Goal: Task Accomplishment & Management: Use online tool/utility

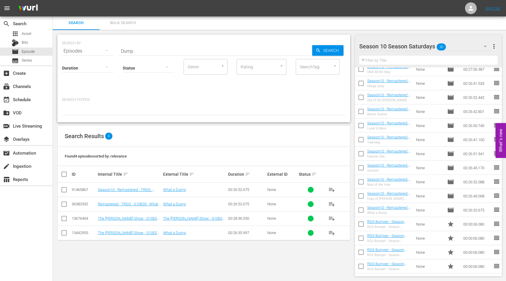
scroll to position [230, 0]
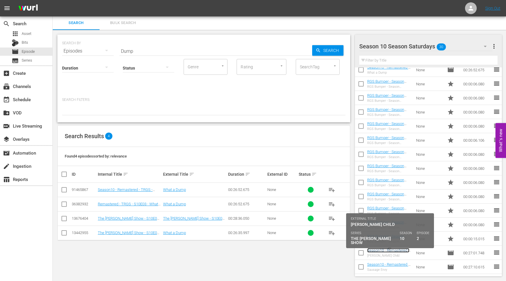
click at [383, 251] on link "Season10 - Remastered - TRGS - S10E02 - [PERSON_NAME] Child" at bounding box center [388, 254] width 42 height 13
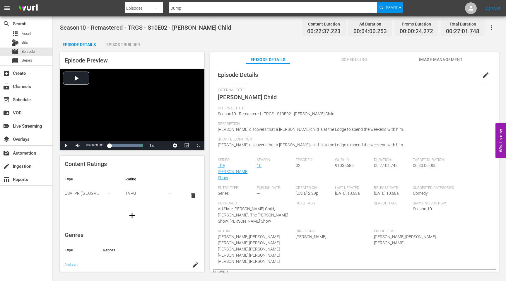
click at [126, 39] on div "Episode Builder" at bounding box center [123, 44] width 44 height 14
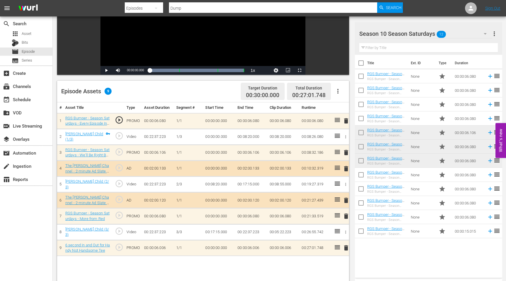
scroll to position [95, 0]
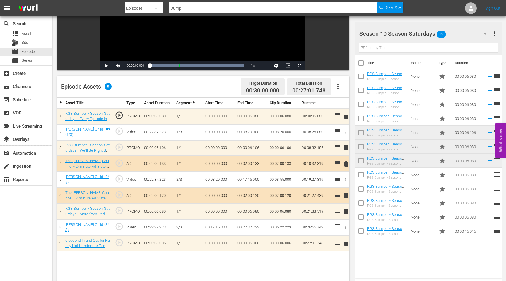
click at [185, 9] on input "Dump" at bounding box center [273, 8] width 208 height 14
type input "[PERSON_NAME] wedding"
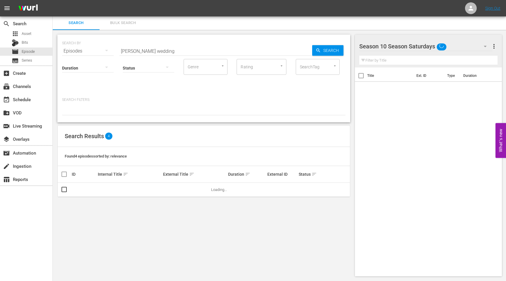
scroll to position [1, 0]
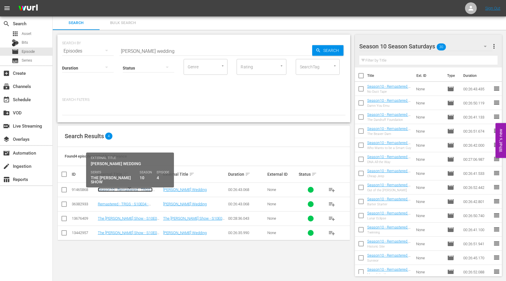
click at [127, 188] on link "Season10 - Remastered - TRGS - S10E04 - [PERSON_NAME] Wedding" at bounding box center [127, 191] width 59 height 9
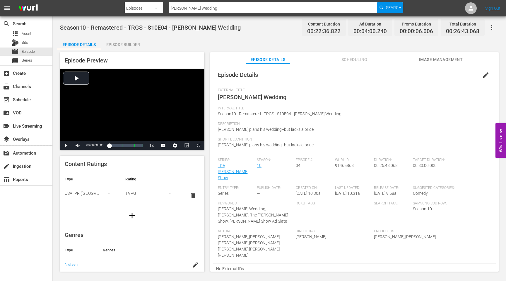
click at [137, 42] on div "Episode Builder" at bounding box center [123, 44] width 44 height 14
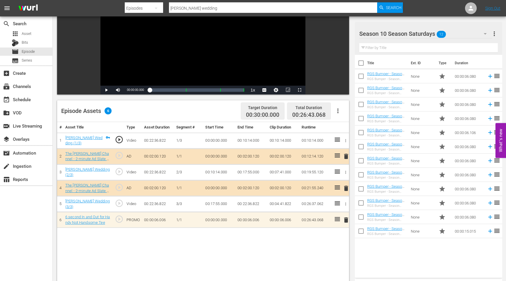
scroll to position [71, 0]
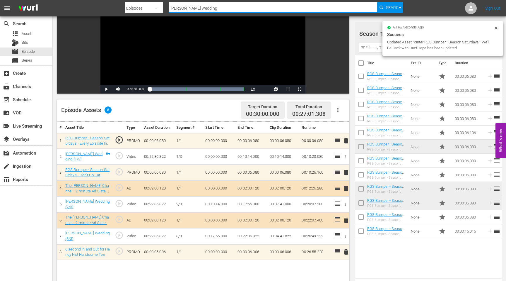
click at [209, 7] on input "[PERSON_NAME] wedding" at bounding box center [273, 8] width 208 height 14
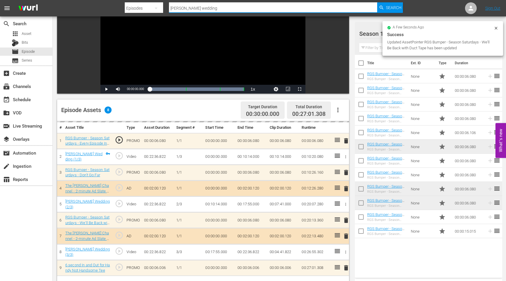
drag, startPoint x: 209, startPoint y: 7, endPoint x: 163, endPoint y: 7, distance: 45.4
click at [163, 7] on div "Search By Episodes Search ID, Title, Description, Keywords, or Category [PERSON…" at bounding box center [264, 8] width 278 height 14
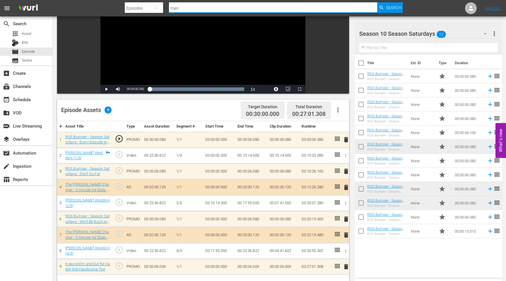
type input "man of the year"
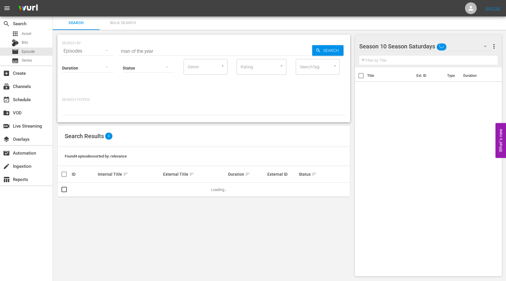
scroll to position [1, 0]
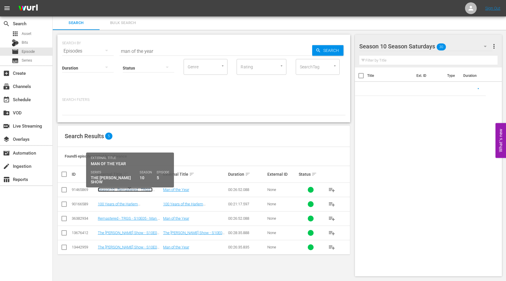
click at [112, 191] on link "Season10 - Remastered - TRGS - S10E05 - Man of the Year" at bounding box center [125, 191] width 55 height 9
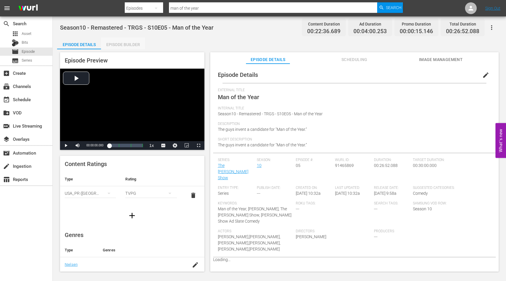
click at [115, 42] on div "Episode Builder" at bounding box center [123, 44] width 44 height 14
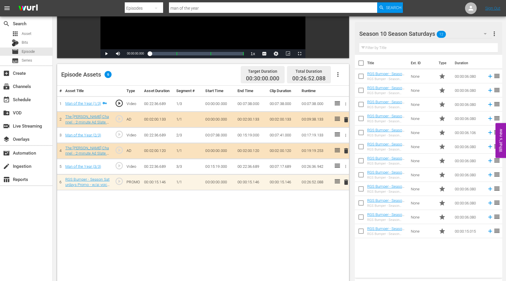
scroll to position [122, 0]
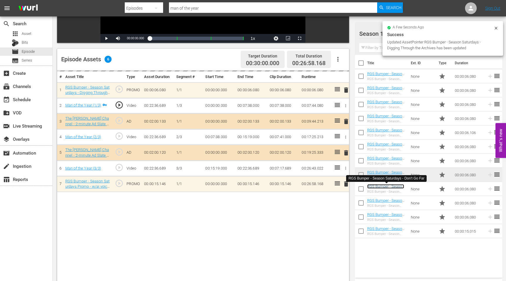
click at [390, 185] on link "RGS Bumper - Season Saturdays - Don't Go Far" at bounding box center [385, 190] width 37 height 13
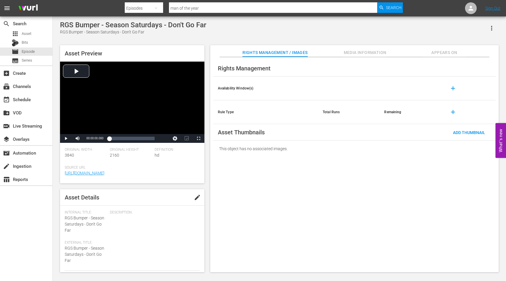
scroll to position [122, 0]
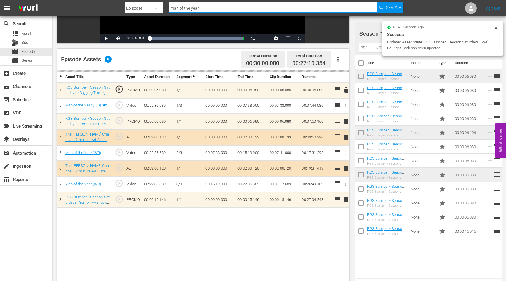
drag, startPoint x: 206, startPoint y: 7, endPoint x: 155, endPoint y: 8, distance: 51.6
click at [155, 8] on div "Search By Episodes Search ID, Title, Description, Keywords, or Category man of …" at bounding box center [264, 8] width 278 height 14
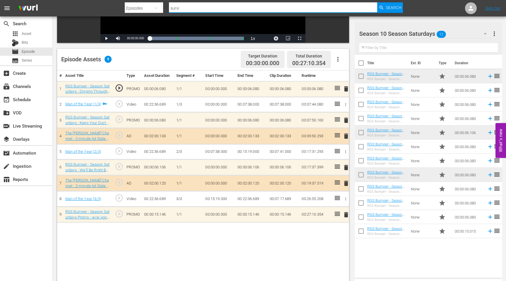
type input "Survivor"
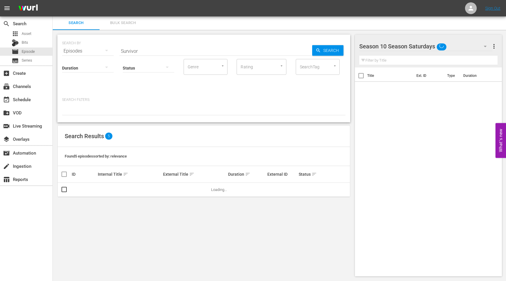
scroll to position [1, 0]
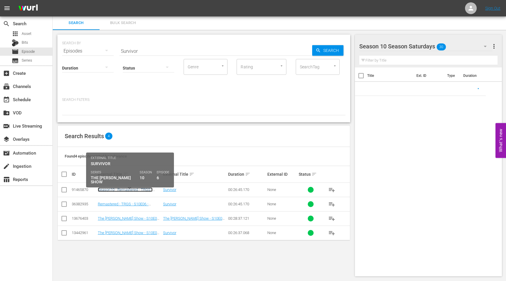
click at [108, 188] on link "Season10 - Remastered - TRGS - S10E06 - Survivor" at bounding box center [125, 191] width 55 height 9
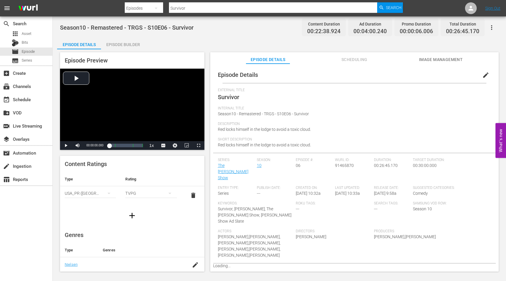
click at [125, 42] on div "Episode Builder" at bounding box center [123, 44] width 44 height 14
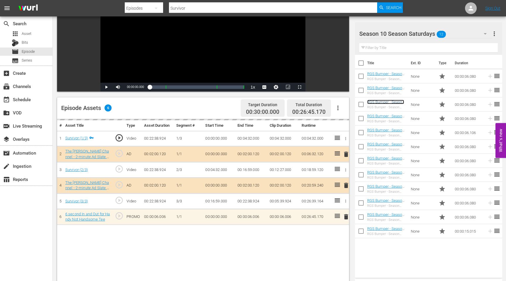
scroll to position [79, 0]
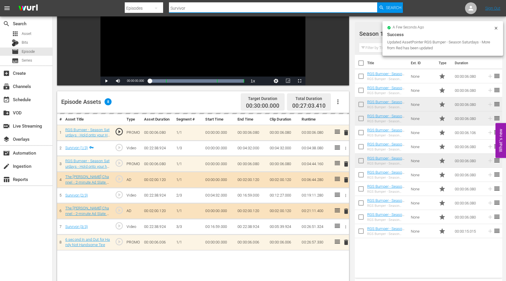
drag, startPoint x: 194, startPoint y: 8, endPoint x: 169, endPoint y: 8, distance: 25.2
click at [169, 8] on input "Survivor" at bounding box center [273, 8] width 208 height 14
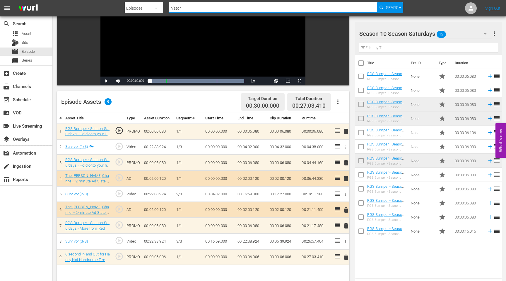
type input "Historic Site"
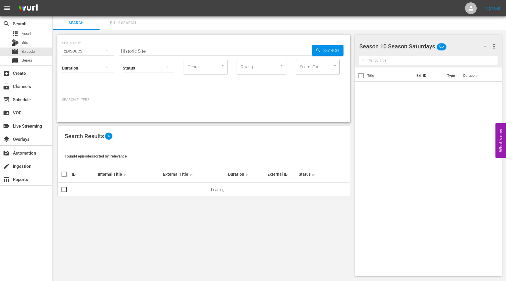
scroll to position [1, 0]
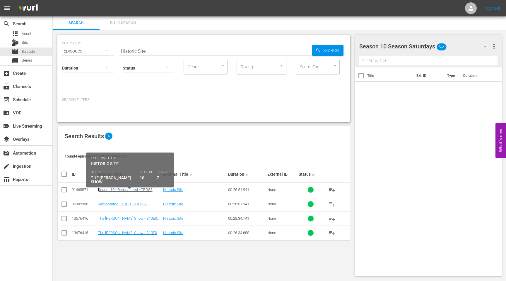
click at [106, 190] on link "Season10 - Remastered - TRGS - S10E07 - Historic Site" at bounding box center [125, 191] width 55 height 9
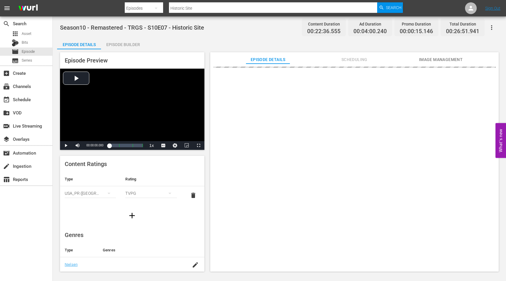
click at [127, 46] on div "Episode Builder" at bounding box center [123, 44] width 44 height 14
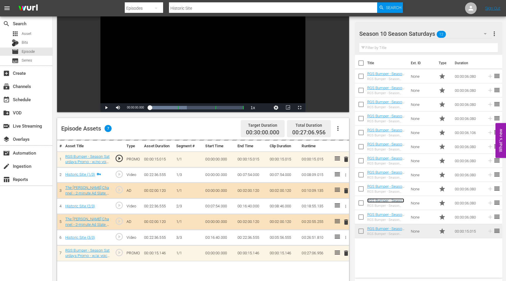
scroll to position [55, 0]
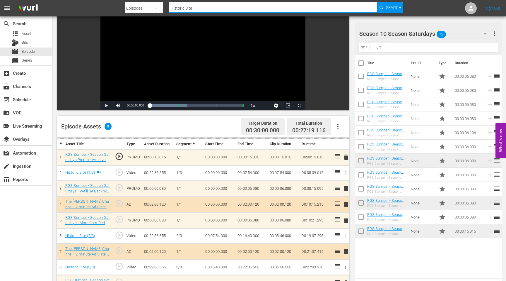
drag, startPoint x: 199, startPoint y: 9, endPoint x: 165, endPoint y: 9, distance: 33.4
click at [166, 9] on div "Search By Episodes Search ID, Title, Description, Keywords, or Category Histori…" at bounding box center [264, 8] width 278 height 14
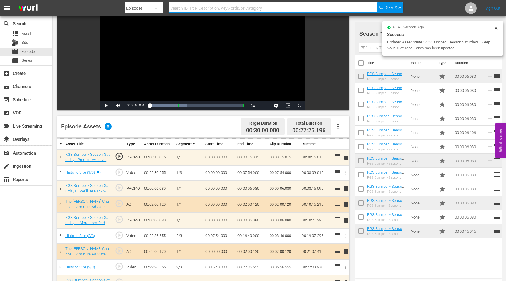
type input "w"
type input "Twinning"
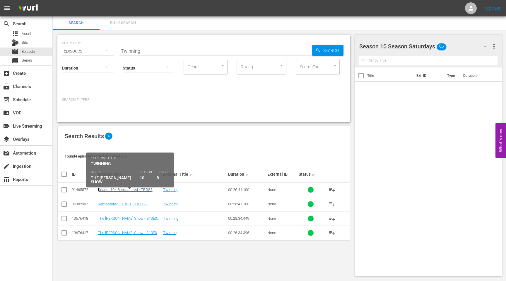
click at [101, 189] on link "Season10 - Remastered - TRGS - S10E08 - Twinning" at bounding box center [125, 191] width 55 height 9
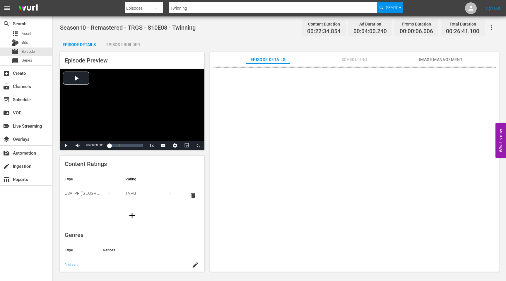
click at [122, 42] on div "Episode Builder" at bounding box center [123, 44] width 44 height 14
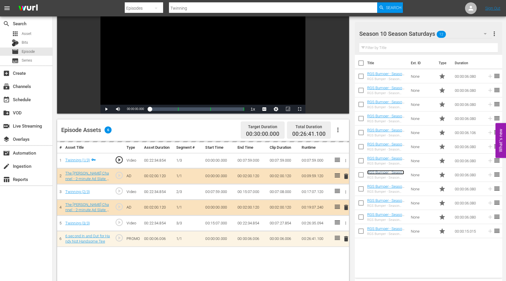
scroll to position [52, 0]
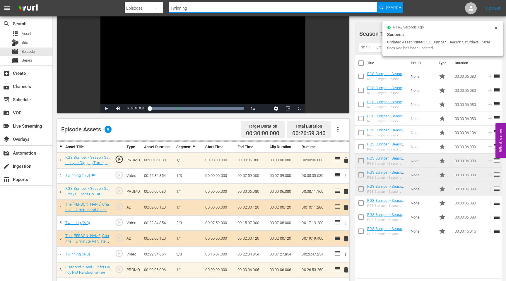
drag, startPoint x: 195, startPoint y: 10, endPoint x: 161, endPoint y: 10, distance: 34.3
click at [161, 10] on div "Search By Episodes Search ID, Title, Description, Keywords, or Category Twinnin…" at bounding box center [264, 8] width 278 height 14
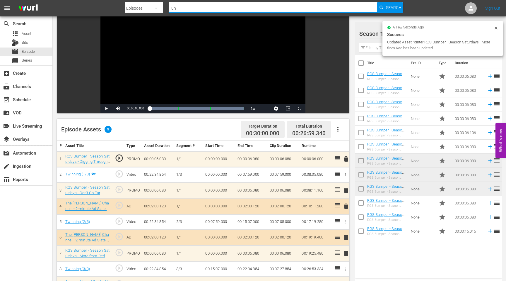
type input "Lunar Eclipse"
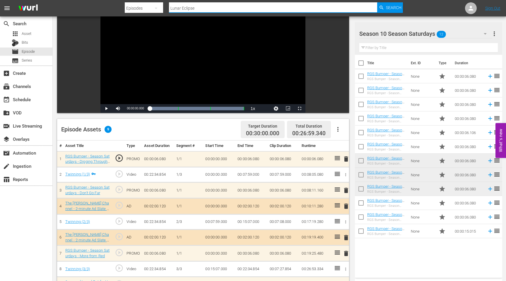
scroll to position [1, 0]
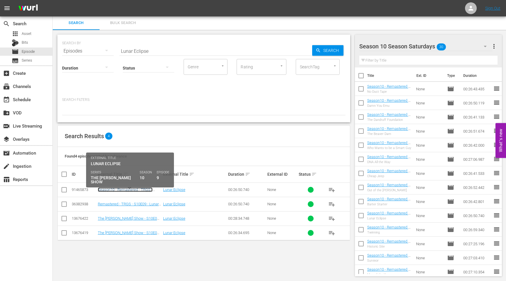
click at [108, 190] on link "Season10 - Remastered - TRGS - S10E09 - Lunar Eclipse" at bounding box center [125, 191] width 55 height 9
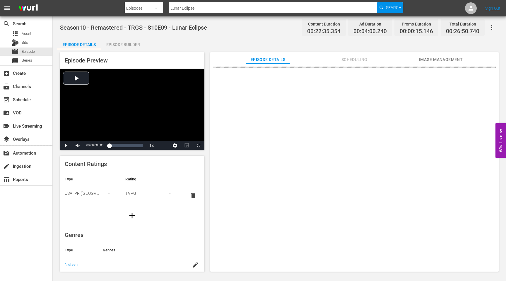
click at [127, 45] on div "Episode Builder" at bounding box center [123, 44] width 44 height 14
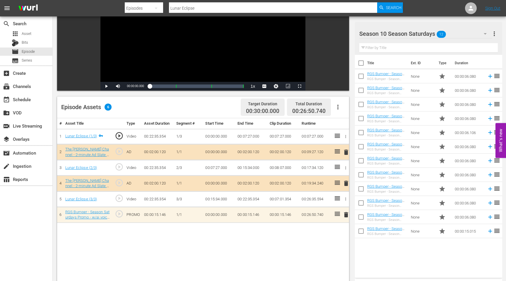
scroll to position [74, 0]
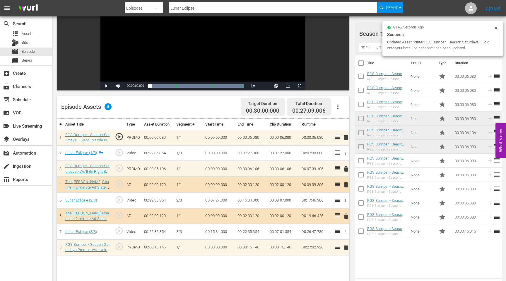
drag, startPoint x: 203, startPoint y: 7, endPoint x: 171, endPoint y: 8, distance: 32.2
click at [172, 8] on input "Lunar Eclipse" at bounding box center [273, 8] width 208 height 14
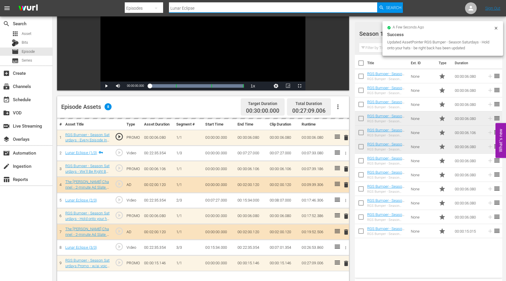
type input "L"
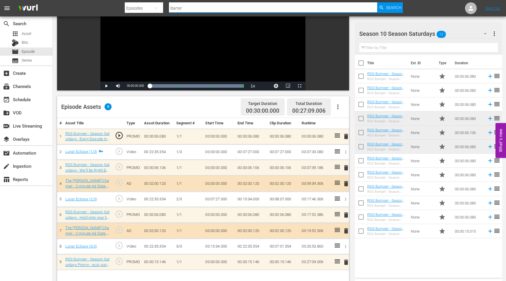
type input "Barter Starter"
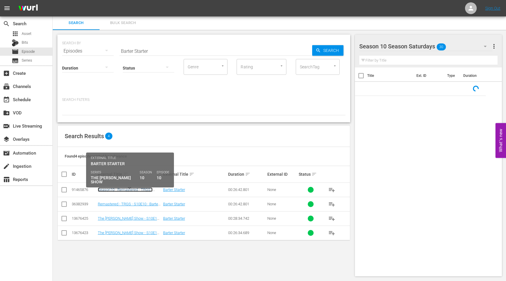
click at [125, 189] on link "Season10 - Remastered - TRGS - S10E10 - Barter Starter" at bounding box center [125, 191] width 55 height 9
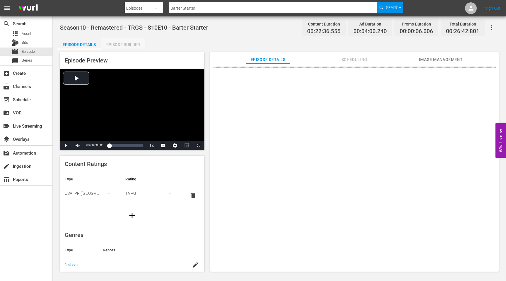
click at [124, 43] on div "Episode Builder" at bounding box center [123, 44] width 44 height 14
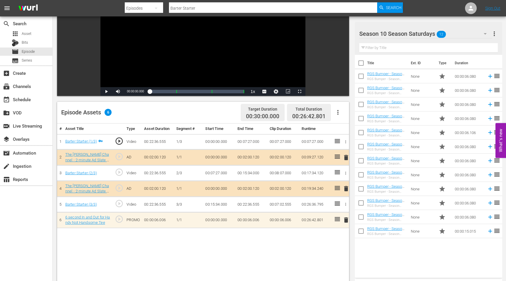
scroll to position [81, 0]
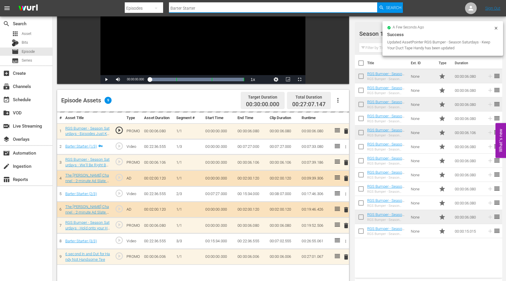
drag, startPoint x: 206, startPoint y: 6, endPoint x: 151, endPoint y: 8, distance: 55.1
click at [151, 8] on div "Search By Episodes Search ID, Title, Description, Keywords, or Category Barter …" at bounding box center [264, 8] width 278 height 14
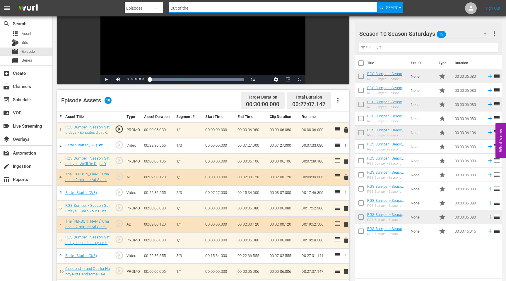
type input "Out of the [PERSON_NAME]"
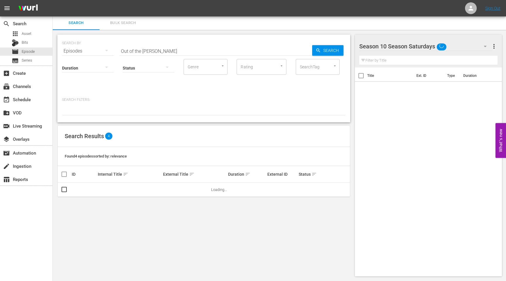
scroll to position [1, 0]
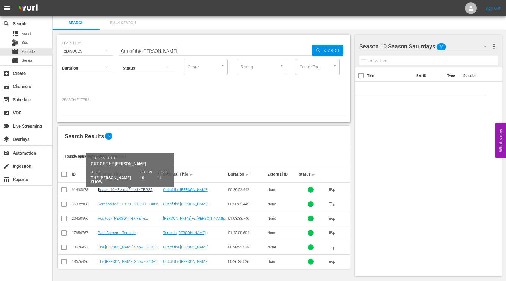
click at [108, 190] on link "Season10 - Remastered - TRGS - S10E11 - Out of the [PERSON_NAME]" at bounding box center [128, 191] width 61 height 9
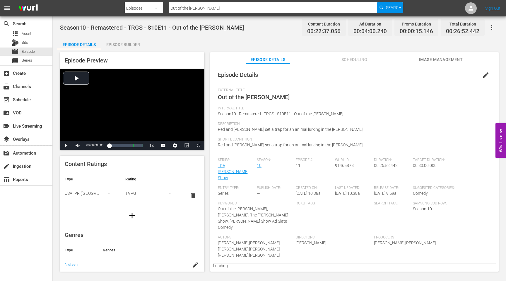
click at [120, 42] on div "Episode Builder" at bounding box center [123, 44] width 44 height 14
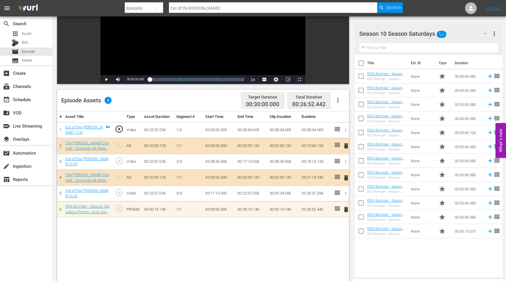
scroll to position [91, 0]
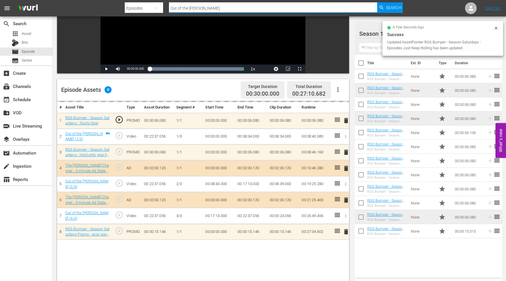
drag, startPoint x: 204, startPoint y: 10, endPoint x: 167, endPoint y: 9, distance: 37.5
click at [167, 10] on div "Search By Episodes Search ID, Title, Description, Keywords, or Category Out of …" at bounding box center [264, 8] width 278 height 14
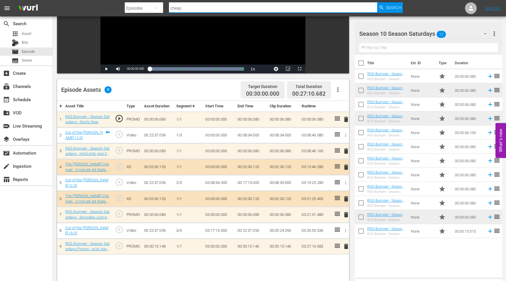
type input "Cheap Jeep"
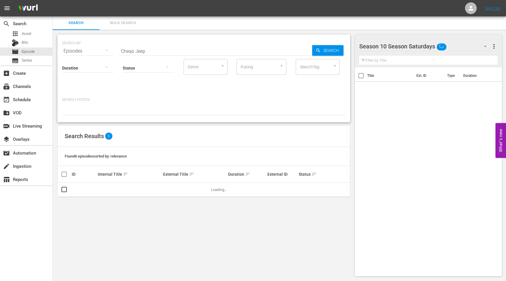
scroll to position [1, 0]
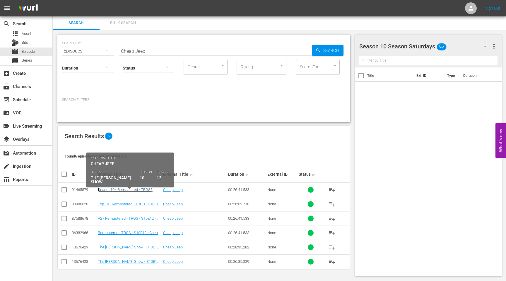
click at [117, 189] on link "Season10 - Remastered - TRGS - S10E12 - Cheap Jeep" at bounding box center [125, 191] width 55 height 9
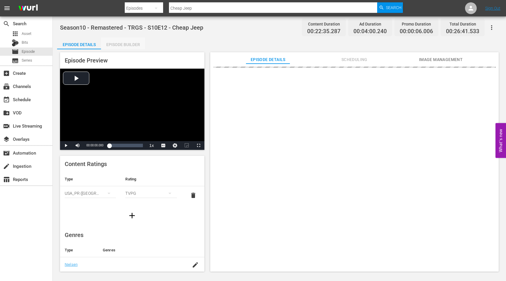
click at [120, 43] on div "Episode Builder" at bounding box center [123, 44] width 44 height 14
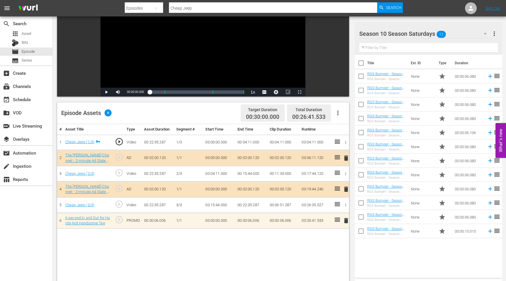
scroll to position [92, 0]
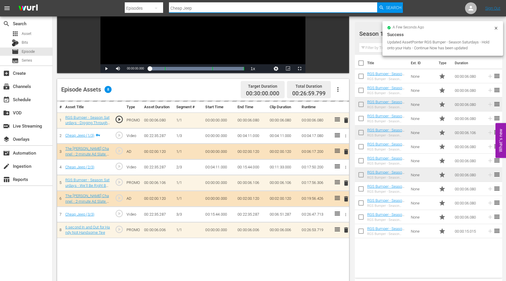
drag, startPoint x: 205, startPoint y: 11, endPoint x: 163, endPoint y: 7, distance: 42.3
click at [163, 7] on div "Search By Episodes Search ID, Title, Description, Keywords, or Category Cheap J…" at bounding box center [264, 8] width 278 height 14
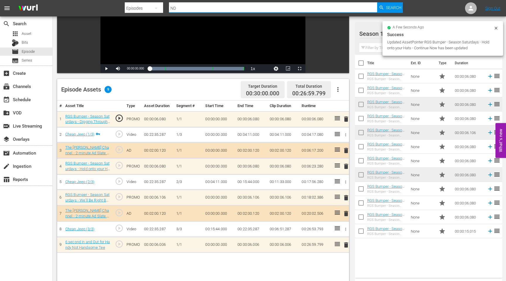
type input "N"
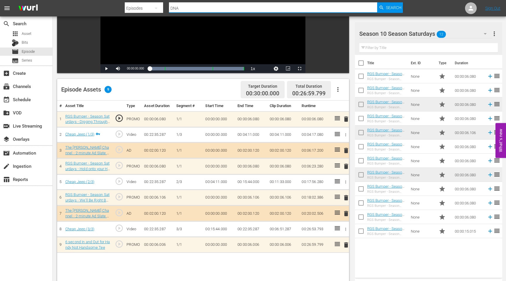
type input "DNA All the Way"
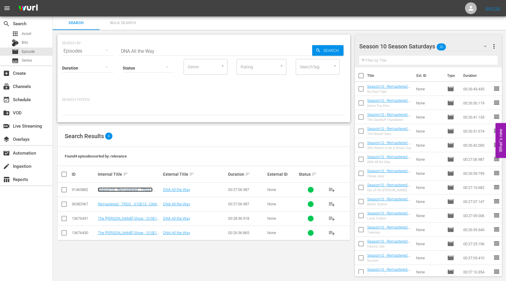
click at [117, 190] on link "Season10 - Remastered - TRGS - S10E13 - DNA All the Way" at bounding box center [125, 191] width 55 height 9
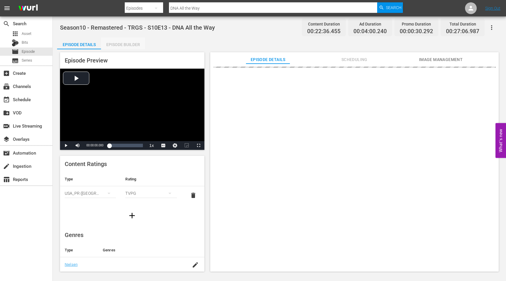
click at [125, 42] on div "Episode Builder" at bounding box center [123, 44] width 44 height 14
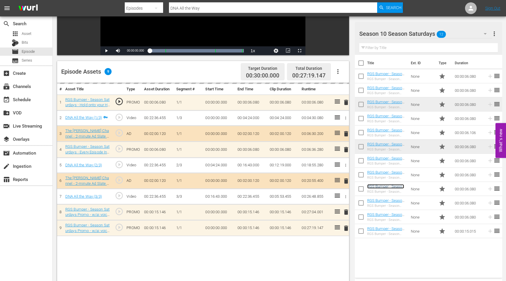
scroll to position [114, 0]
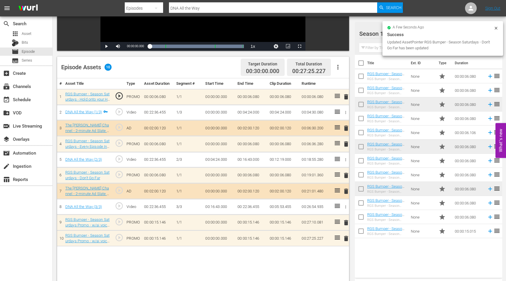
click at [345, 237] on span "delete" at bounding box center [346, 238] width 7 height 7
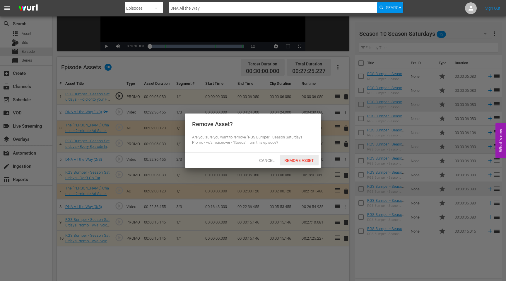
click at [304, 159] on span "Remove Asset" at bounding box center [299, 160] width 39 height 5
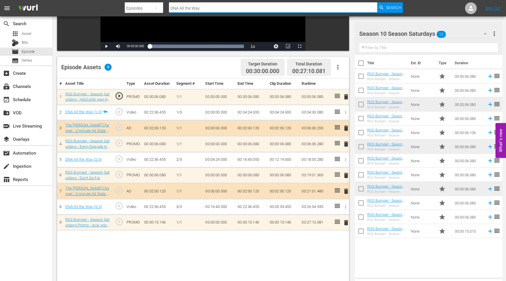
drag, startPoint x: 203, startPoint y: 8, endPoint x: 160, endPoint y: 8, distance: 43.6
click at [160, 8] on div "Search By Episodes Search ID, Title, Description, Keywords, or Category DNA All…" at bounding box center [264, 8] width 278 height 14
type input "Who Wants to be a Smart Guy"
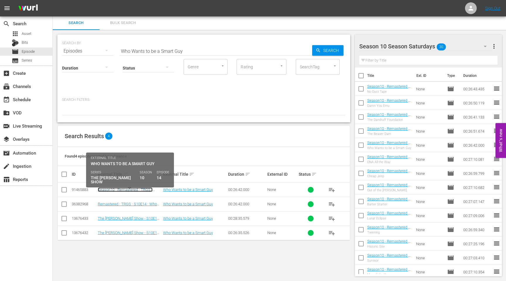
click at [120, 191] on link "Season10 - Remastered - TRGS - S10E14 - Who Wants to be a Smart Guy" at bounding box center [127, 193] width 58 height 13
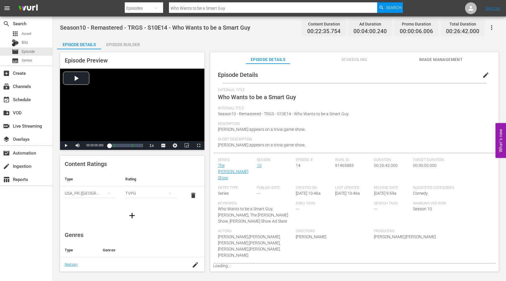
click at [127, 48] on div "Episode Builder" at bounding box center [123, 44] width 44 height 14
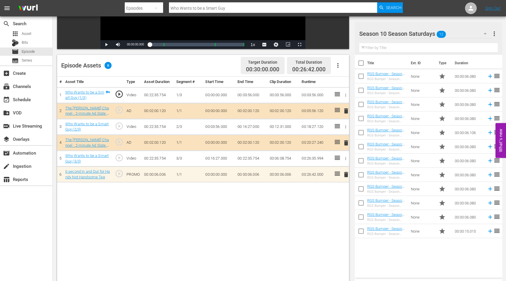
scroll to position [122, 0]
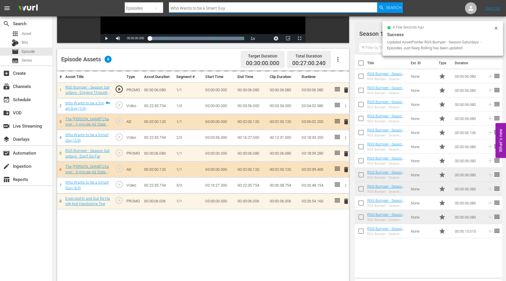
drag, startPoint x: 235, startPoint y: 10, endPoint x: 166, endPoint y: 10, distance: 68.8
click at [166, 10] on div "Search By Episodes Search ID, Title, Description, Keywords, or Category Who Wan…" at bounding box center [264, 8] width 278 height 14
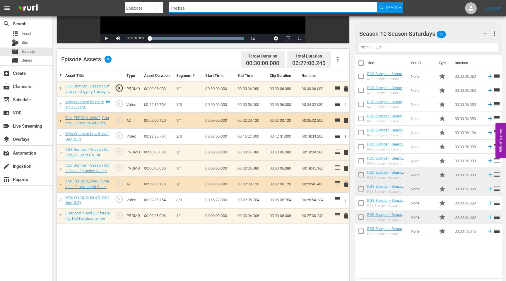
type input "The Beaver Dam"
click at [229, 1] on nav "menu Search By Episodes Search ID, Title, Description, Keywords, or Category Th…" at bounding box center [253, 8] width 506 height 16
click at [229, 8] on input "The Beaver Dam" at bounding box center [273, 8] width 208 height 14
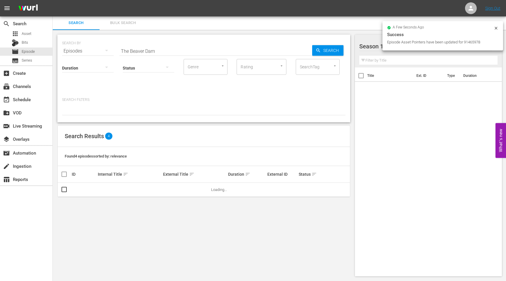
scroll to position [1, 0]
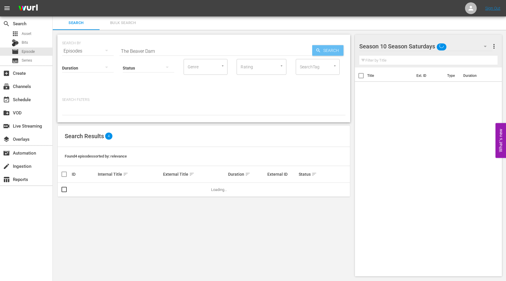
click at [319, 53] on div "Search" at bounding box center [327, 50] width 31 height 11
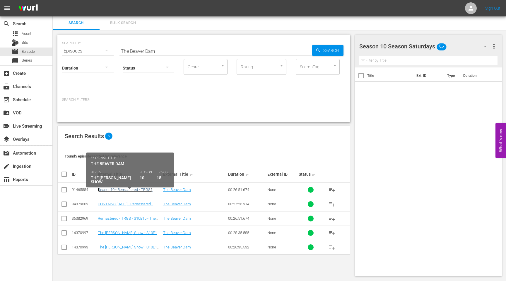
click at [120, 191] on link "Season10 - Remastered - TRGS - S10E15 - The Beaver Dam" at bounding box center [125, 191] width 55 height 9
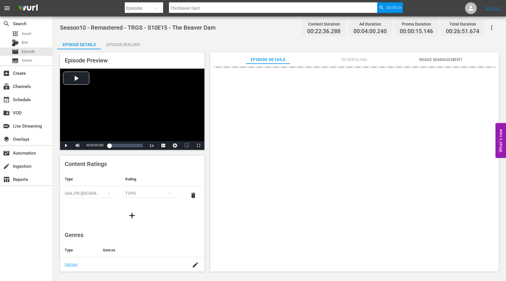
click at [131, 47] on div "Episode Builder" at bounding box center [123, 44] width 44 height 14
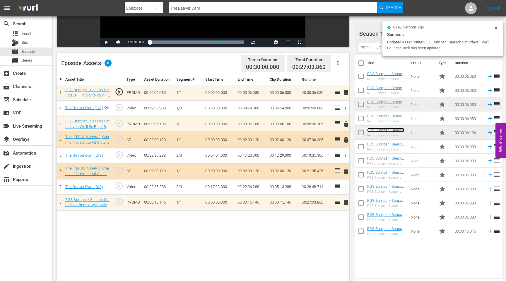
scroll to position [127, 0]
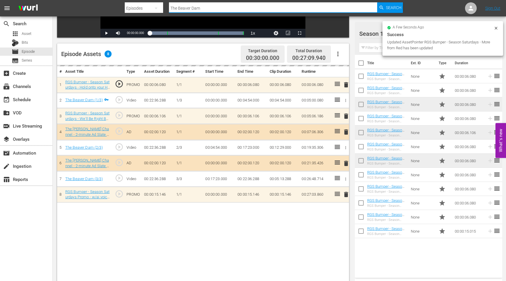
drag, startPoint x: 205, startPoint y: 9, endPoint x: 168, endPoint y: 7, distance: 37.5
click at [168, 7] on div "Search By Episodes Search ID, Title, Description, Keywords, or Category The Bea…" at bounding box center [264, 8] width 278 height 14
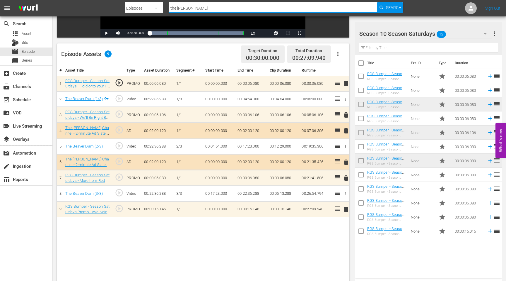
type input "The Dandruff Foundation"
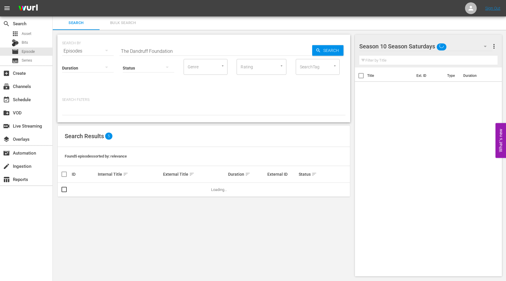
scroll to position [1, 0]
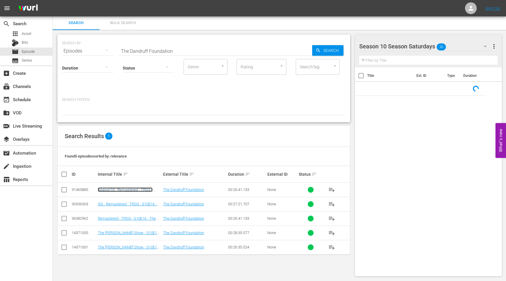
click at [140, 190] on link "Season10 - Remastered - TRGS - S10E16 - The Dandruff Foundation" at bounding box center [126, 191] width 57 height 9
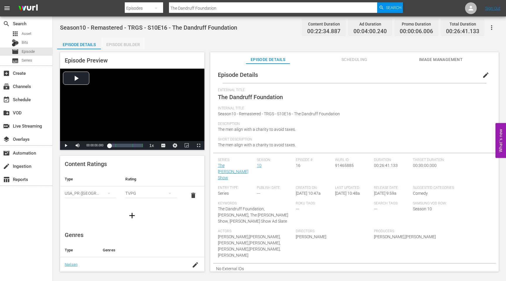
click at [124, 41] on div "Episode Builder" at bounding box center [123, 44] width 44 height 14
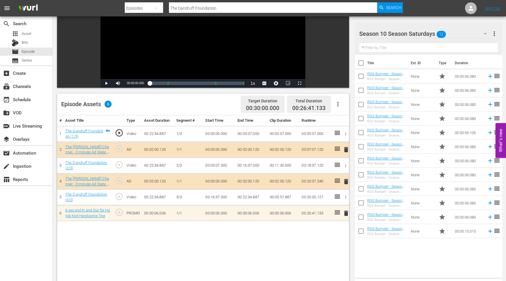
scroll to position [91, 0]
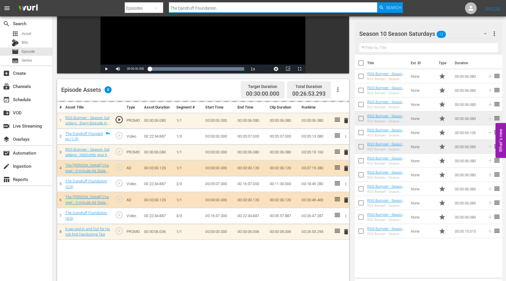
drag, startPoint x: 226, startPoint y: 8, endPoint x: 177, endPoint y: 9, distance: 48.9
click at [178, 9] on input "The Dandruff Foundation" at bounding box center [273, 8] width 208 height 14
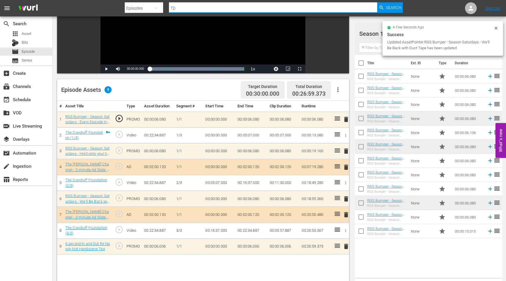
type input "T"
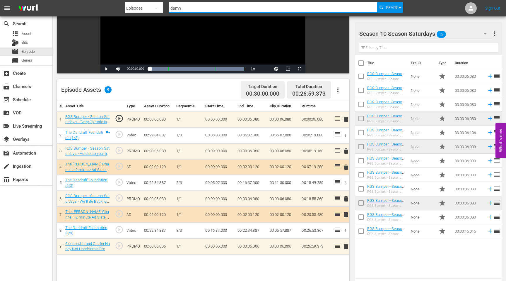
type input "Damn You Emu"
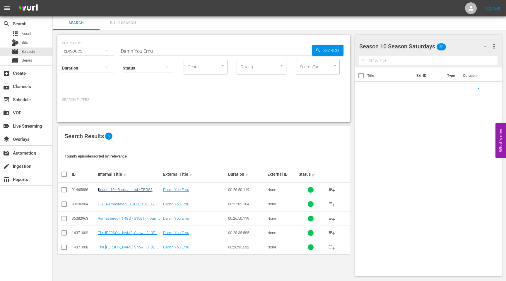
click at [117, 189] on link "Season10 - Remastered - TRGS - S10E17 - Damn You Emu" at bounding box center [125, 191] width 55 height 9
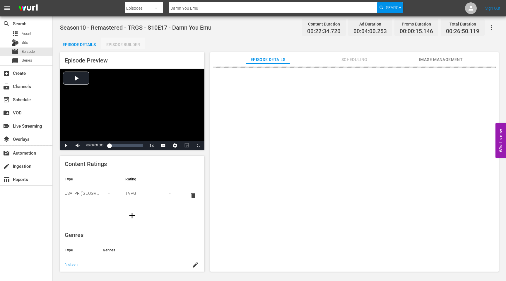
click at [121, 41] on div "Episode Builder" at bounding box center [123, 44] width 44 height 14
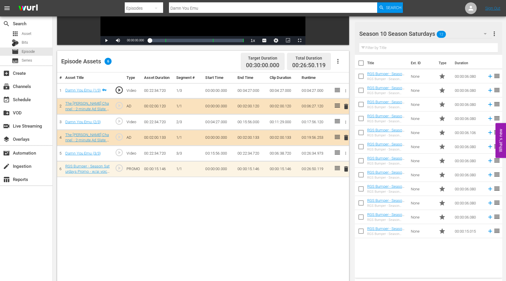
scroll to position [120, 0]
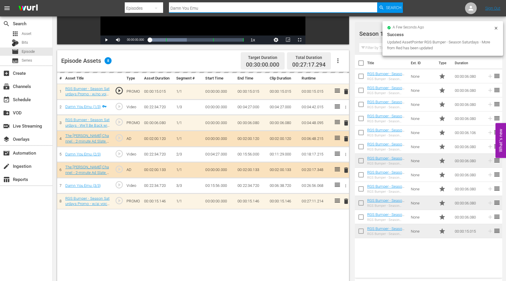
drag, startPoint x: 208, startPoint y: 6, endPoint x: 155, endPoint y: 8, distance: 52.8
click at [155, 8] on div "Search By Episodes Search ID, Title, Description, Keywords, or Category Damn Yo…" at bounding box center [264, 8] width 278 height 14
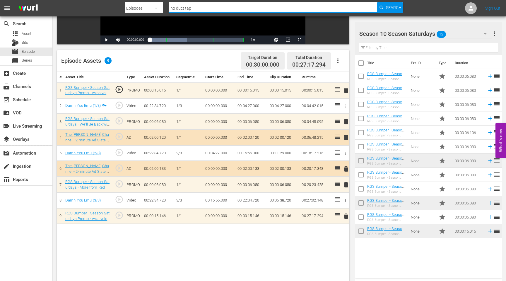
type input "no duct tape"
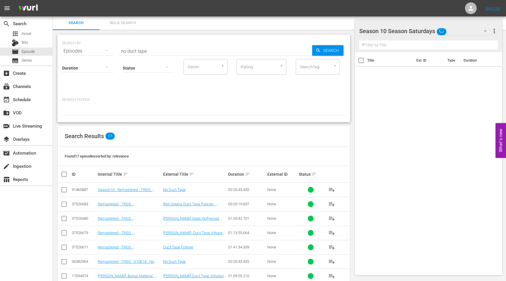
scroll to position [120, 0]
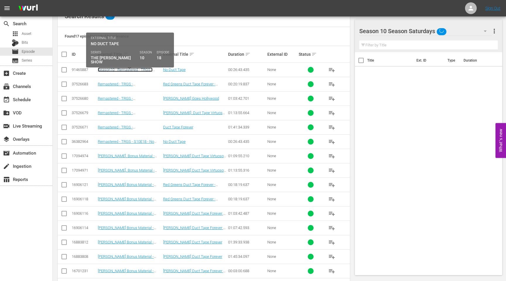
click at [124, 70] on link "Season10 - Remastered - TRGS - S10E18 - No Duct Tape" at bounding box center [125, 71] width 55 height 9
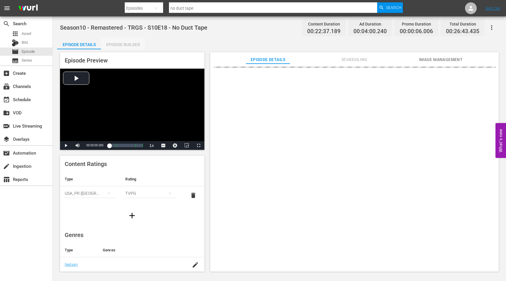
click at [119, 43] on div "Episode Builder" at bounding box center [123, 44] width 44 height 14
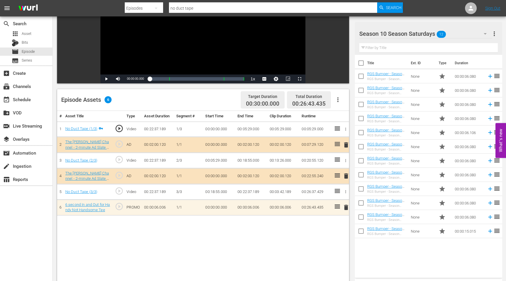
scroll to position [88, 0]
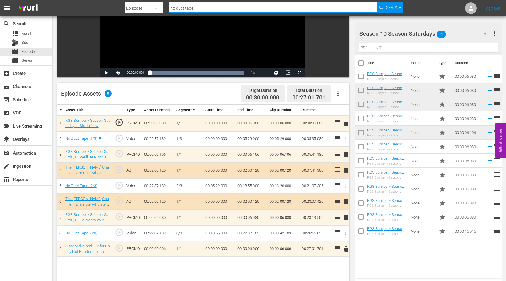
drag, startPoint x: 198, startPoint y: 11, endPoint x: 143, endPoint y: 10, distance: 55.7
click at [143, 11] on div "Search By Episodes Search ID, Title, Description, Keywords, or Category no duct…" at bounding box center [264, 8] width 278 height 14
click at [207, 10] on input "no duct tape" at bounding box center [273, 8] width 208 height 14
drag, startPoint x: 207, startPoint y: 10, endPoint x: 168, endPoint y: 8, distance: 39.3
click at [168, 8] on div "Search By Episodes Search ID, Title, Description, Keywords, or Category no duct…" at bounding box center [264, 8] width 278 height 14
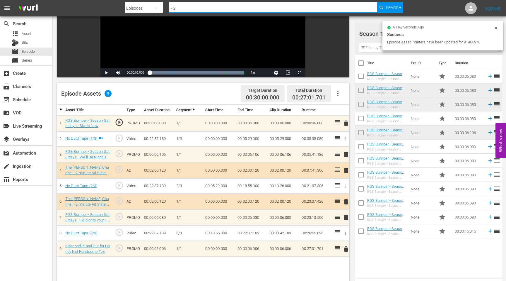
type input "="
type input "Go Fish"
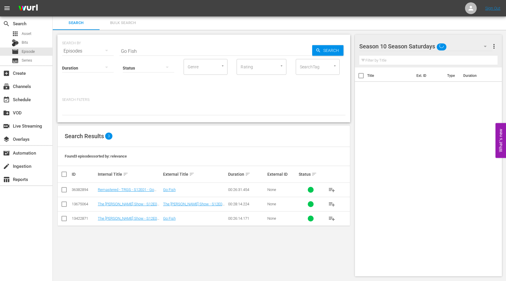
click at [484, 48] on icon "button" at bounding box center [485, 46] width 7 height 7
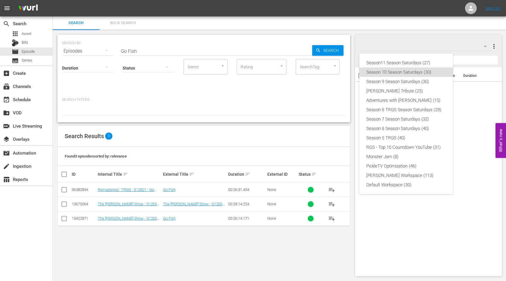
click at [426, 45] on div "Season11 Season Saturdays (27) Season 10 Season Saturdays (30) Season 9 Season …" at bounding box center [253, 140] width 506 height 281
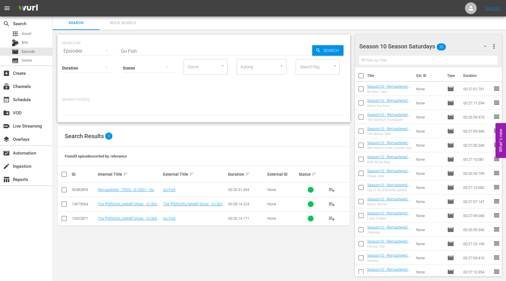
click at [494, 47] on span "more_vert" at bounding box center [494, 46] width 7 height 7
click at [447, 48] on div "Add New Workspace" at bounding box center [456, 47] width 69 height 11
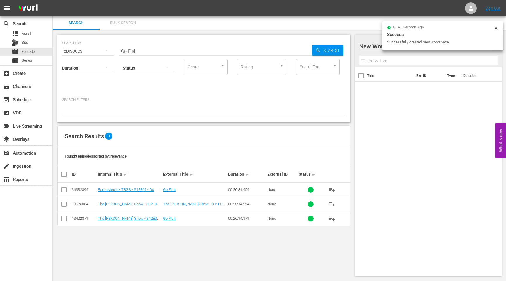
click at [373, 47] on div at bounding box center [409, 46] width 100 height 15
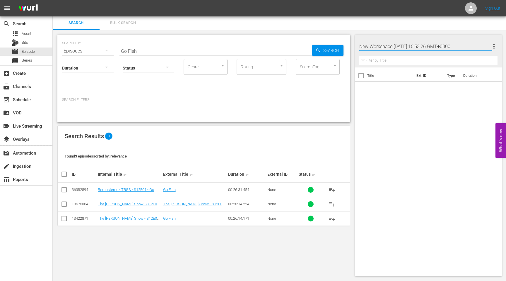
click at [373, 47] on input "New Workspace [DATE] 16:53:26 GMT+0000" at bounding box center [425, 46] width 133 height 14
type input "Season 12 Season Saturdays"
click at [405, 111] on div "Title Ext. ID Type Duration" at bounding box center [428, 170] width 147 height 206
click at [418, 46] on div at bounding box center [400, 46] width 82 height 15
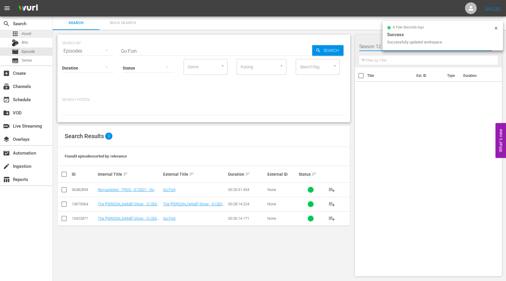
click at [30, 32] on span "Asset" at bounding box center [27, 34] width 10 height 6
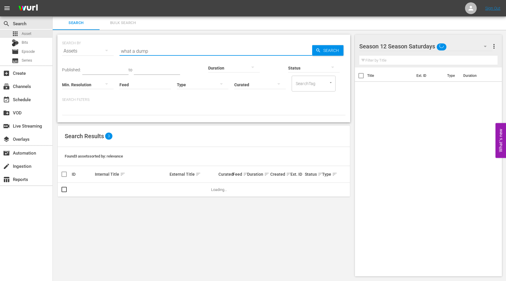
drag, startPoint x: 162, startPoint y: 54, endPoint x: 105, endPoint y: 52, distance: 56.6
click at [106, 52] on div "SEARCH BY Search By Assets Search ID, Title, Description, Keywords, or Category…" at bounding box center [204, 47] width 284 height 21
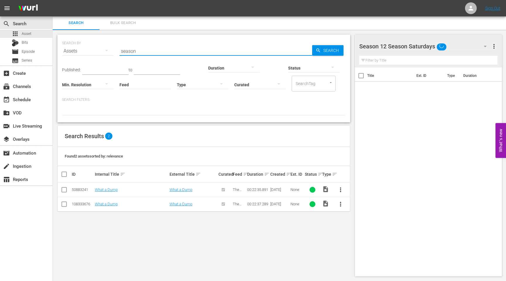
type input "Season [DATE]"
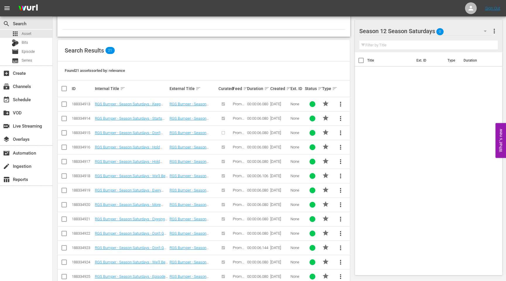
scroll to position [93, 0]
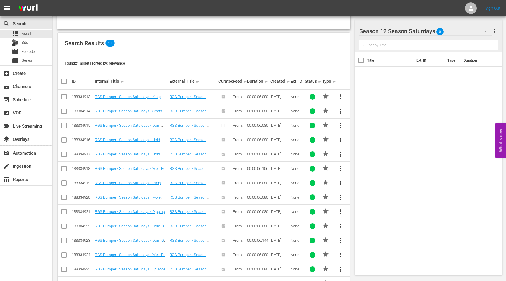
click at [64, 112] on input "checkbox" at bounding box center [64, 112] width 7 height 7
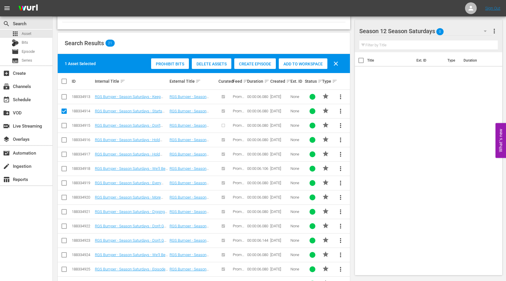
click at [294, 62] on span "Add to Workspace" at bounding box center [303, 64] width 49 height 5
click at [65, 110] on input "checkbox" at bounding box center [64, 112] width 7 height 7
checkbox input "false"
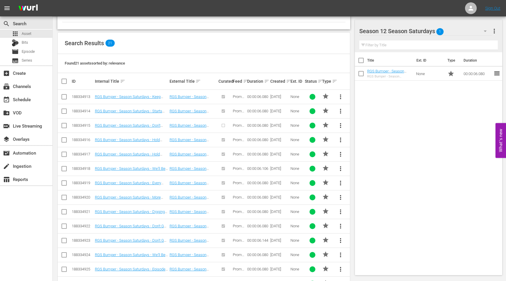
click at [64, 139] on input "checkbox" at bounding box center [64, 140] width 7 height 7
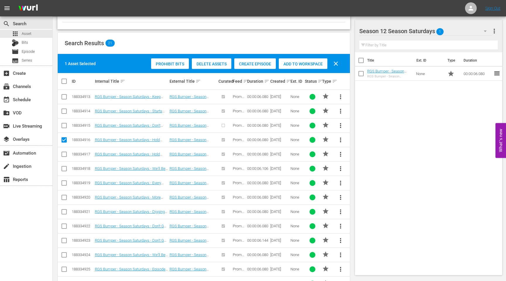
click at [292, 63] on span "Add to Workspace" at bounding box center [303, 64] width 49 height 5
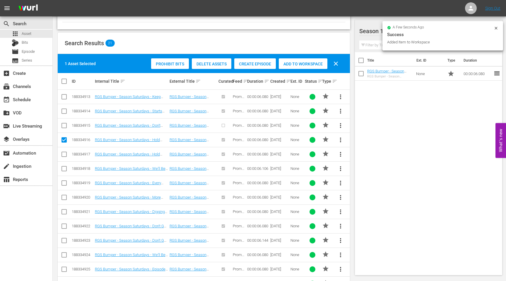
click at [64, 140] on input "checkbox" at bounding box center [64, 140] width 7 height 7
checkbox input "false"
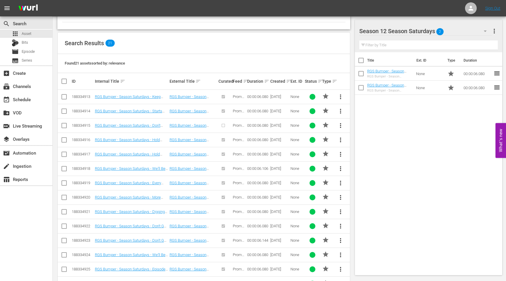
click at [64, 182] on input "checkbox" at bounding box center [64, 183] width 7 height 7
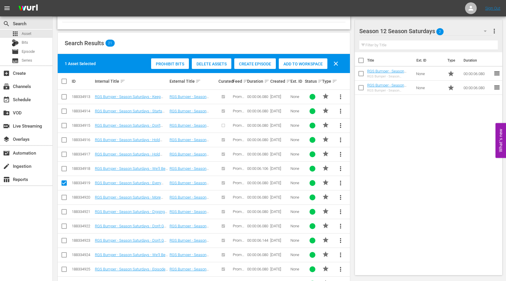
click at [294, 64] on span "Add to Workspace" at bounding box center [303, 64] width 49 height 5
click at [64, 182] on input "checkbox" at bounding box center [64, 183] width 7 height 7
checkbox input "false"
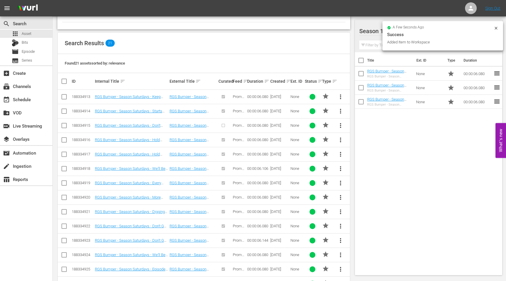
click at [63, 197] on input "checkbox" at bounding box center [64, 198] width 7 height 7
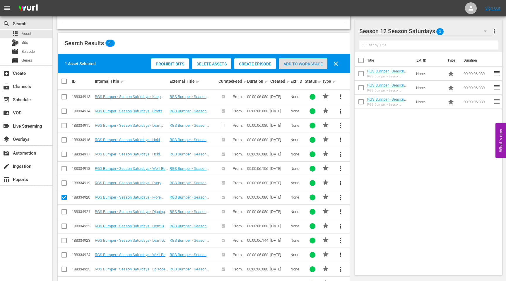
click at [304, 64] on span "Add to Workspace" at bounding box center [303, 64] width 49 height 5
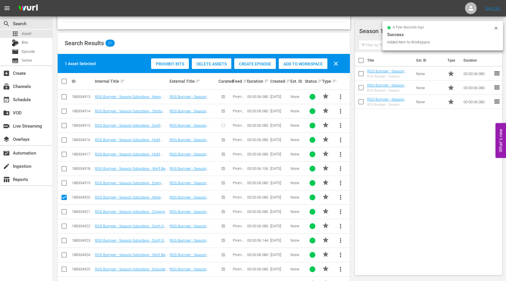
click at [64, 197] on input "checkbox" at bounding box center [64, 198] width 7 height 7
checkbox input "false"
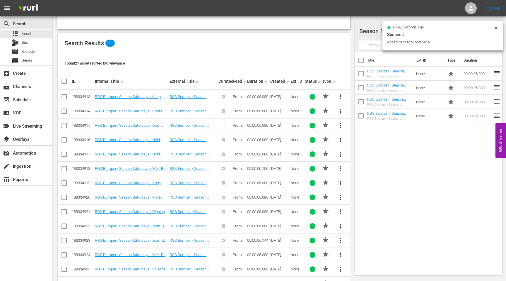
click at [62, 211] on input "checkbox" at bounding box center [64, 212] width 7 height 7
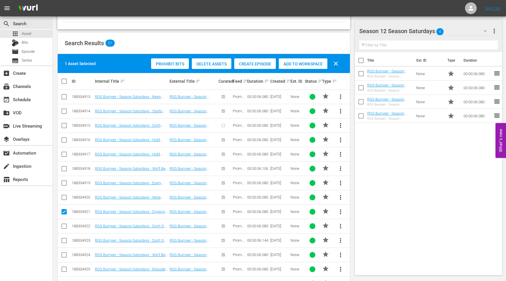
click at [289, 66] on div "Add to Workspace" at bounding box center [303, 63] width 49 height 11
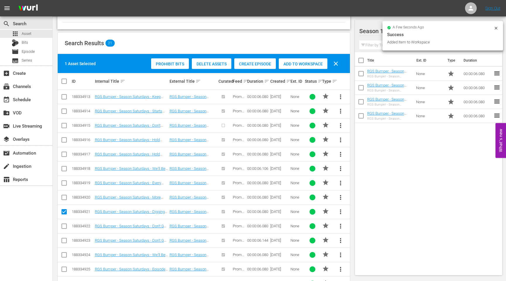
click at [66, 211] on input "checkbox" at bounding box center [64, 212] width 7 height 7
checkbox input "false"
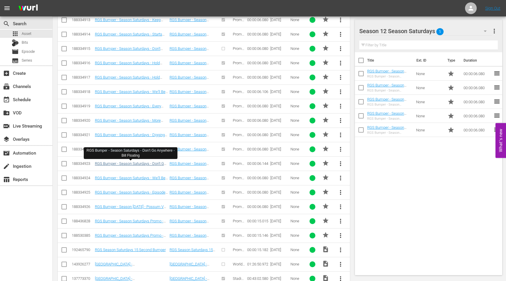
scroll to position [183, 0]
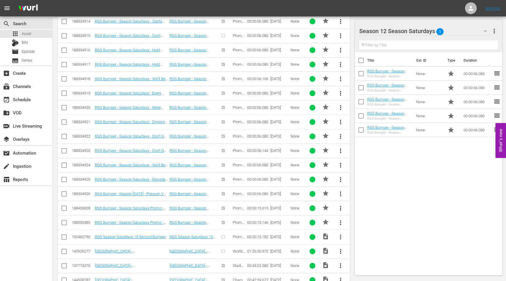
click at [65, 178] on input "checkbox" at bounding box center [64, 180] width 7 height 7
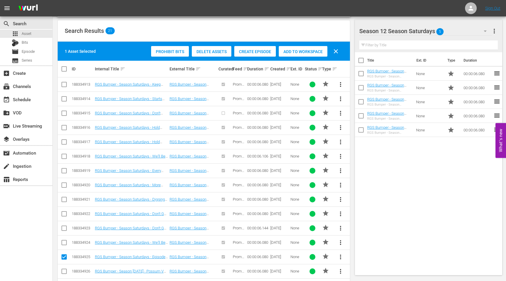
click at [294, 52] on span "Add to Workspace" at bounding box center [303, 51] width 49 height 5
click at [64, 255] on input "checkbox" at bounding box center [64, 257] width 7 height 7
checkbox input "false"
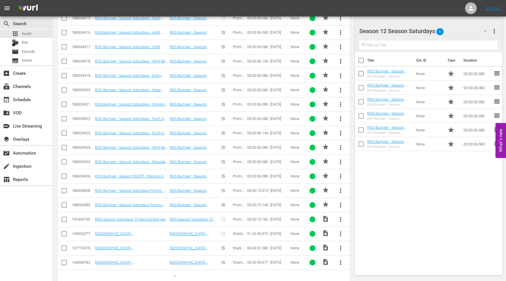
scroll to position [209, 0]
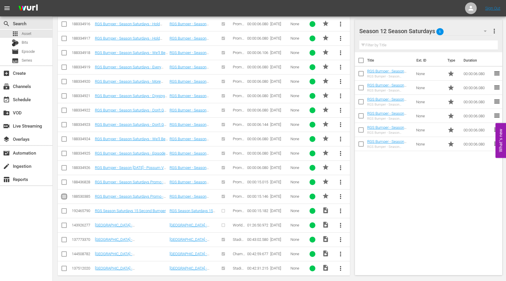
click at [64, 196] on input "checkbox" at bounding box center [64, 197] width 7 height 7
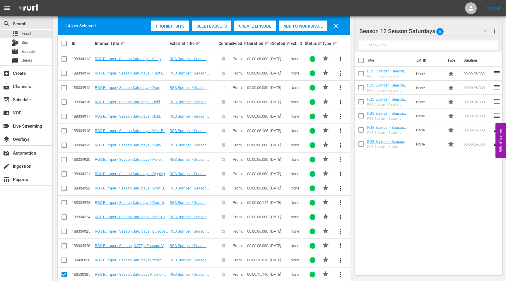
scroll to position [81, 0]
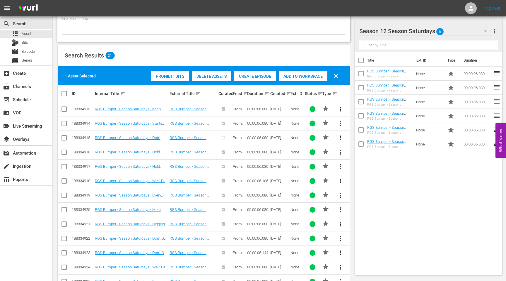
click at [301, 76] on span "Add to Workspace" at bounding box center [303, 76] width 49 height 5
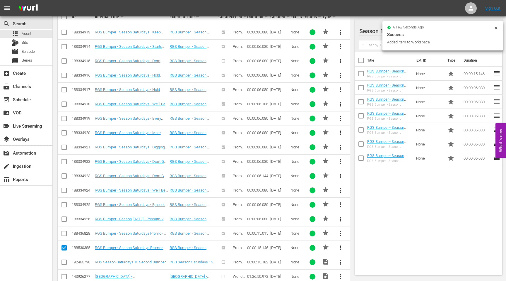
scroll to position [171, 0]
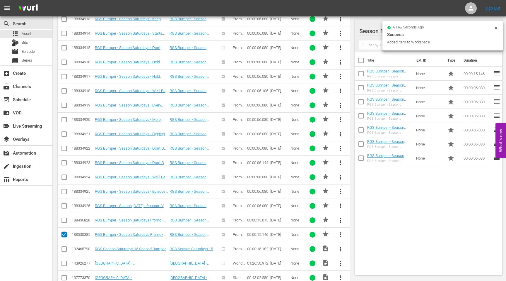
click at [64, 233] on input "checkbox" at bounding box center [64, 235] width 7 height 7
checkbox input "false"
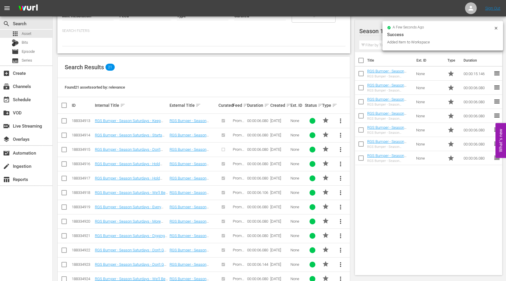
scroll to position [57, 0]
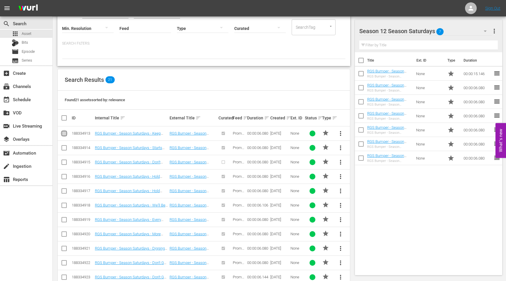
click at [64, 134] on input "checkbox" at bounding box center [64, 134] width 7 height 7
checkbox input "true"
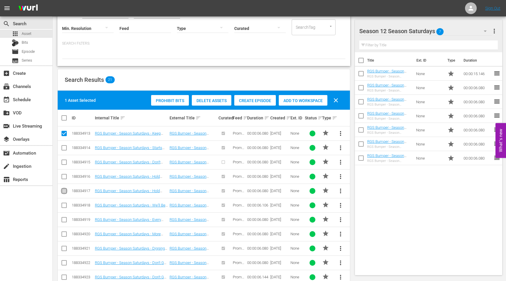
click at [64, 190] on input "checkbox" at bounding box center [64, 191] width 7 height 7
checkbox input "true"
click at [62, 203] on input "checkbox" at bounding box center [64, 206] width 7 height 7
checkbox input "true"
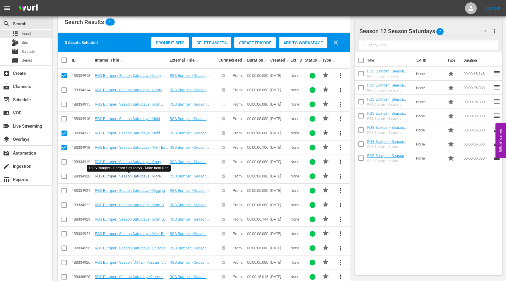
scroll to position [116, 0]
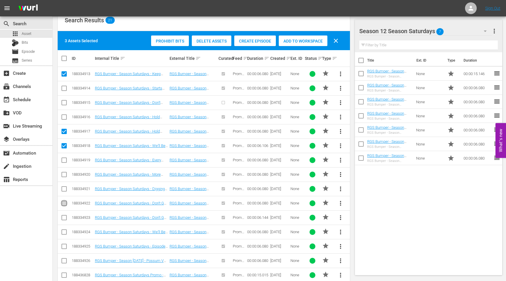
click at [64, 203] on input "checkbox" at bounding box center [64, 204] width 7 height 7
checkbox input "true"
click at [62, 230] on input "checkbox" at bounding box center [64, 232] width 7 height 7
checkbox input "true"
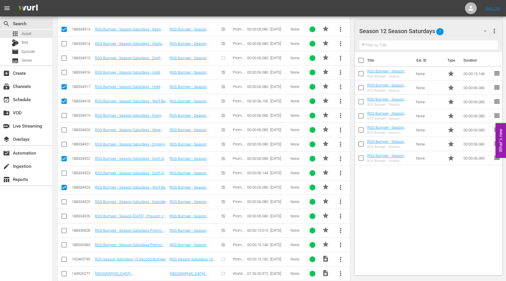
scroll to position [0, 0]
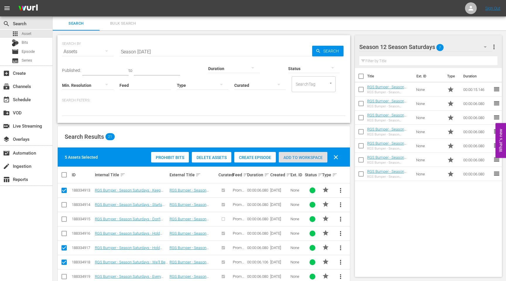
click at [296, 156] on span "Add to Workspace" at bounding box center [303, 157] width 49 height 5
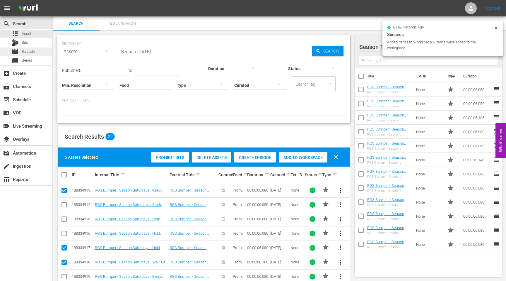
click at [30, 51] on span "Episode" at bounding box center [28, 52] width 13 height 6
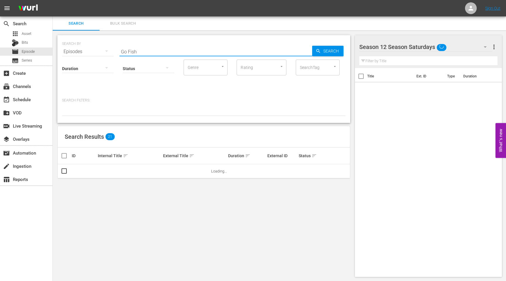
click at [156, 52] on input "Go Fish" at bounding box center [216, 52] width 193 height 14
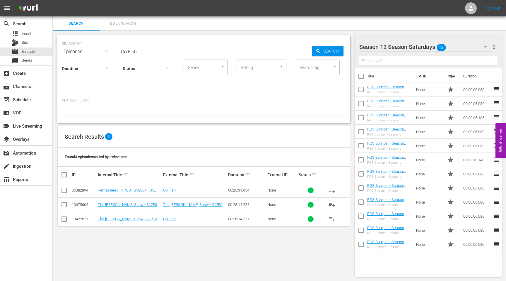
click at [64, 188] on input "checkbox" at bounding box center [64, 191] width 7 height 7
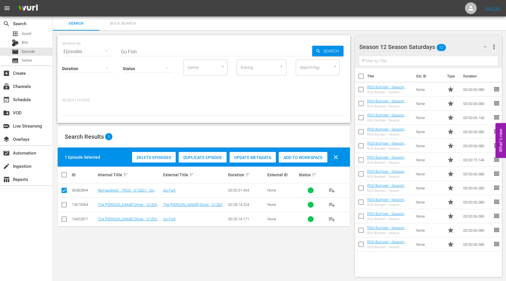
click at [202, 157] on span "Duplicate Episode" at bounding box center [203, 157] width 48 height 5
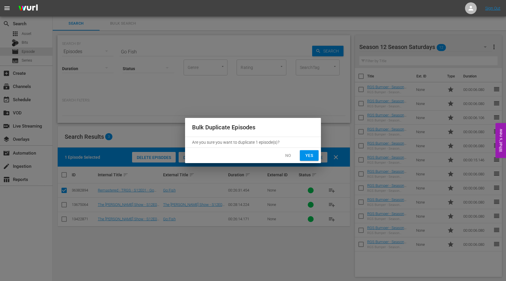
click at [313, 154] on span "Yes" at bounding box center [309, 155] width 9 height 7
checkbox input "false"
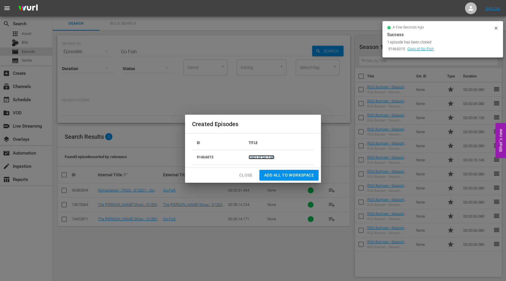
click at [269, 156] on link "Copy of Go Fish" at bounding box center [262, 157] width 26 height 4
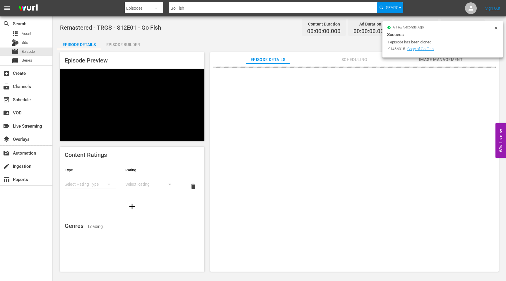
click at [497, 28] on icon at bounding box center [496, 28] width 5 height 5
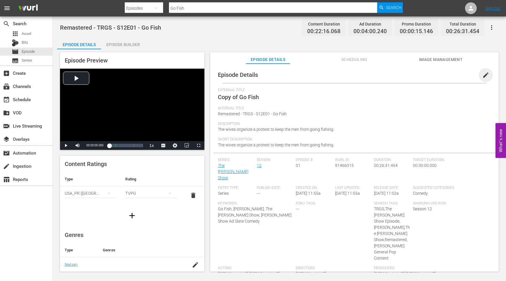
click at [482, 74] on span "edit" at bounding box center [485, 74] width 7 height 7
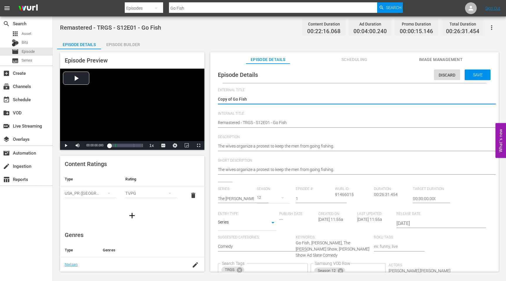
drag, startPoint x: 233, startPoint y: 99, endPoint x: 205, endPoint y: 99, distance: 27.8
click at [206, 99] on div "Episode Preview Video Player is loading. Play Video Play Mute Current Time 00:0…" at bounding box center [279, 162] width 445 height 227
type textarea "Go Fish"
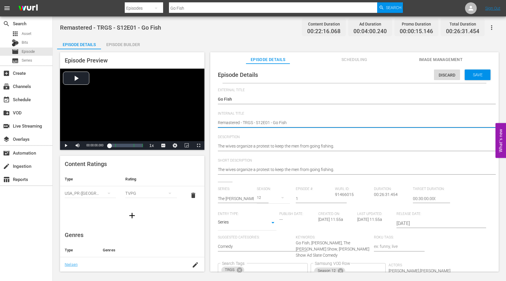
type textarea "SRemastered - TRGS - S12E01 - Go Fish"
type textarea "SeRemastered - TRGS - S12E01 - Go Fish"
type textarea "SeaRemastered - TRGS - S12E01 - Go Fish"
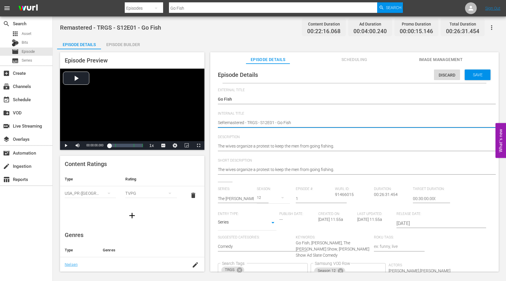
type textarea "SeaRemastered - TRGS - S12E01 - Go Fish"
type textarea "SeasRemastered - TRGS - S12E01 - Go Fish"
type textarea "SeasoRemastered - TRGS - S12E01 - Go Fish"
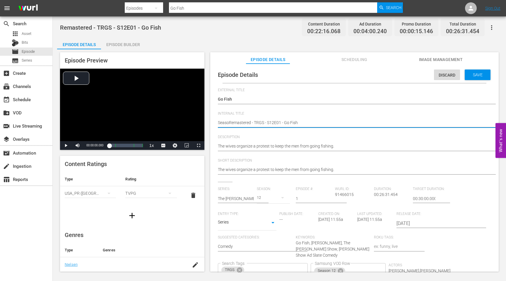
type textarea "SeasonRemastered - TRGS - S12E01 - Go Fish"
type textarea "Season1Remastered - TRGS - S12E01 - Go Fish"
type textarea "Season12Remastered - TRGS - S12E01 - Go Fish"
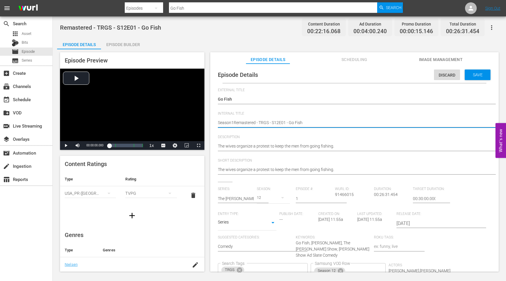
type textarea "Season12Remastered - TRGS - S12E01 - Go Fish"
type textarea "Season12 Remastered - TRGS - S12E01 - Go Fish"
type textarea "Season12 -Remastered - TRGS - S12E01 - Go Fish"
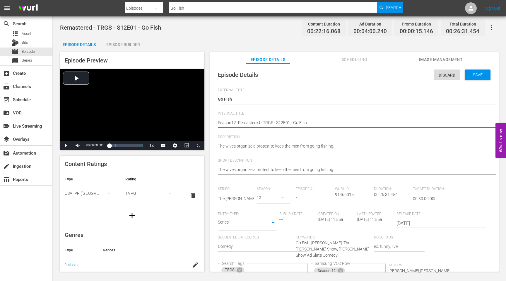
type textarea "Season12 - Remastered - TRGS - S12E01 - Go Fish"
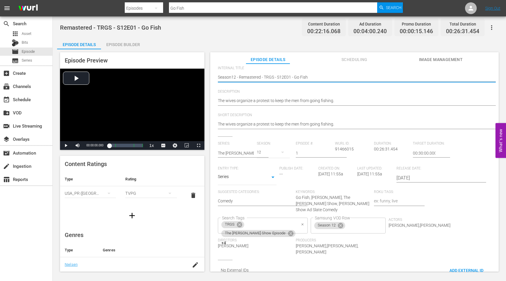
click at [301, 222] on icon "Clear" at bounding box center [303, 224] width 4 height 4
type textarea "Season12 - Remastered - TRGS - S12E01 - Go Fish"
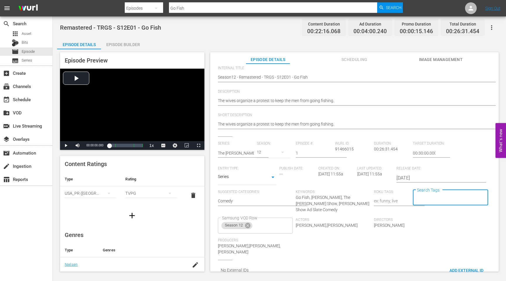
scroll to position [0, 0]
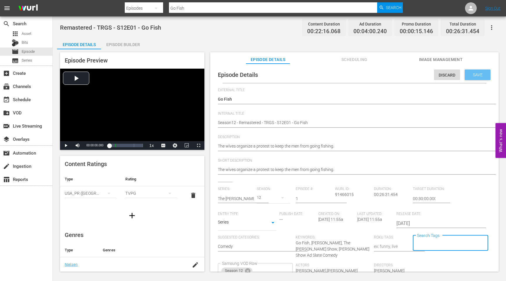
click at [481, 75] on span "Save" at bounding box center [477, 74] width 19 height 5
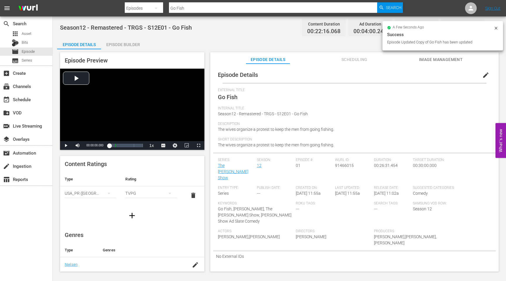
click at [188, 8] on input "Go Fish" at bounding box center [273, 8] width 208 height 14
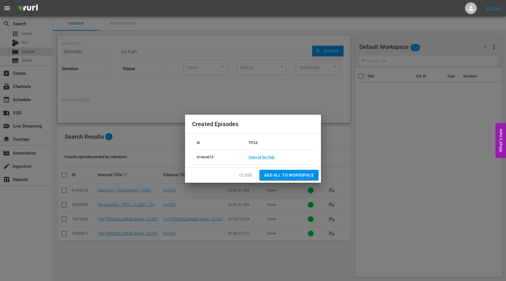
click at [251, 173] on span "Close" at bounding box center [245, 174] width 13 height 7
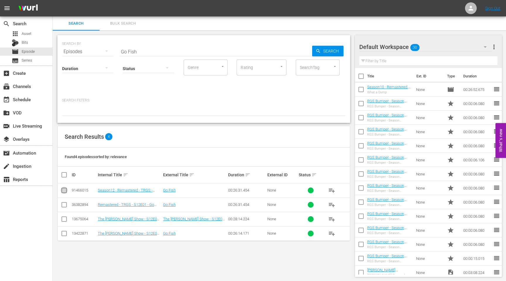
click at [64, 190] on input "checkbox" at bounding box center [64, 191] width 7 height 7
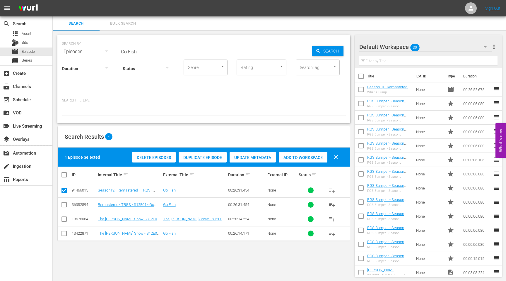
click at [303, 158] on span "Add to Workspace" at bounding box center [303, 157] width 49 height 5
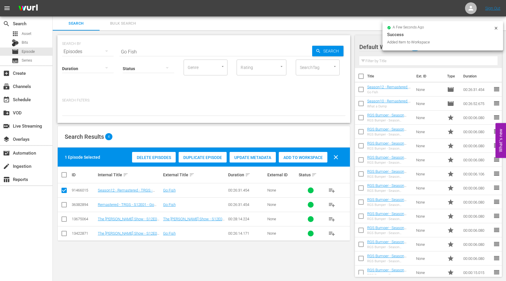
click at [64, 188] on input "checkbox" at bounding box center [64, 191] width 7 height 7
checkbox input "false"
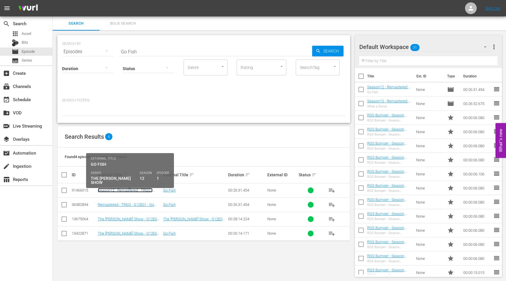
click at [124, 190] on link "Season12 - Remastered - TRGS - S12E01 - Go Fish" at bounding box center [125, 192] width 55 height 9
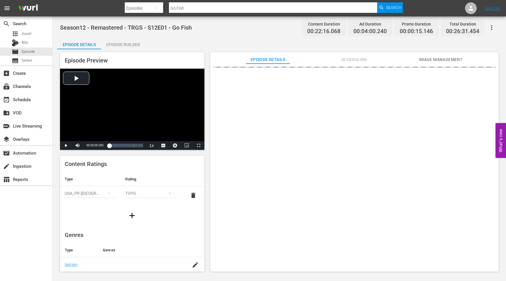
click at [130, 46] on div "Episode Builder" at bounding box center [123, 44] width 44 height 14
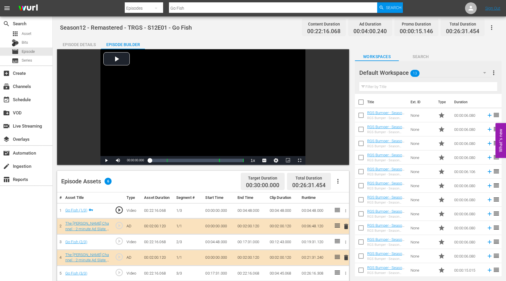
click at [437, 70] on div "Default Workspace 13" at bounding box center [425, 72] width 132 height 16
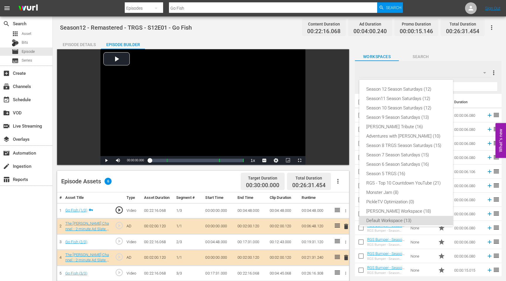
scroll to position [4, 0]
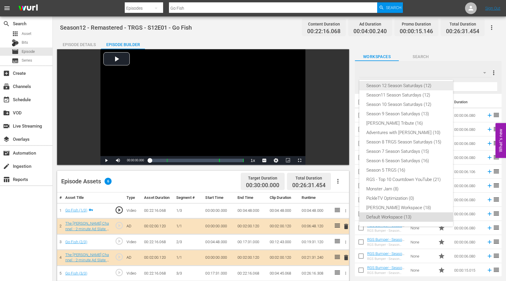
click at [405, 86] on div "Season 12 Season Saturdays (12)" at bounding box center [406, 85] width 80 height 9
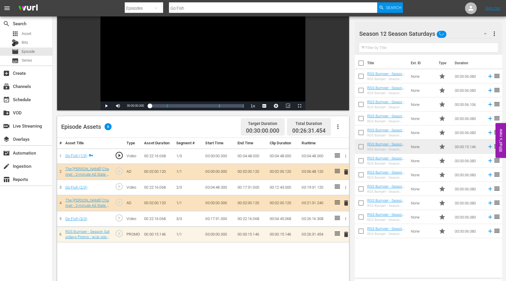
scroll to position [66, 0]
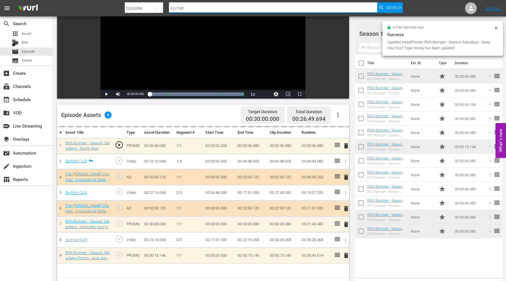
drag, startPoint x: 192, startPoint y: 8, endPoint x: 170, endPoint y: 9, distance: 22.9
click at [170, 9] on input "Go Fish" at bounding box center [273, 8] width 208 height 14
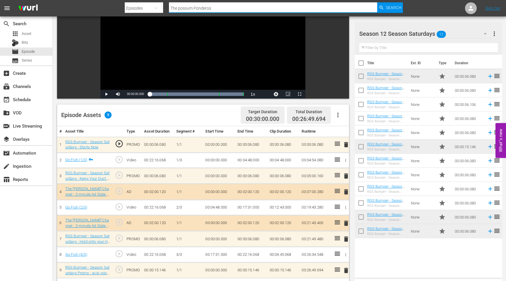
type input "The possum Ponderosa"
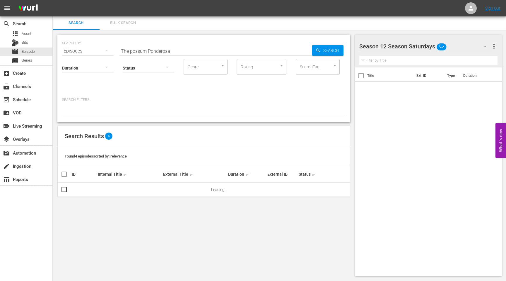
scroll to position [1, 0]
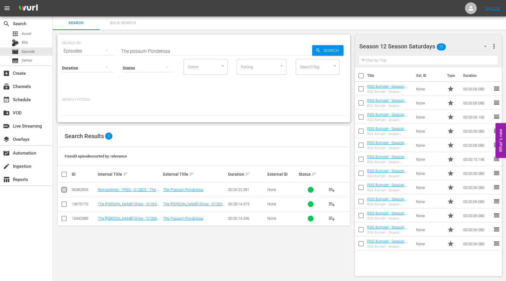
click at [64, 187] on icon at bounding box center [64, 189] width 5 height 5
click at [64, 190] on input "checkbox" at bounding box center [64, 190] width 7 height 7
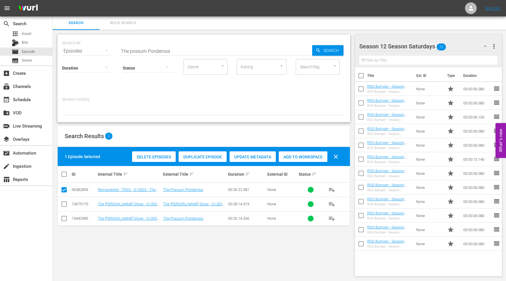
click at [203, 155] on span "Duplicate Episode" at bounding box center [203, 156] width 48 height 5
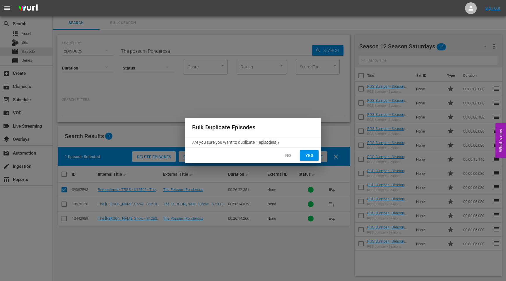
click at [312, 155] on span "Yes" at bounding box center [309, 155] width 9 height 7
checkbox input "false"
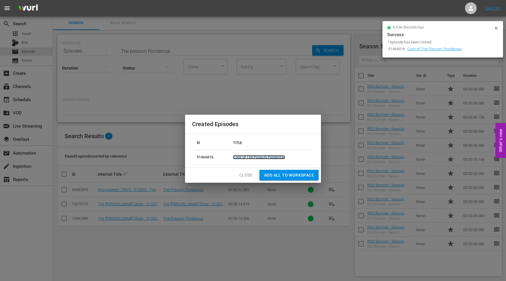
click at [270, 158] on link "Copy of The Possum Ponderosa" at bounding box center [259, 157] width 52 height 4
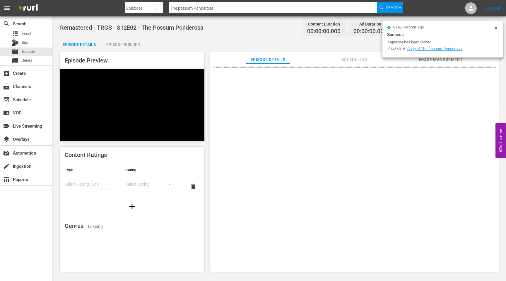
click at [495, 28] on icon at bounding box center [496, 28] width 5 height 5
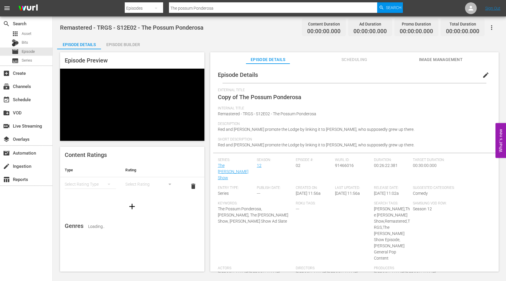
click at [482, 76] on span "edit" at bounding box center [485, 74] width 7 height 7
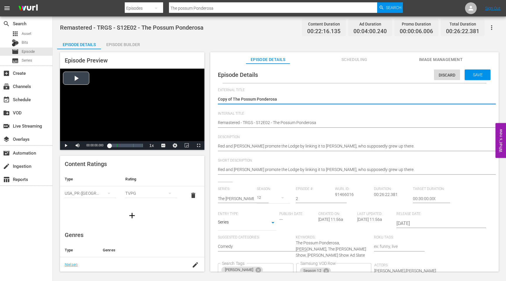
drag, startPoint x: 233, startPoint y: 99, endPoint x: 197, endPoint y: 95, distance: 36.2
click at [198, 96] on div "Episode Preview Video Player is loading. Play Video Play Mute Current Time 00:0…" at bounding box center [279, 162] width 445 height 227
type textarea "The Possum Ponderosa"
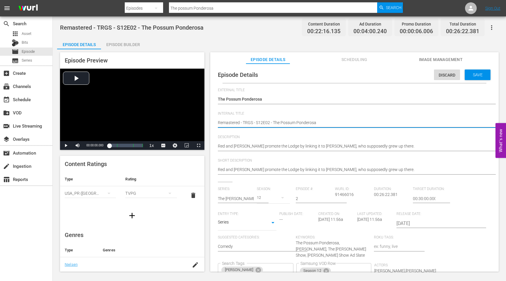
type textarea "SRemastered - TRGS - S12E02 - The Possum Ponderosa"
type textarea "SeRemastered - TRGS - S12E02 - The Possum Ponderosa"
type textarea "SeaRemastered - TRGS - S12E02 - The Possum Ponderosa"
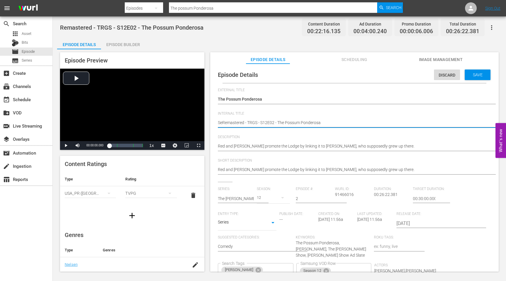
type textarea "SeaRemastered - TRGS - S12E02 - The Possum Ponderosa"
type textarea "SeasRemastered - TRGS - S12E02 - The Possum Ponderosa"
type textarea "SeasoRemastered - TRGS - S12E02 - The Possum Ponderosa"
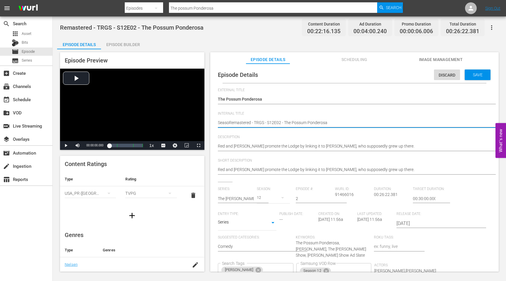
type textarea "SeasonRemastered - TRGS - S12E02 - The Possum Ponderosa"
type textarea "Season1Remastered - TRGS - S12E02 - The Possum Ponderosa"
type textarea "Season12Remastered - TRGS - S12E02 - The Possum Ponderosa"
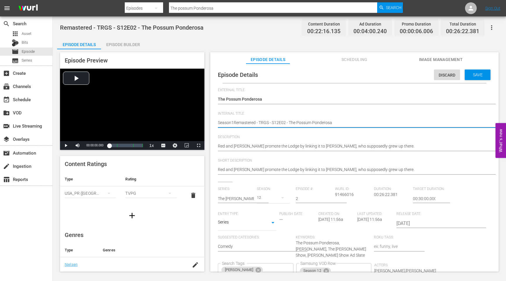
type textarea "Season12Remastered - TRGS - S12E02 - The Possum Ponderosa"
type textarea "Season12 Remastered - TRGS - S12E02 - The Possum Ponderosa"
type textarea "Season12 -Remastered - TRGS - S12E02 - The Possum Ponderosa"
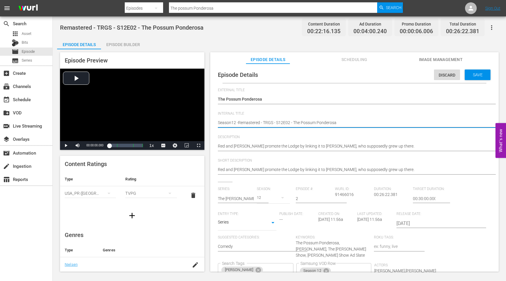
type textarea "Season12 - Remastered - TRGS - S12E02 - The Possum Ponderosa"
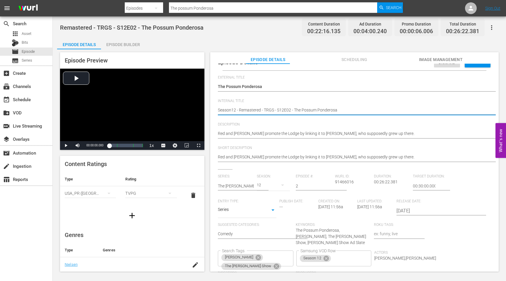
scroll to position [50, 0]
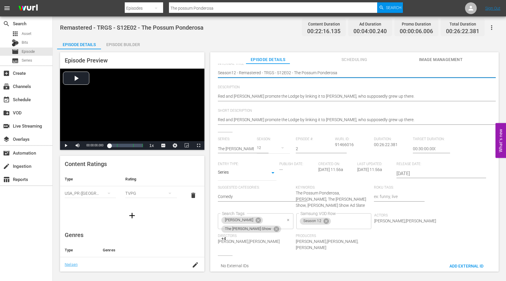
click at [290, 218] on icon "Clear" at bounding box center [288, 220] width 4 height 4
type textarea "Season12 - Remastered - TRGS - S12E02 - The Possum Ponderosa"
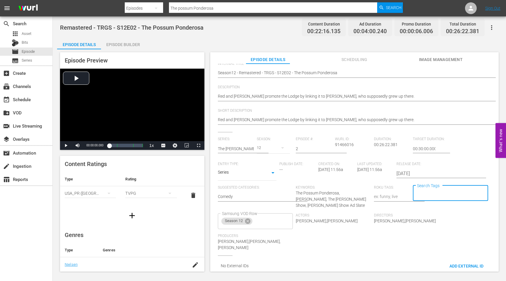
scroll to position [0, 0]
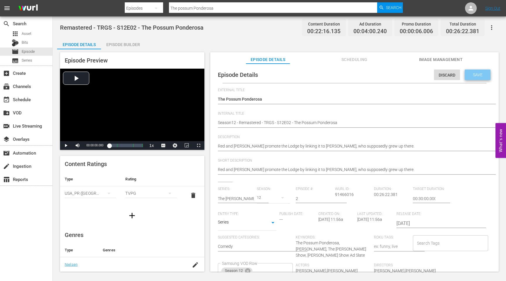
click at [471, 75] on span "Save" at bounding box center [477, 74] width 19 height 5
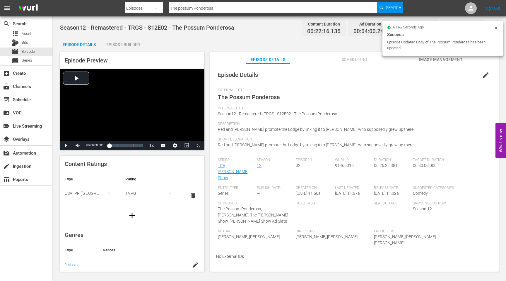
click at [220, 7] on input "The possum Ponderosa" at bounding box center [273, 8] width 208 height 14
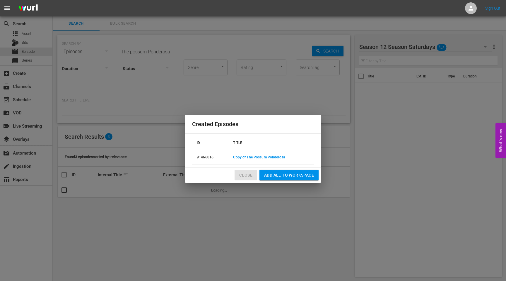
click at [250, 176] on span "Close" at bounding box center [245, 174] width 13 height 7
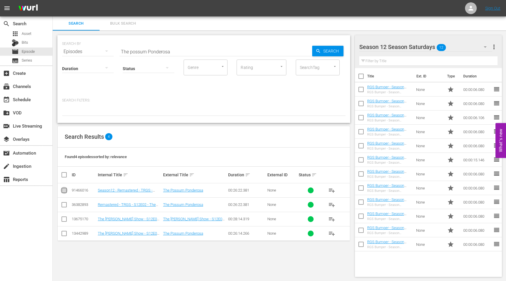
click at [64, 189] on input "checkbox" at bounding box center [64, 191] width 7 height 7
checkbox input "true"
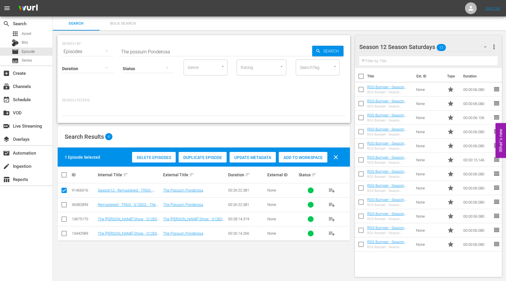
click at [316, 161] on div "Add to Workspace" at bounding box center [303, 157] width 49 height 11
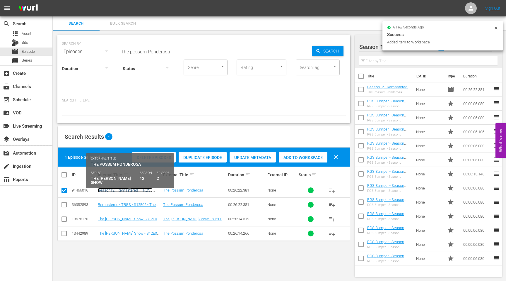
click at [113, 188] on link "Season12 - Remastered - TRGS - S12E02 - The Possum Ponderosa" at bounding box center [126, 192] width 56 height 9
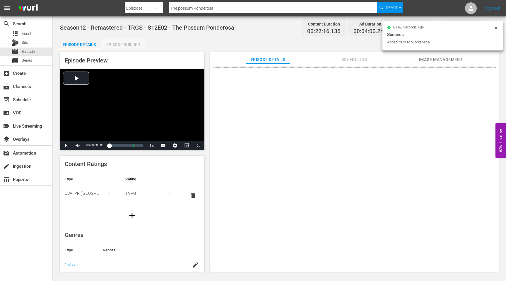
click at [132, 44] on div "Episode Builder" at bounding box center [123, 44] width 44 height 14
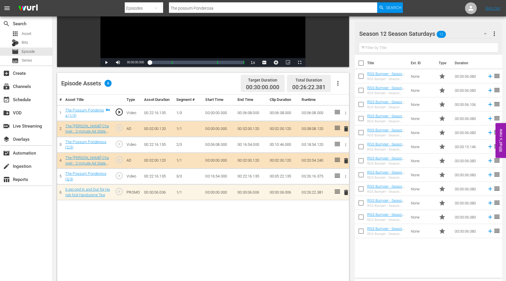
scroll to position [100, 0]
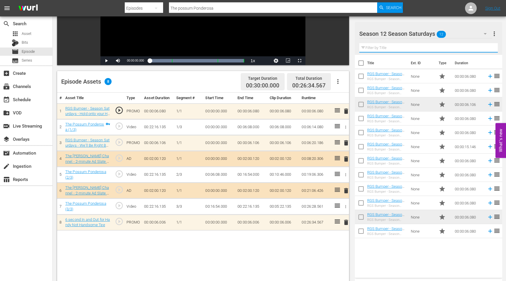
click at [380, 45] on input "text" at bounding box center [428, 47] width 139 height 9
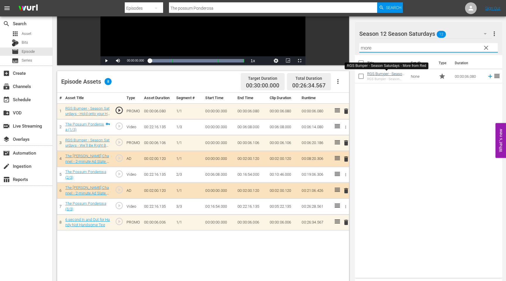
type input "more"
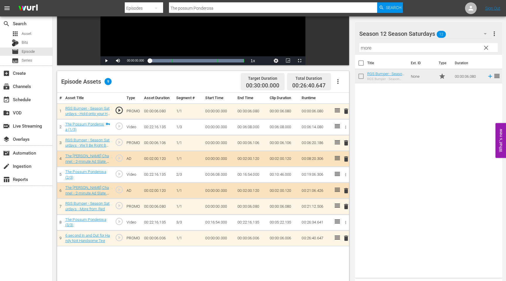
click at [217, 8] on input "The possum Ponderosa" at bounding box center [273, 8] width 208 height 14
type input "possum air"
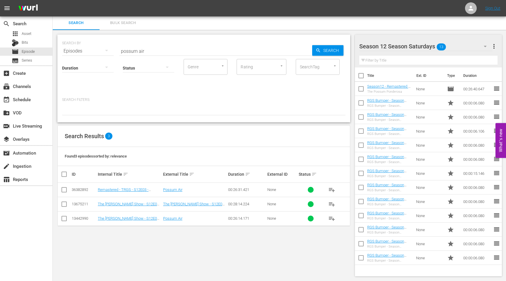
click at [63, 190] on input "checkbox" at bounding box center [64, 190] width 7 height 7
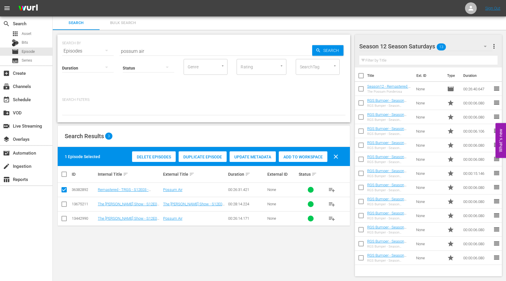
click at [196, 155] on span "Duplicate Episode" at bounding box center [203, 156] width 48 height 5
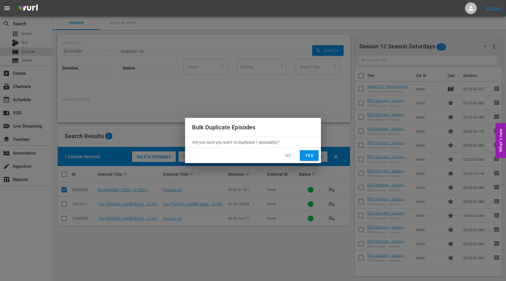
click at [309, 154] on span "Yes" at bounding box center [309, 155] width 9 height 7
checkbox input "false"
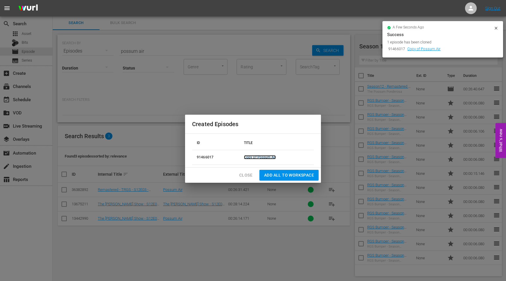
click at [257, 155] on link "Copy of Possum Air" at bounding box center [260, 157] width 32 height 4
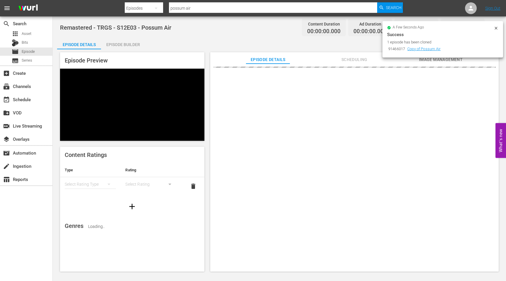
click at [497, 28] on icon at bounding box center [496, 28] width 5 height 5
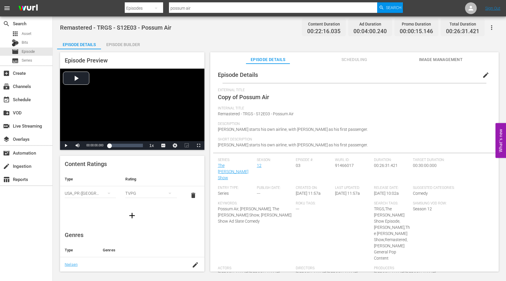
click at [484, 73] on span "edit" at bounding box center [485, 74] width 7 height 7
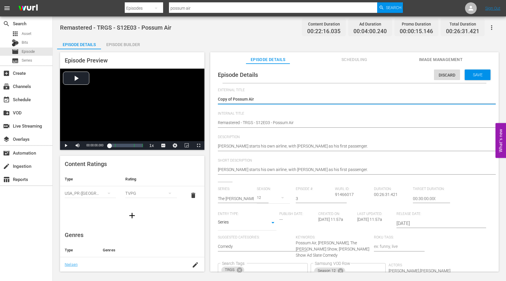
drag, startPoint x: 233, startPoint y: 99, endPoint x: 213, endPoint y: 98, distance: 20.2
click at [214, 98] on div "Episode Details Discard Save External Title Copy of Possum Air Copy of Possum A…" at bounding box center [354, 195] width 283 height 259
type textarea "Possum Air"
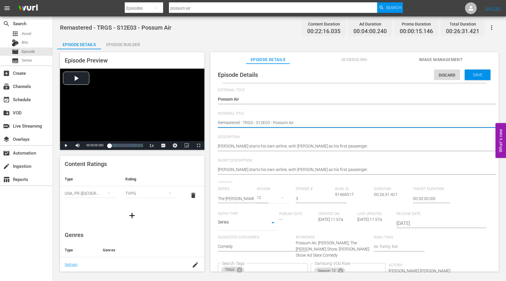
type textarea "SRemastered - TRGS - S12E03 - Possum Air"
type textarea "SeRemastered - TRGS - S12E03 - Possum Air"
type textarea "SeaRemastered - TRGS - S12E03 - Possum Air"
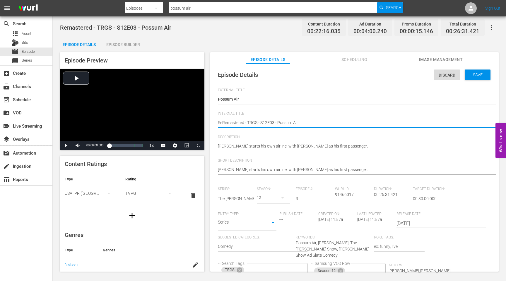
type textarea "SeaRemastered - TRGS - S12E03 - Possum Air"
type textarea "SeasRemastered - TRGS - S12E03 - Possum Air"
type textarea "SeasoRemastered - TRGS - S12E03 - Possum Air"
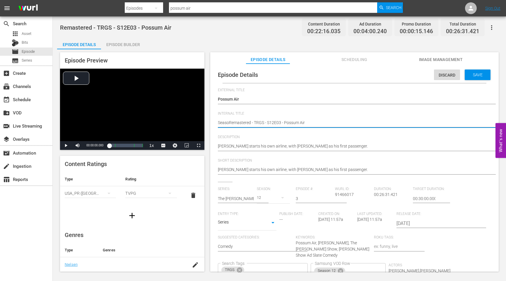
type textarea "SeasonRemastered - TRGS - S12E03 - Possum Air"
type textarea "Season1Remastered - TRGS - S12E03 - Possum Air"
type textarea "Season12Remastered - TRGS - S12E03 - Possum Air"
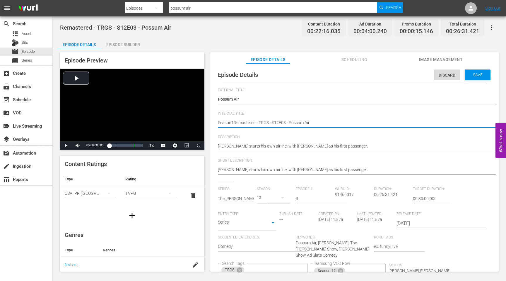
type textarea "Season12Remastered - TRGS - S12E03 - Possum Air"
type textarea "Season12 Remastered - TRGS - S12E03 - Possum Air"
type textarea "Season12 -Remastered - TRGS - S12E03 - Possum Air"
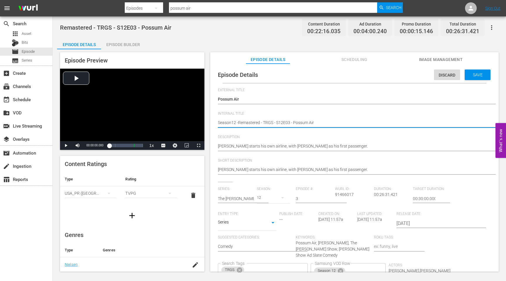
type textarea "Season12 - Remastered - TRGS - S12E03 - Possum Air"
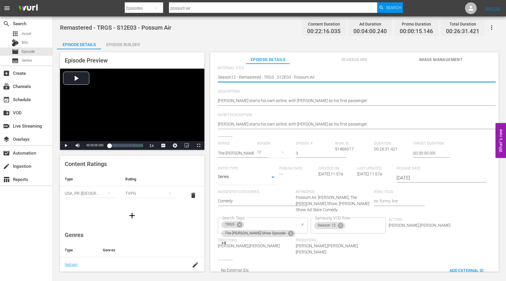
click at [301, 222] on icon "Clear" at bounding box center [303, 224] width 4 height 4
type textarea "Season12 - Remastered - TRGS - S12E03 - Possum Air"
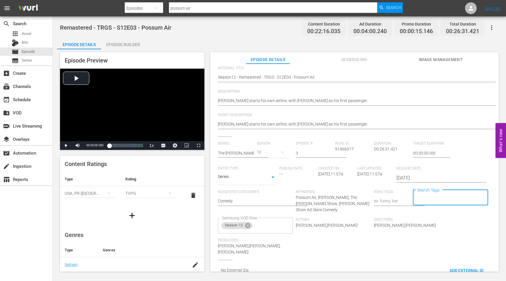
scroll to position [0, 0]
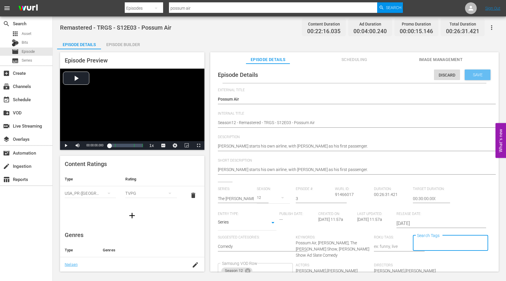
click at [476, 74] on span "Save" at bounding box center [477, 74] width 19 height 5
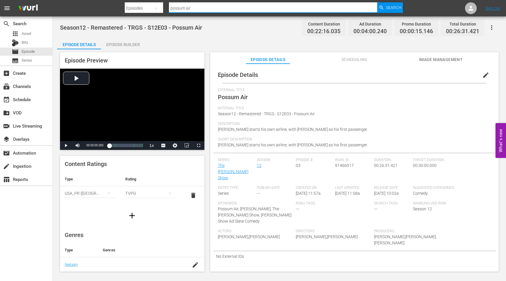
click at [192, 9] on input "possum air" at bounding box center [273, 8] width 208 height 14
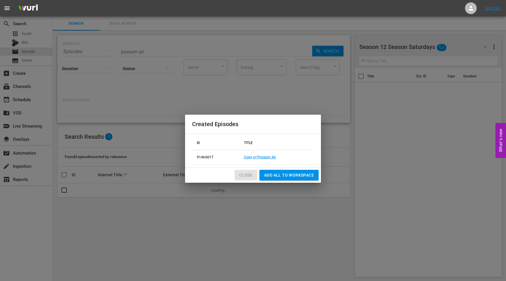
click at [248, 176] on span "Close" at bounding box center [245, 174] width 13 height 7
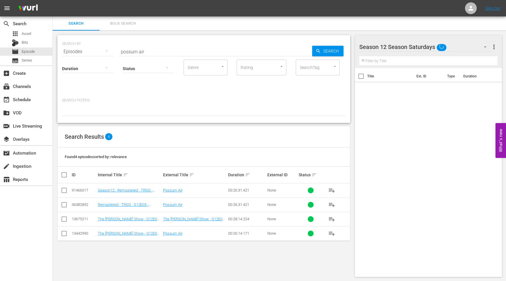
click at [64, 189] on input "checkbox" at bounding box center [64, 191] width 7 height 7
checkbox input "true"
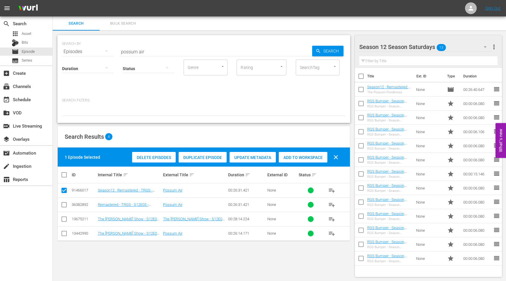
click at [302, 156] on span "Add to Workspace" at bounding box center [303, 157] width 49 height 5
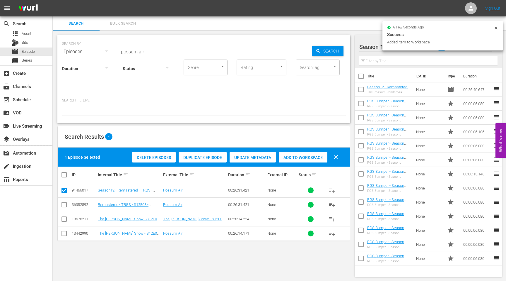
drag, startPoint x: 168, startPoint y: 51, endPoint x: 116, endPoint y: 49, distance: 52.2
click at [116, 49] on div "SEARCH BY Search By Episodes Search ID, Title, Description, Keywords, or Catego…" at bounding box center [204, 47] width 284 height 21
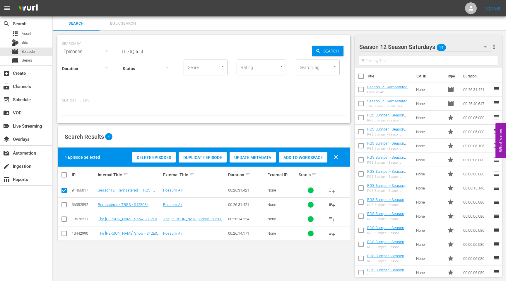
type input "The IQ test"
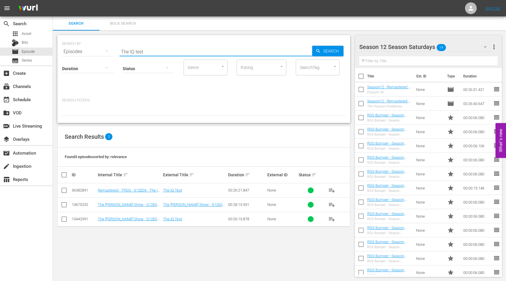
click at [64, 189] on input "checkbox" at bounding box center [64, 191] width 7 height 7
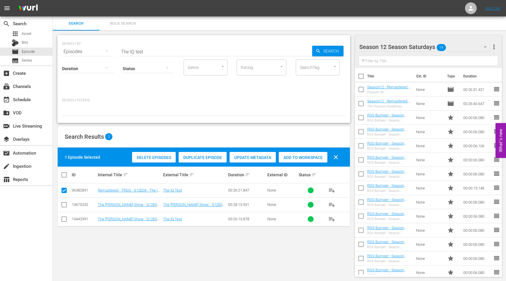
click at [202, 158] on span "Duplicate Episode" at bounding box center [203, 157] width 48 height 5
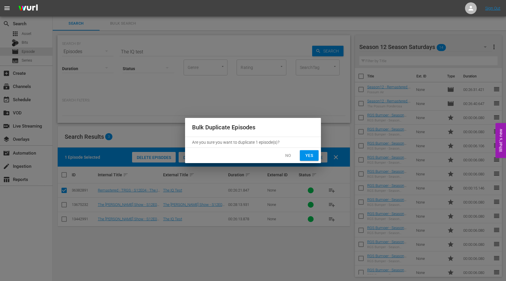
click at [310, 153] on span "Yes" at bounding box center [309, 155] width 9 height 7
checkbox input "false"
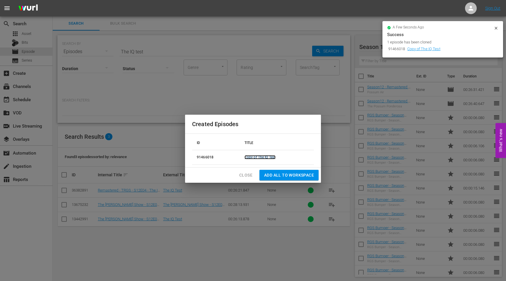
click at [262, 157] on link "Copy of The IQ Test" at bounding box center [260, 157] width 31 height 4
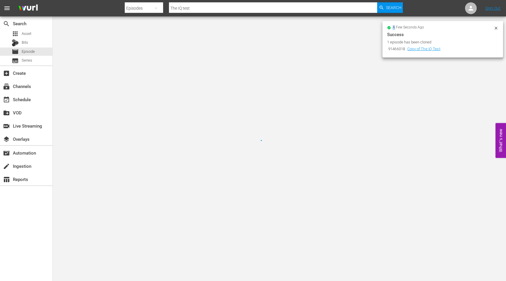
click at [262, 157] on div at bounding box center [253, 140] width 506 height 281
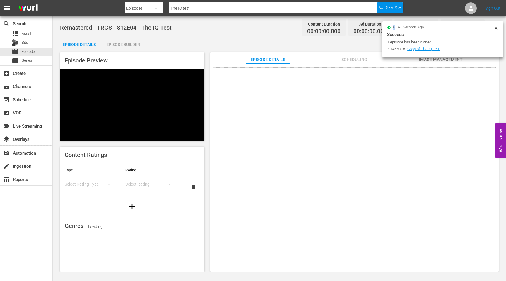
click at [495, 29] on icon at bounding box center [496, 28] width 5 height 5
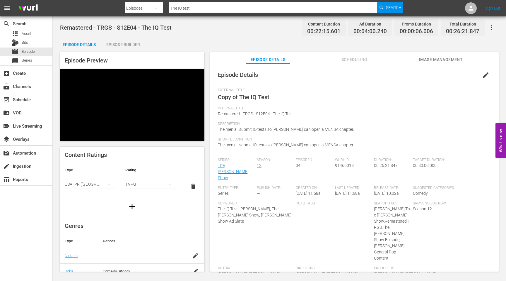
click at [482, 74] on span "edit" at bounding box center [485, 74] width 7 height 7
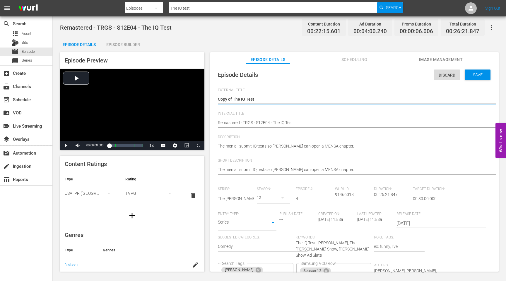
drag, startPoint x: 234, startPoint y: 98, endPoint x: 213, endPoint y: 98, distance: 20.5
click at [214, 98] on div "Episode Details Discard Save External Title Copy of The IQ Test Copy of The IQ …" at bounding box center [354, 197] width 283 height 263
type textarea "The IQ Test"
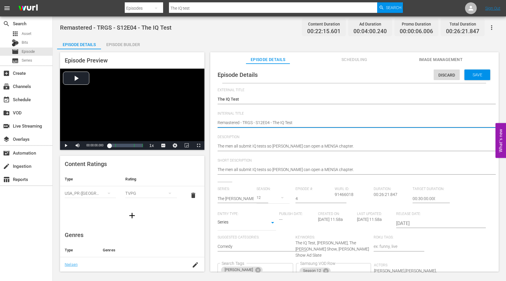
type textarea "SRemastered - TRGS - S12E04 - The IQ Test"
type textarea "SeRemastered - TRGS - S12E04 - The IQ Test"
type textarea "SeaRemastered - TRGS - S12E04 - The IQ Test"
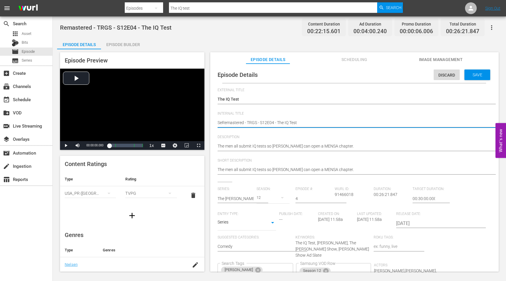
type textarea "SeaRemastered - TRGS - S12E04 - The IQ Test"
type textarea "SeasRemastered - TRGS - S12E04 - The IQ Test"
type textarea "SeasoRemastered - TRGS - S12E04 - The IQ Test"
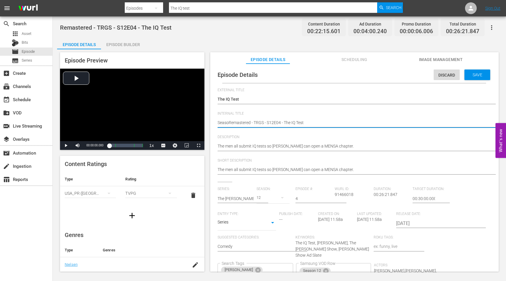
type textarea "SeasonRemastered - TRGS - S12E04 - The IQ Test"
type textarea "Season1Remastered - TRGS - S12E04 - The IQ Test"
type textarea "Season12Remastered - TRGS - S12E04 - The IQ Test"
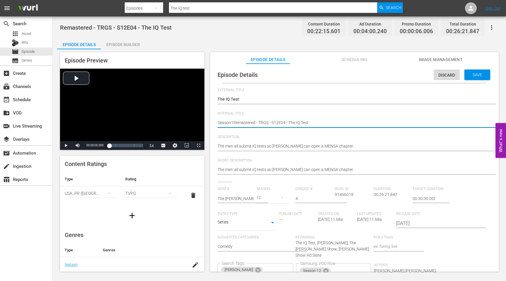
type textarea "Season12Remastered - TRGS - S12E04 - The IQ Test"
type textarea "Season12 Remastered - TRGS - S12E04 - The IQ Test"
type textarea "Season12 -Remastered - TRGS - S12E04 - The IQ Test"
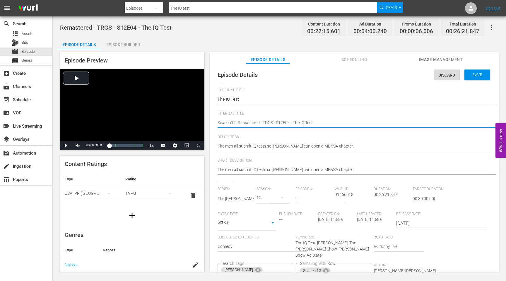
type textarea "Season12 - Remastered - TRGS - S12E04 - The IQ Test"
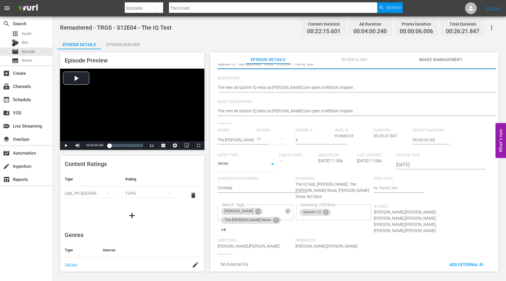
click at [290, 209] on icon "Clear" at bounding box center [288, 211] width 4 height 4
type textarea "Season12 - Remastered - TRGS - S12E04 - The IQ Test"
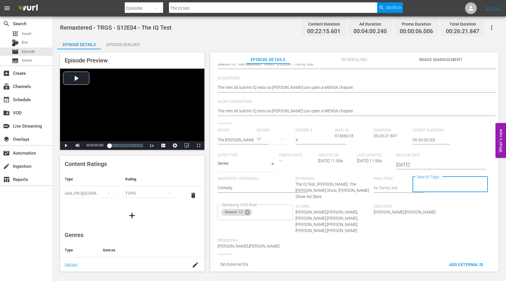
scroll to position [0, 0]
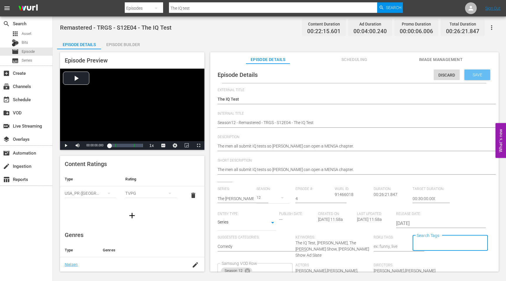
click at [471, 74] on span "Save" at bounding box center [477, 74] width 19 height 5
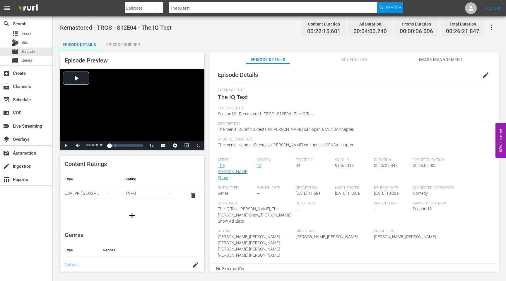
click at [192, 8] on input "The IQ test" at bounding box center [273, 8] width 208 height 14
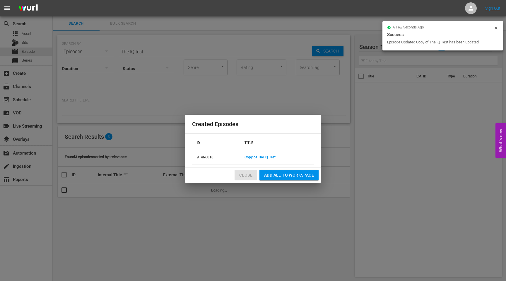
click at [248, 174] on span "Close" at bounding box center [245, 174] width 13 height 7
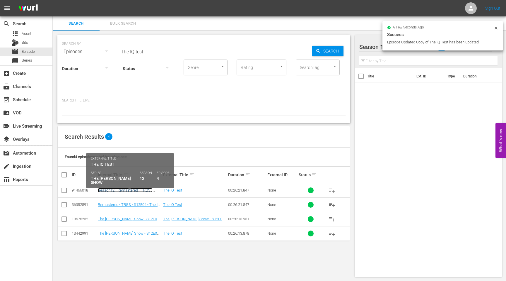
click at [114, 189] on link "Season12 - Remastered - TRGS - S12E04 - The IQ Test" at bounding box center [125, 192] width 55 height 9
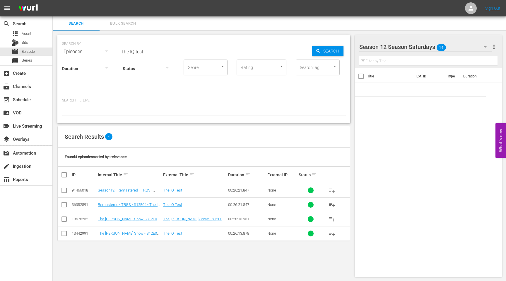
click at [64, 189] on input "checkbox" at bounding box center [64, 191] width 7 height 7
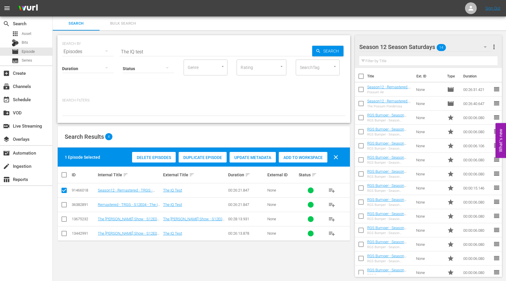
click at [310, 158] on span "Add to Workspace" at bounding box center [303, 157] width 49 height 5
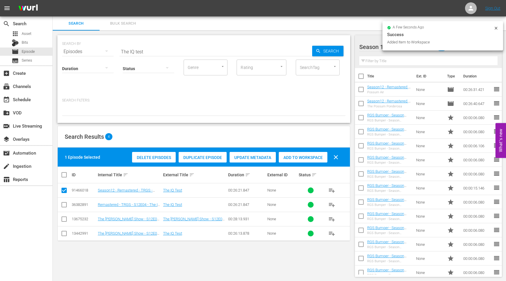
click at [63, 191] on input "checkbox" at bounding box center [64, 191] width 7 height 7
checkbox input "false"
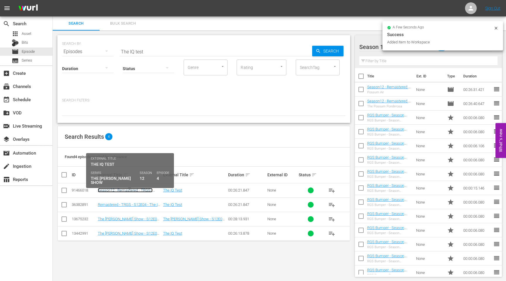
click at [116, 191] on link "Season12 - Remastered - TRGS - S12E04 - The IQ Test" at bounding box center [125, 192] width 55 height 9
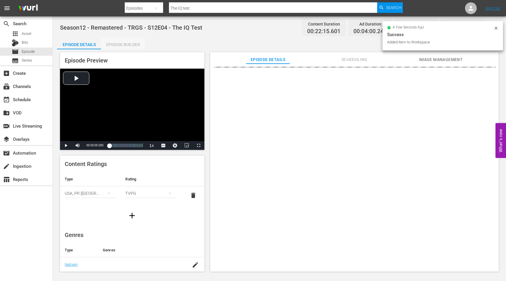
click at [130, 45] on div "Episode Builder" at bounding box center [123, 44] width 44 height 14
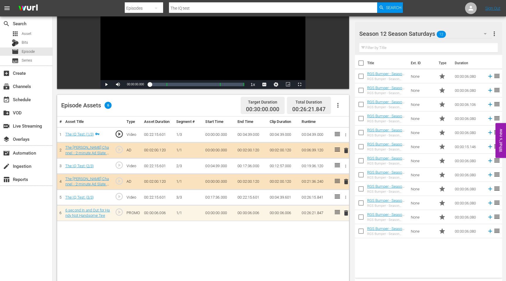
scroll to position [85, 0]
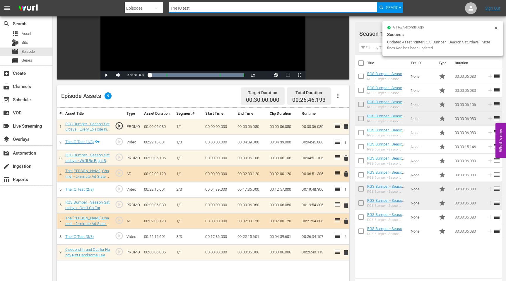
click at [195, 9] on input "The IQ test" at bounding box center [273, 8] width 208 height 14
drag, startPoint x: 195, startPoint y: 9, endPoint x: 164, endPoint y: 9, distance: 31.3
click at [164, 9] on div "Search By Episodes Search ID, Title, Description, Keywords, or Category The IQ …" at bounding box center [264, 8] width 278 height 14
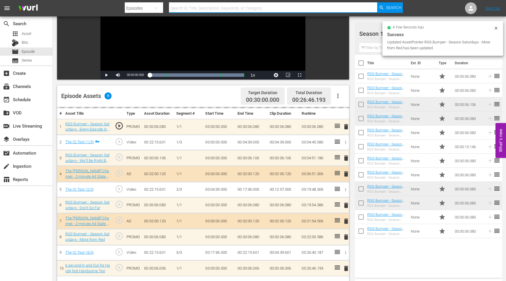
paste input "The Day of the Sunflowers"
type input "The Day of the Sunflowers"
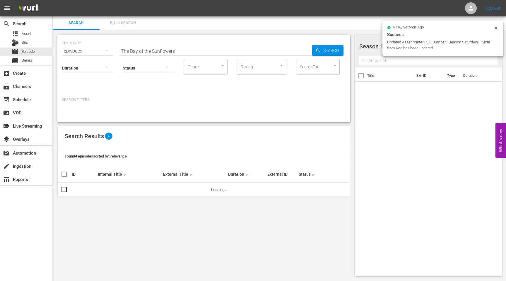
scroll to position [1, 0]
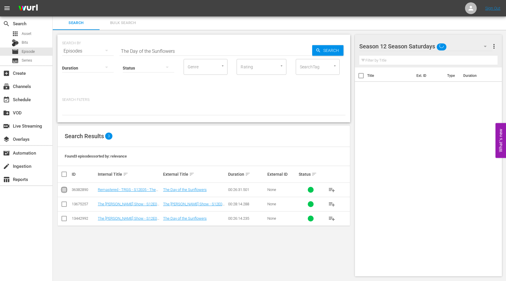
click at [63, 188] on input "checkbox" at bounding box center [64, 190] width 7 height 7
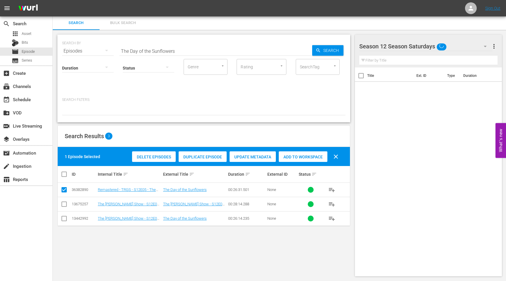
click at [201, 156] on span "Duplicate Episode" at bounding box center [203, 156] width 48 height 5
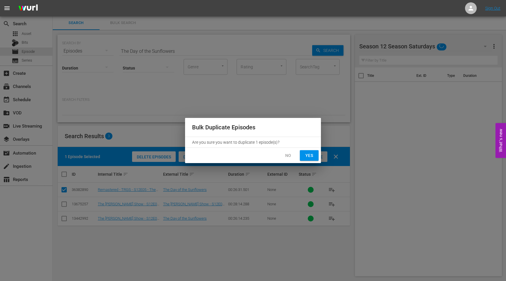
click at [308, 157] on span "Yes" at bounding box center [309, 155] width 9 height 7
checkbox input "false"
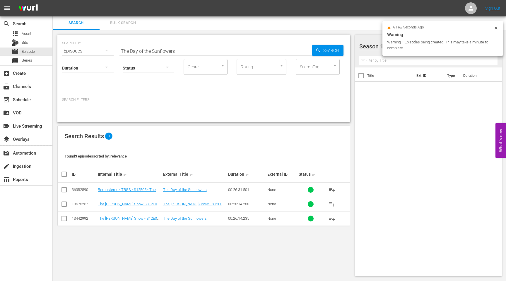
click at [497, 28] on icon at bounding box center [496, 28] width 5 height 5
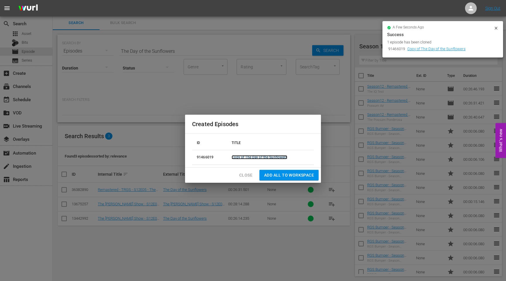
click at [274, 157] on link "Copy of The Day of the Sunflowers" at bounding box center [259, 157] width 55 height 4
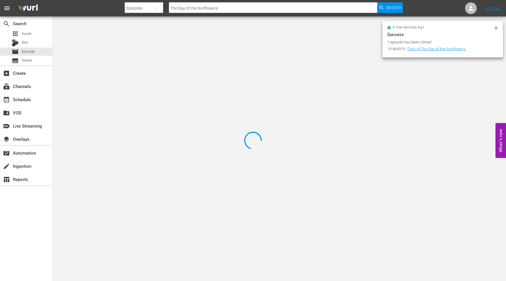
click at [495, 28] on icon at bounding box center [496, 28] width 5 height 5
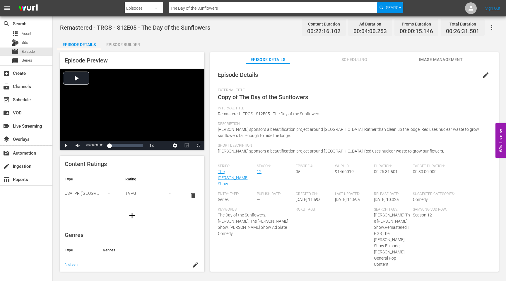
click at [482, 75] on span "edit" at bounding box center [485, 74] width 7 height 7
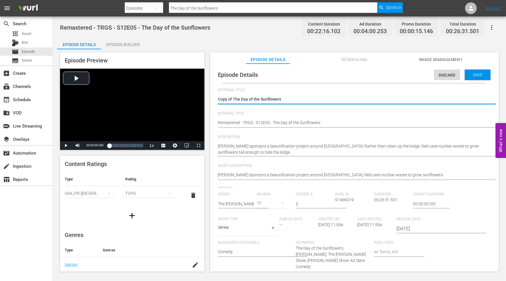
drag, startPoint x: 233, startPoint y: 99, endPoint x: 204, endPoint y: 99, distance: 29.0
click at [206, 99] on div "Episode Preview Video Player is loading. Play Video Play Mute Current Time 00:0…" at bounding box center [279, 162] width 445 height 227
type textarea "The Day of the Sunflowers"
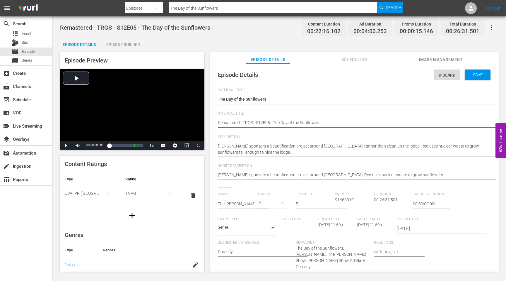
type textarea "SRemastered - TRGS - S12E05 - The Day of the Sunflowers"
type textarea "SeRemastered - TRGS - S12E05 - The Day of the Sunflowers"
type textarea "SeaRemastered - TRGS - S12E05 - The Day of the Sunflowers"
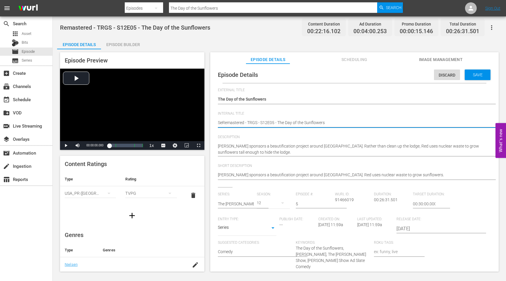
type textarea "SeaRemastered - TRGS - S12E05 - The Day of the Sunflowers"
type textarea "SeasRemastered - TRGS - S12E05 - The Day of the Sunflowers"
type textarea "SeasoRemastered - TRGS - S12E05 - The Day of the Sunflowers"
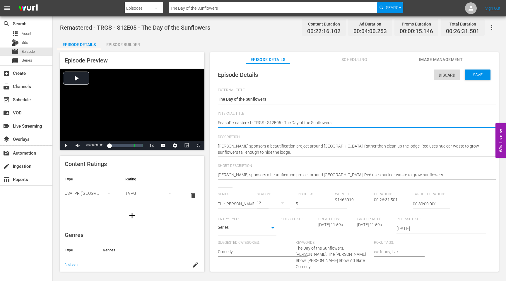
type textarea "SeasonRemastered - TRGS - S12E05 - The Day of the Sunflowers"
type textarea "Season1Remastered - TRGS - S12E05 - The Day of the Sunflowers"
type textarea "Season12Remastered - TRGS - S12E05 - The Day of the Sunflowers"
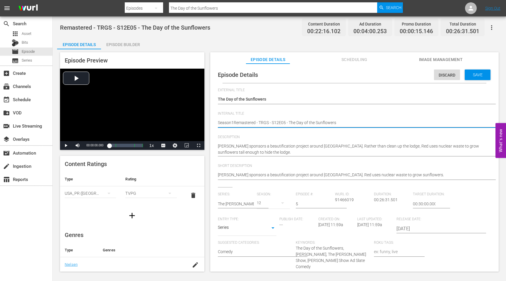
type textarea "Season12Remastered - TRGS - S12E05 - The Day of the Sunflowers"
type textarea "Season12 Remastered - TRGS - S12E05 - The Day of the Sunflowers"
type textarea "Season12 -Remastered - TRGS - S12E05 - The Day of the Sunflowers"
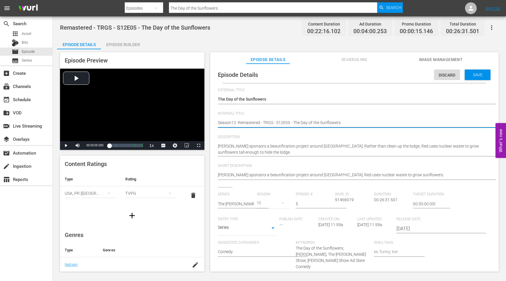
type textarea "Season12 - Remastered - TRGS - S12E05 - The Day of the Sunflowers"
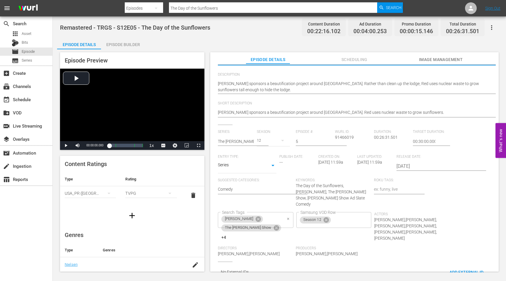
click at [290, 217] on icon "Clear" at bounding box center [288, 219] width 4 height 4
type textarea "Season12 - Remastered - TRGS - S12E05 - The Day of the Sunflowers"
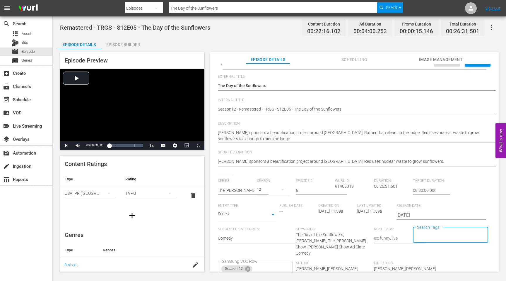
scroll to position [0, 0]
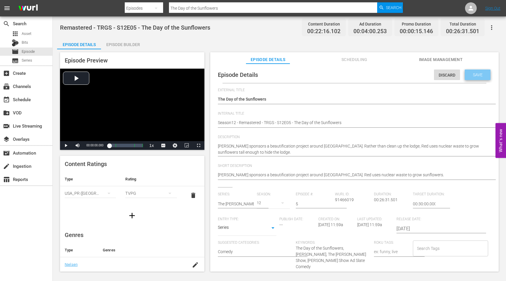
click at [474, 76] on span "Save" at bounding box center [477, 74] width 19 height 5
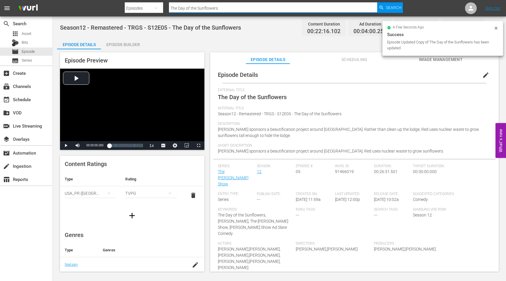
click at [222, 7] on input "The Day of the Sunflowers" at bounding box center [273, 8] width 208 height 14
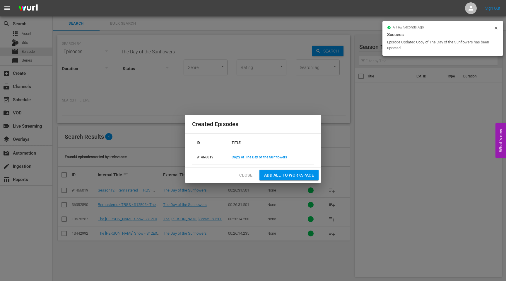
click at [243, 175] on span "Close" at bounding box center [245, 174] width 13 height 7
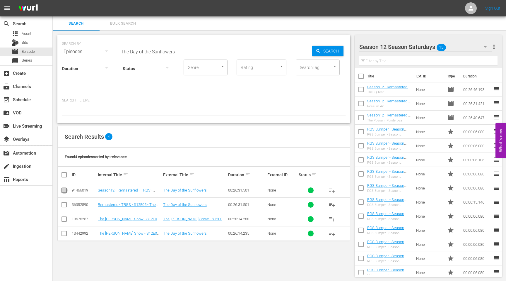
click at [64, 188] on input "checkbox" at bounding box center [64, 191] width 7 height 7
checkbox input "true"
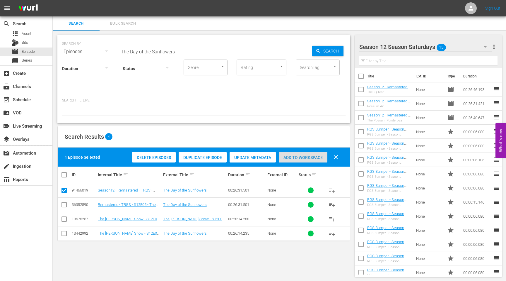
click at [317, 158] on span "Add to Workspace" at bounding box center [303, 157] width 49 height 5
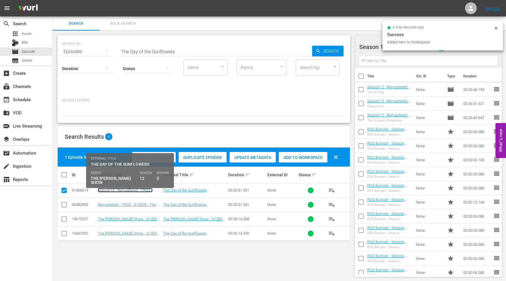
click at [116, 190] on link "Season12 - Remastered - TRGS - S12E05 - The Day of the Sunflowers" at bounding box center [127, 192] width 59 height 9
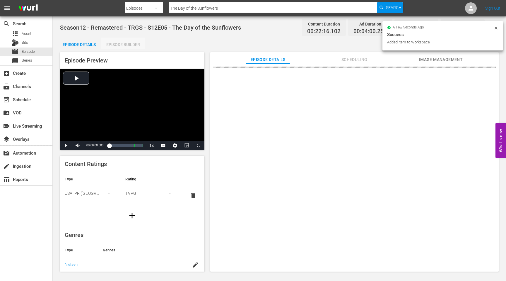
click at [126, 46] on div "Episode Builder" at bounding box center [123, 44] width 44 height 14
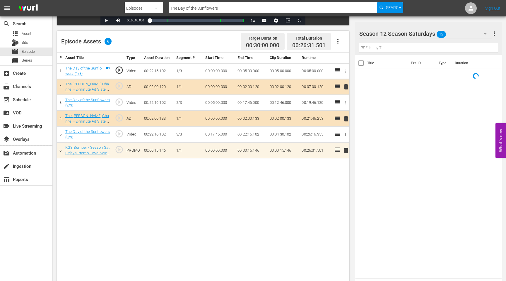
scroll to position [139, 0]
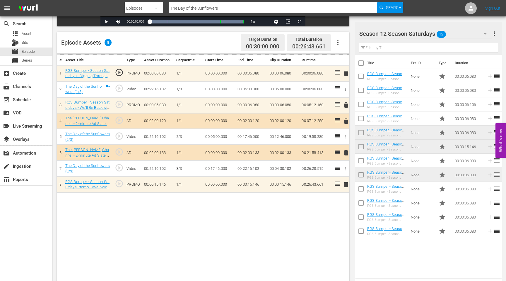
click at [223, 8] on input "The Day of the Sunflowers" at bounding box center [273, 8] width 208 height 14
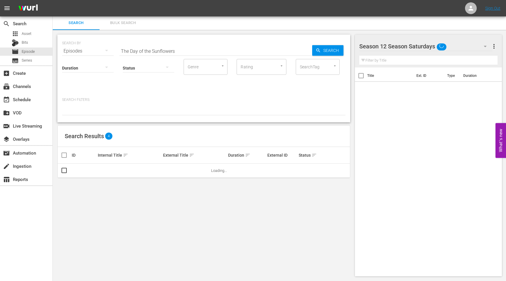
scroll to position [1, 0]
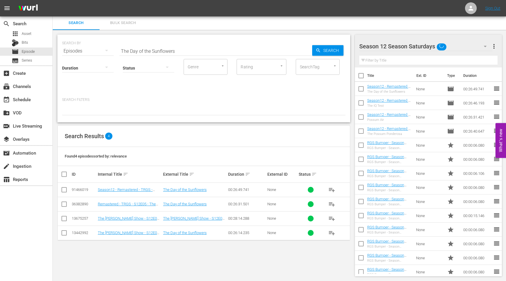
click at [64, 190] on input "checkbox" at bounding box center [64, 190] width 7 height 7
checkbox input "true"
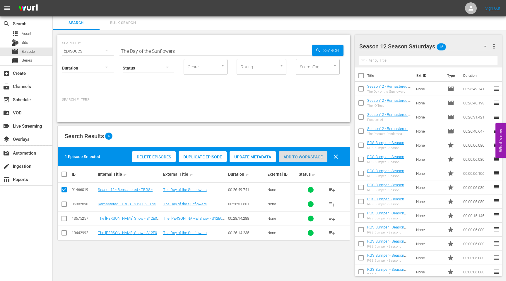
click at [303, 159] on span "Add to Workspace" at bounding box center [303, 156] width 49 height 5
click at [174, 52] on input "The Day of the Sunflowers" at bounding box center [216, 51] width 193 height 14
drag, startPoint x: 184, startPoint y: 52, endPoint x: 121, endPoint y: 51, distance: 63.0
click at [121, 51] on input "The Day of the Sunflowers" at bounding box center [216, 51] width 193 height 14
paste input "[PERSON_NAME]"
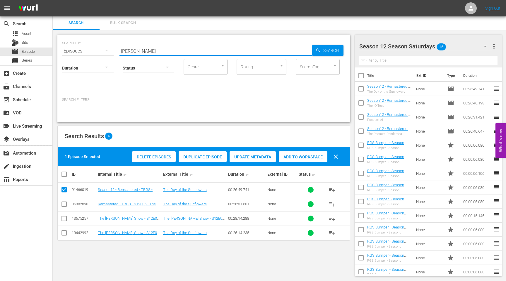
type input "[PERSON_NAME]"
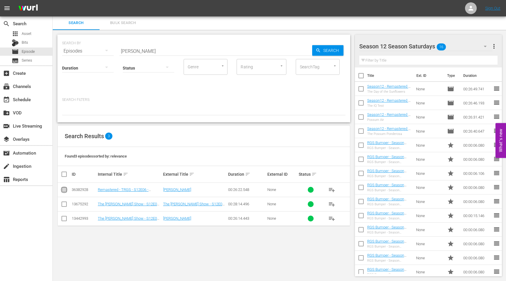
click at [64, 188] on input "checkbox" at bounding box center [64, 190] width 7 height 7
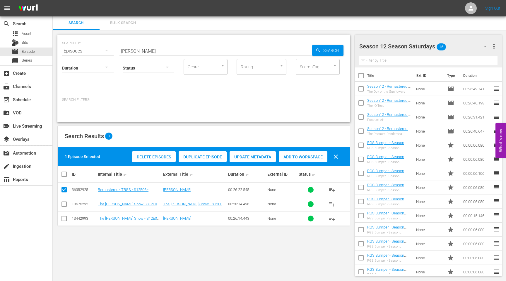
click at [198, 158] on span "Duplicate Episode" at bounding box center [203, 156] width 48 height 5
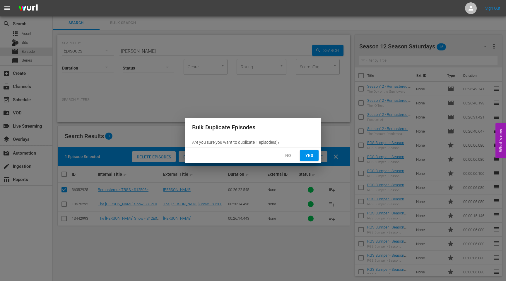
click at [309, 158] on span "Yes" at bounding box center [309, 155] width 9 height 7
checkbox input "false"
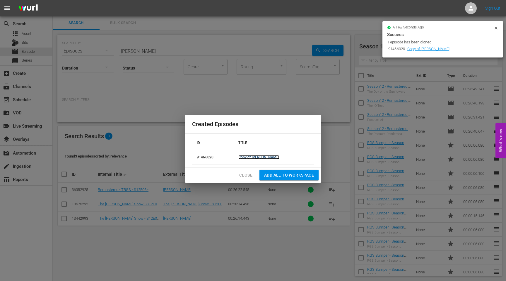
click at [255, 156] on link "Copy of [PERSON_NAME]" at bounding box center [258, 157] width 41 height 4
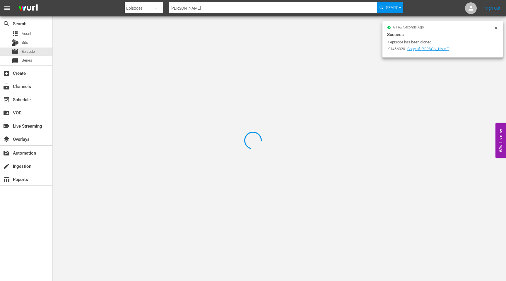
click at [497, 26] on icon at bounding box center [496, 28] width 5 height 5
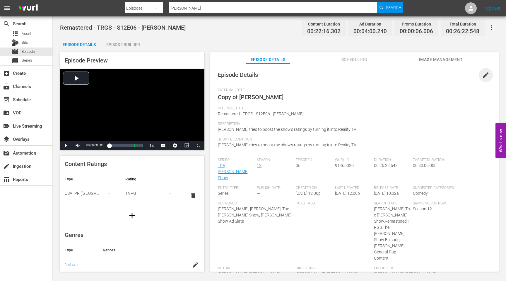
click at [482, 75] on span "edit" at bounding box center [485, 74] width 7 height 7
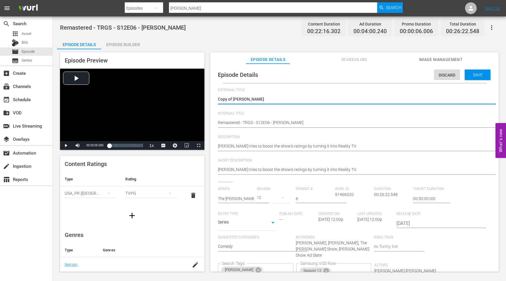
drag, startPoint x: 233, startPoint y: 99, endPoint x: 214, endPoint y: 99, distance: 19.0
type textarea "[PERSON_NAME]"
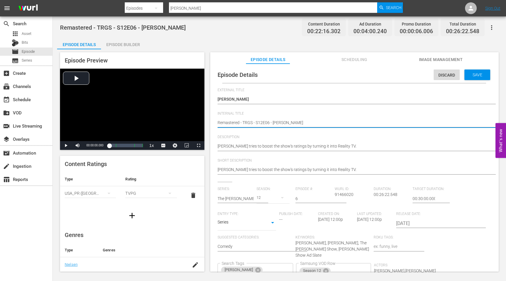
type textarea "SRemastered - TRGS - S12E06 - [PERSON_NAME]"
type textarea "SeRemastered - TRGS - S12E06 - [PERSON_NAME]"
type textarea "SeaRemastered - TRGS - S12E06 - [PERSON_NAME]"
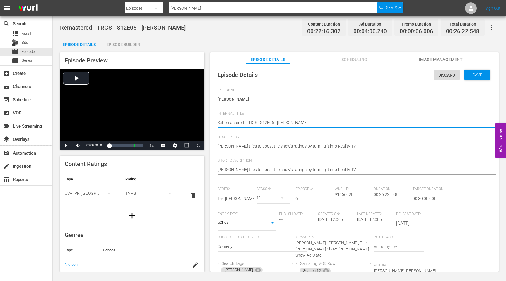
type textarea "SeaRemastered - TRGS - S12E06 - [PERSON_NAME]"
type textarea "SeasRemastered - TRGS - S12E06 - [PERSON_NAME]"
type textarea "SeasoRemastered - TRGS - S12E06 - [PERSON_NAME]"
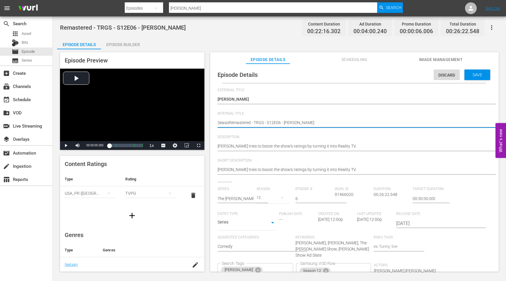
type textarea "SeasonRemastered - TRGS - S12E06 - [PERSON_NAME]"
type textarea "Season1Remastered - TRGS - S12E06 - [PERSON_NAME]"
type textarea "Season12Remastered - TRGS - S12E06 - [PERSON_NAME]"
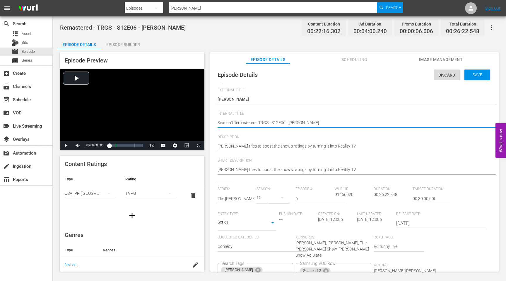
type textarea "Season12Remastered - TRGS - S12E06 - [PERSON_NAME]"
type textarea "Season12 Remastered - TRGS - S12E06 - [PERSON_NAME]"
type textarea "Season12 -Remastered - TRGS - S12E06 - [PERSON_NAME]"
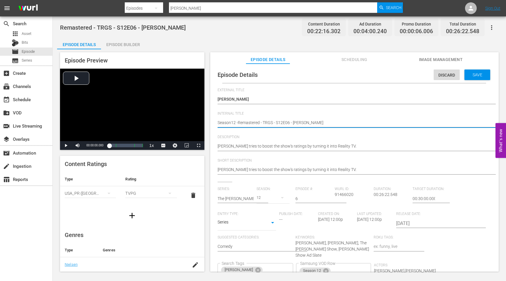
type textarea "Season12 - Remastered - TRGS - S12E06 - [PERSON_NAME]"
click at [290, 268] on icon "Clear" at bounding box center [288, 270] width 4 height 4
type textarea "Season12 - Remastered - TRGS - S12E06 - [PERSON_NAME]"
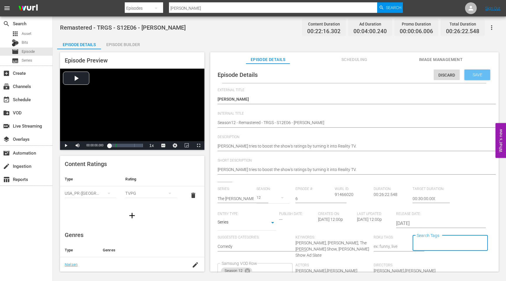
click at [473, 76] on span "Save" at bounding box center [477, 74] width 19 height 5
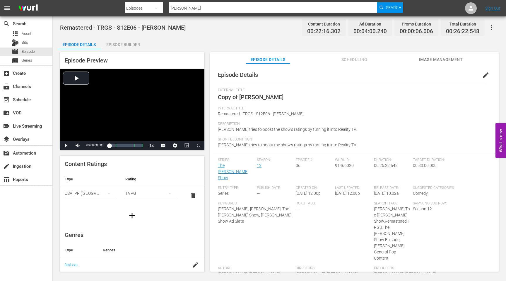
scroll to position [0, 0]
click at [206, 8] on input "[PERSON_NAME]" at bounding box center [273, 8] width 208 height 14
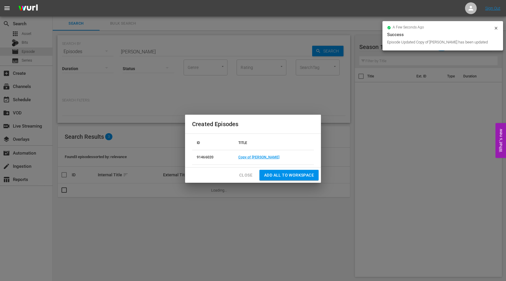
click at [249, 173] on span "Close" at bounding box center [245, 174] width 13 height 7
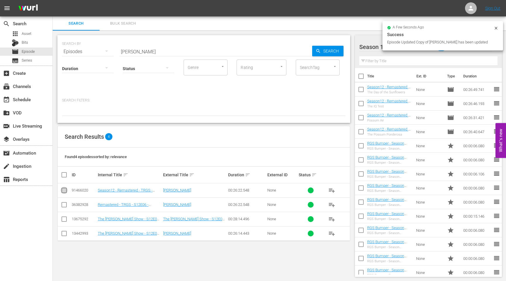
click at [65, 190] on input "checkbox" at bounding box center [64, 191] width 7 height 7
checkbox input "true"
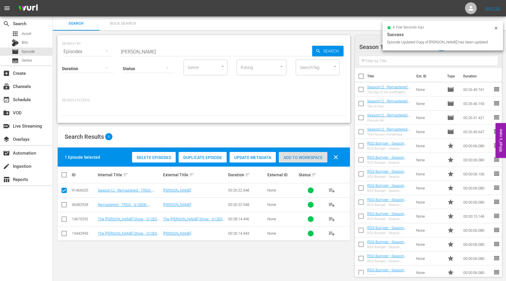
click at [304, 160] on div "Add to Workspace" at bounding box center [303, 157] width 49 height 11
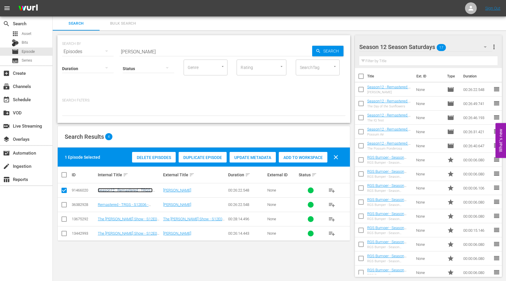
click at [123, 189] on link "Season12 - Remastered - TRGS - S12E06 - [PERSON_NAME]" at bounding box center [125, 192] width 55 height 9
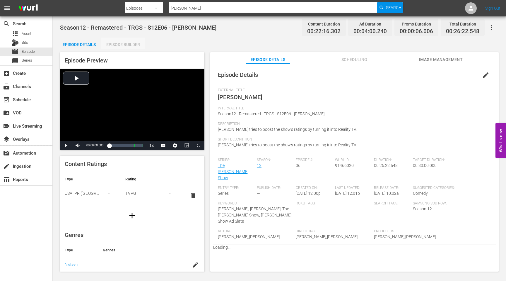
click at [129, 44] on div "Episode Builder" at bounding box center [123, 44] width 44 height 14
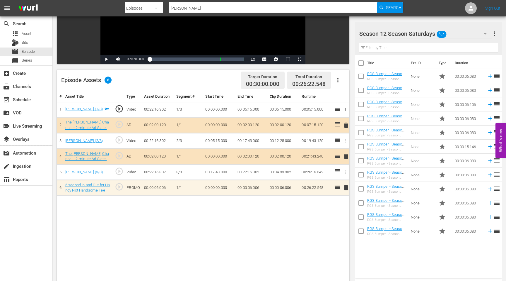
scroll to position [102, 0]
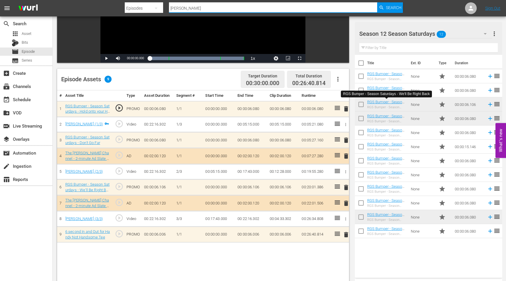
click at [207, 8] on input "[PERSON_NAME]" at bounding box center [273, 8] width 208 height 14
drag, startPoint x: 207, startPoint y: 8, endPoint x: 156, endPoint y: 8, distance: 51.3
click at [156, 7] on div "Search By Episodes Search ID, Title, Description, Keywords, or Category [PERSON…" at bounding box center [264, 8] width 278 height 14
paste input "[GEOGRAPHIC_DATA]"
type input "[GEOGRAPHIC_DATA]"
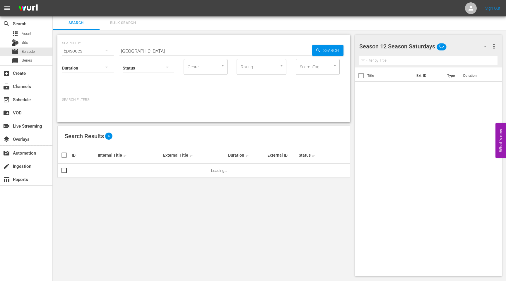
scroll to position [1, 0]
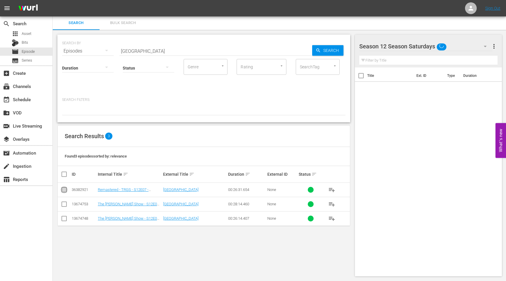
click at [65, 190] on input "checkbox" at bounding box center [64, 190] width 7 height 7
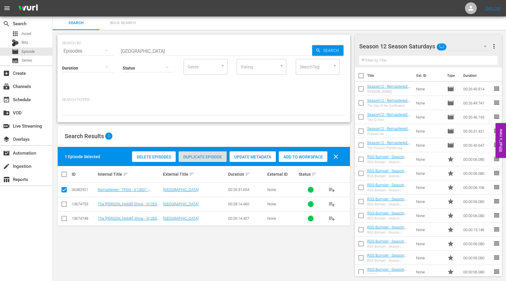
click at [204, 155] on span "Duplicate Episode" at bounding box center [203, 156] width 48 height 5
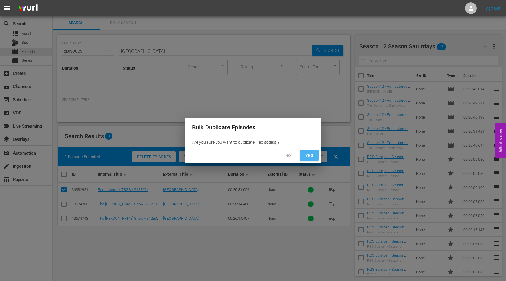
click at [308, 158] on span "Yes" at bounding box center [309, 155] width 9 height 7
checkbox input "false"
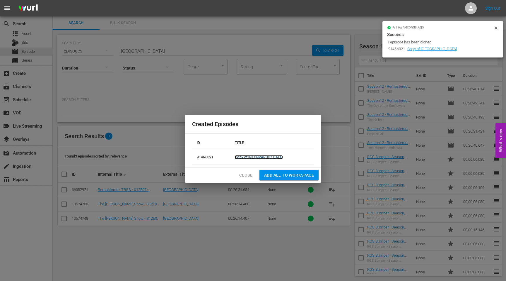
click at [263, 155] on link "Copy of [GEOGRAPHIC_DATA]" at bounding box center [259, 157] width 48 height 4
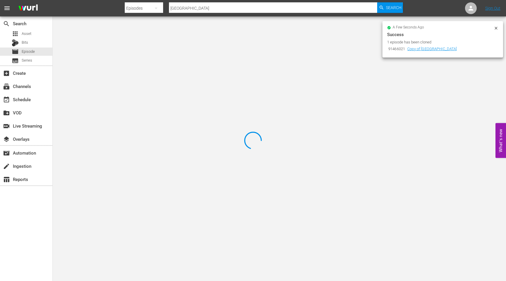
click at [494, 28] on icon at bounding box center [496, 28] width 5 height 5
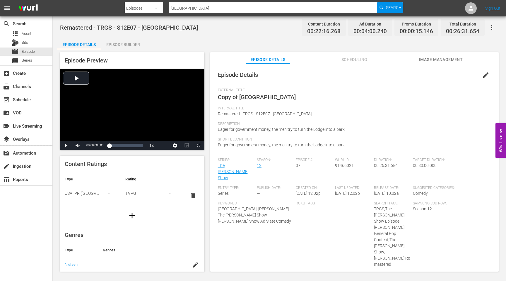
click at [482, 74] on span "edit" at bounding box center [485, 74] width 7 height 7
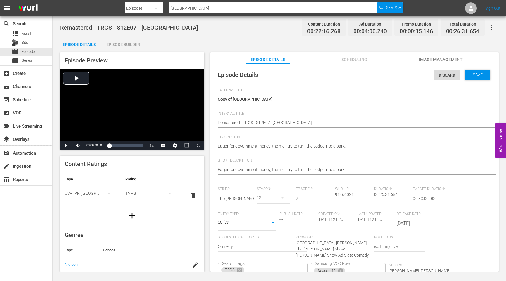
drag, startPoint x: 234, startPoint y: 99, endPoint x: 208, endPoint y: 99, distance: 25.8
click at [209, 99] on div "Episode Preview Video Player is loading. Play Video Play Mute Current Time 00:0…" at bounding box center [279, 162] width 445 height 227
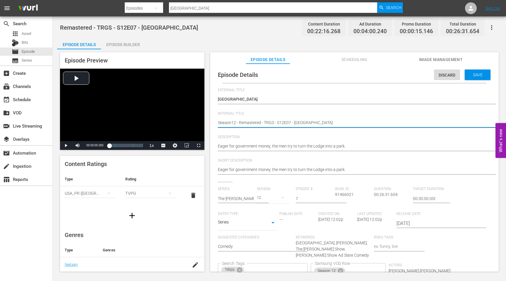
scroll to position [50, 0]
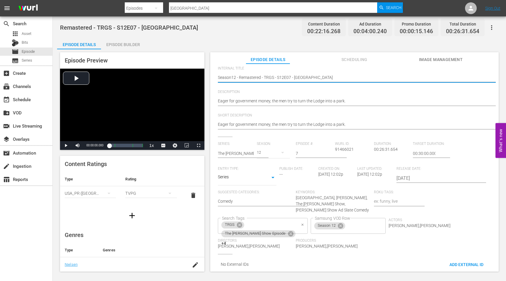
click at [301, 223] on icon "Clear" at bounding box center [303, 225] width 4 height 4
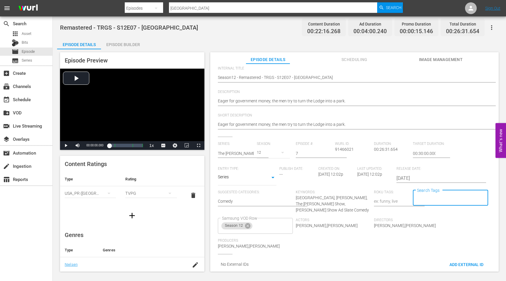
scroll to position [0, 0]
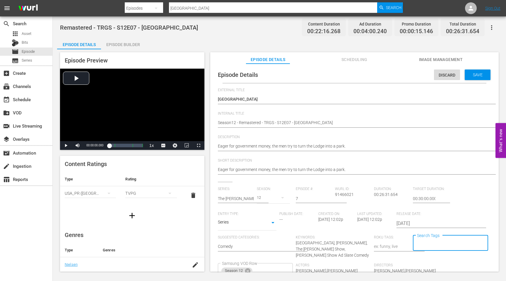
click at [472, 77] on div "Save" at bounding box center [478, 74] width 26 height 11
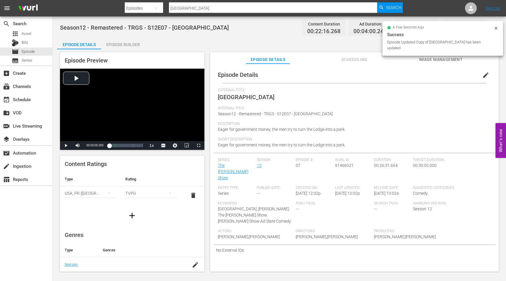
click at [231, 8] on input "[GEOGRAPHIC_DATA]" at bounding box center [273, 8] width 208 height 14
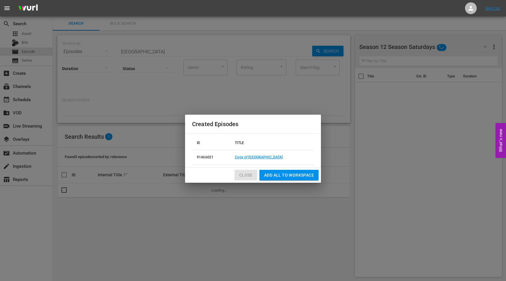
click at [244, 173] on span "Close" at bounding box center [245, 174] width 13 height 7
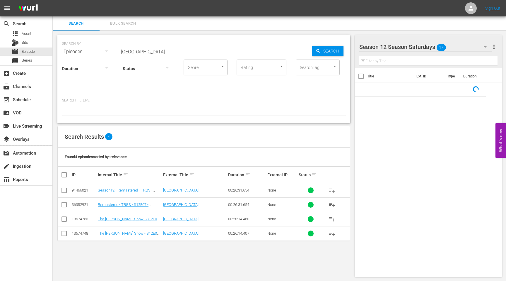
click at [64, 191] on input "checkbox" at bounding box center [64, 191] width 7 height 7
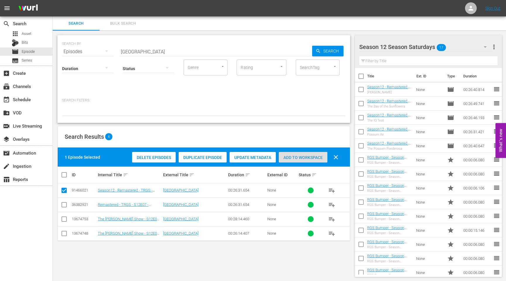
click at [308, 156] on span "Add to Workspace" at bounding box center [303, 157] width 49 height 5
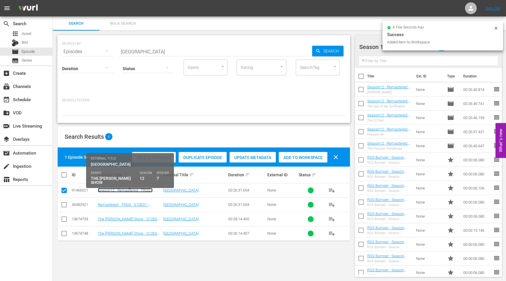
click at [128, 189] on link "Season12 - Remastered - TRGS - S12E07 - [GEOGRAPHIC_DATA]" at bounding box center [125, 192] width 55 height 9
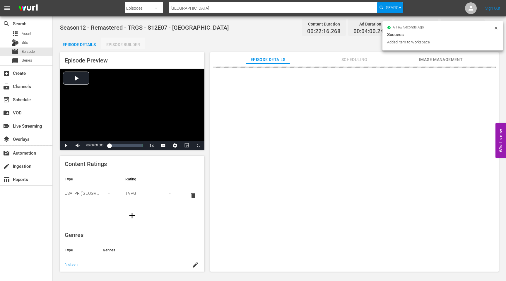
click at [129, 40] on div "Episode Builder" at bounding box center [123, 44] width 44 height 14
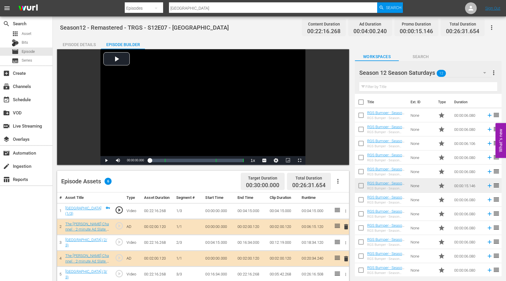
click at [133, 45] on div "Episode Builder" at bounding box center [123, 44] width 44 height 14
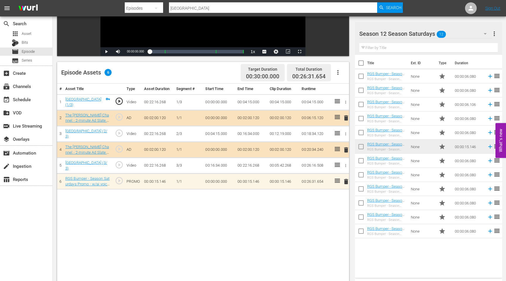
scroll to position [112, 0]
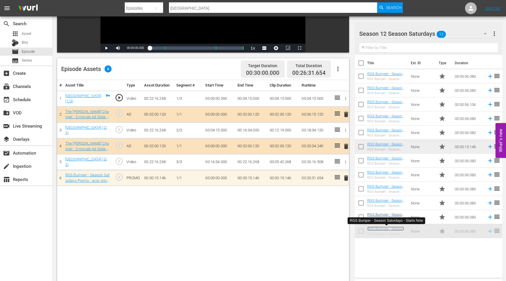
drag, startPoint x: 382, startPoint y: 229, endPoint x: 388, endPoint y: 214, distance: 16.0
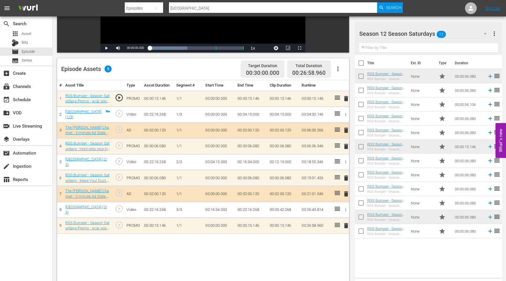
click at [228, 8] on input "[GEOGRAPHIC_DATA]" at bounding box center [273, 8] width 208 height 14
drag, startPoint x: 228, startPoint y: 8, endPoint x: 158, endPoint y: 9, distance: 70.0
click at [158, 9] on div "Search By Episodes Search ID, Title, Description, Keywords, or Category Possum …" at bounding box center [264, 8] width 278 height 14
paste input "The Silver Wasp"
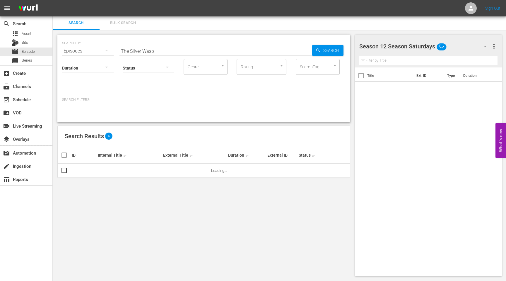
scroll to position [1, 0]
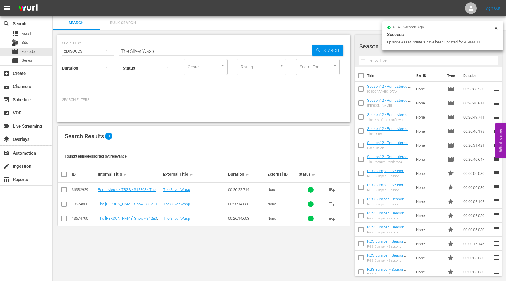
click at [63, 189] on input "checkbox" at bounding box center [64, 190] width 7 height 7
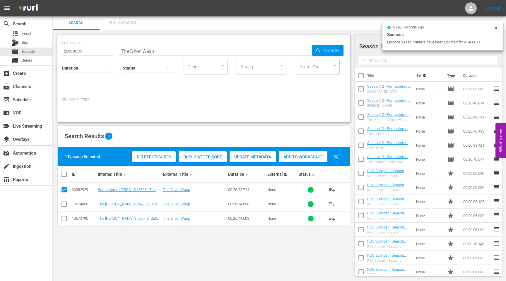
click at [197, 157] on span "Duplicate Episode" at bounding box center [203, 156] width 48 height 5
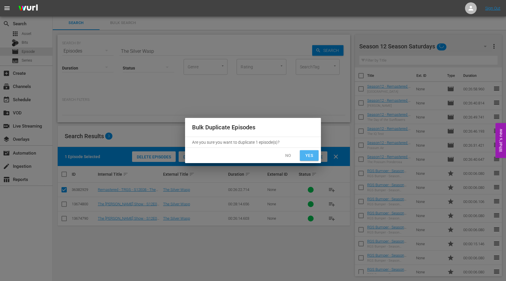
click at [311, 156] on span "Yes" at bounding box center [309, 155] width 9 height 7
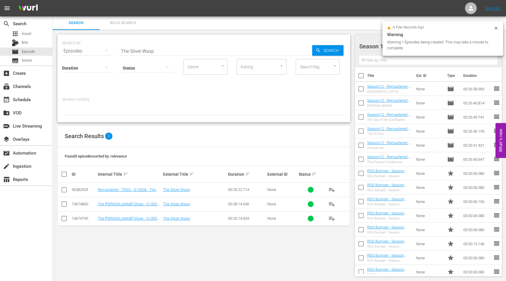
click at [496, 28] on icon at bounding box center [496, 28] width 5 height 5
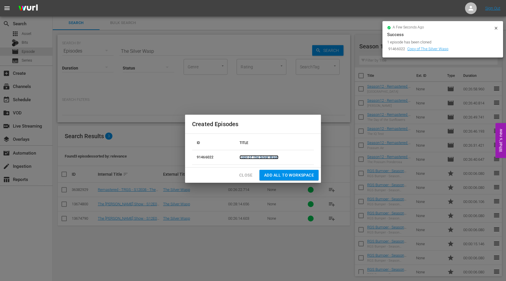
click at [250, 155] on link "Copy of The Silver Wasp" at bounding box center [259, 157] width 39 height 4
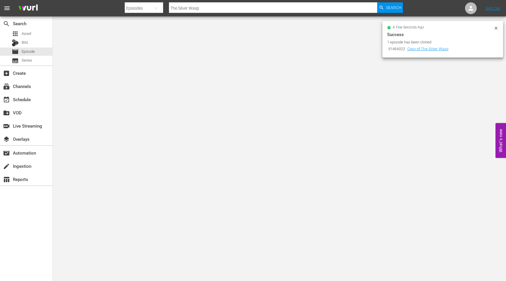
click at [495, 28] on icon at bounding box center [496, 28] width 5 height 5
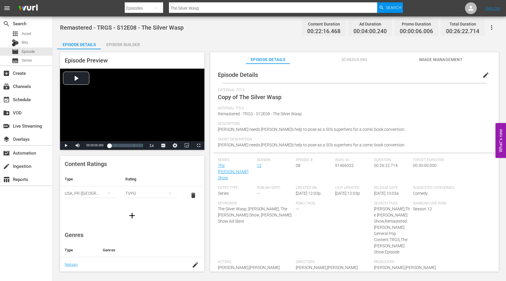
click at [483, 75] on span "edit" at bounding box center [485, 74] width 7 height 7
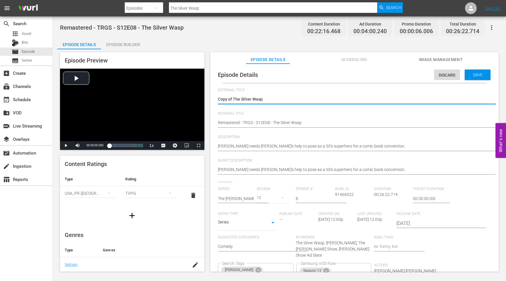
drag, startPoint x: 234, startPoint y: 98, endPoint x: 210, endPoint y: 98, distance: 24.3
click at [211, 98] on div "Episode Details Discard Save External Title Copy of The Silver Wasp Copy of The…" at bounding box center [354, 170] width 289 height 213
drag, startPoint x: 234, startPoint y: 99, endPoint x: 198, endPoint y: 93, distance: 36.5
click at [201, 95] on div "Episode Preview Video Player is loading. Play Video Play Mute Current Time 00:0…" at bounding box center [279, 162] width 445 height 227
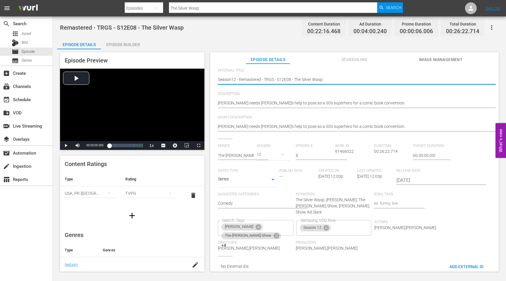
scroll to position [45, 0]
click at [293, 218] on div "[PERSON_NAME] The [PERSON_NAME] Show +4 Search Tags" at bounding box center [256, 226] width 76 height 16
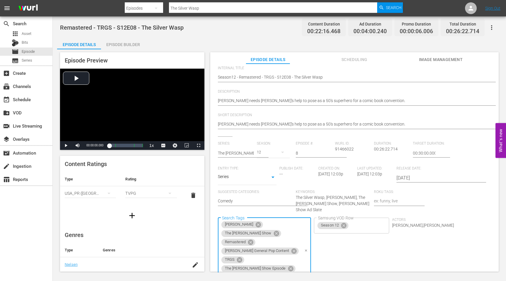
click at [479, 196] on div "Series: The [PERSON_NAME] Show Season: 12 Episode #: 8 [PERSON_NAME] ID: 914660…" at bounding box center [354, 223] width 273 height 165
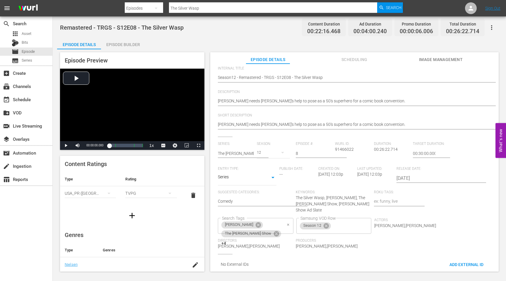
click at [290, 223] on icon "Clear" at bounding box center [288, 225] width 4 height 4
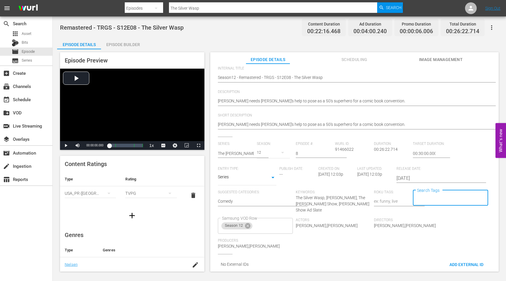
scroll to position [0, 0]
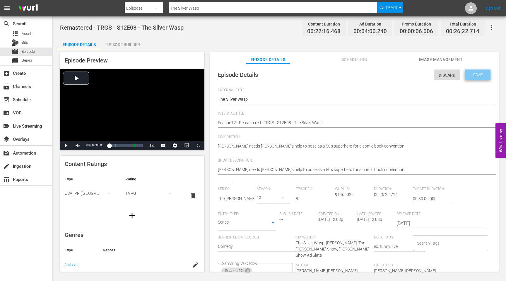
click at [469, 75] on span "Save" at bounding box center [477, 74] width 19 height 5
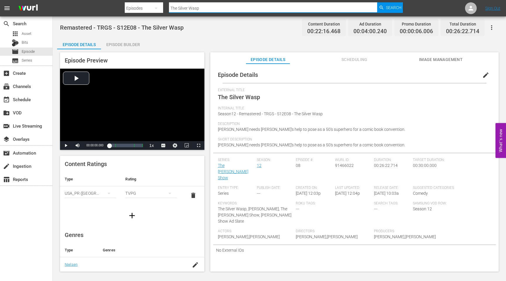
click at [203, 4] on input "The Silver Wasp" at bounding box center [273, 8] width 208 height 14
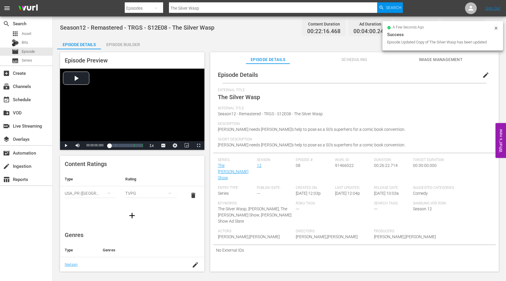
click at [206, 14] on div at bounding box center [264, 14] width 278 height 2
click at [206, 10] on input "The Silver Wasp" at bounding box center [273, 8] width 208 height 14
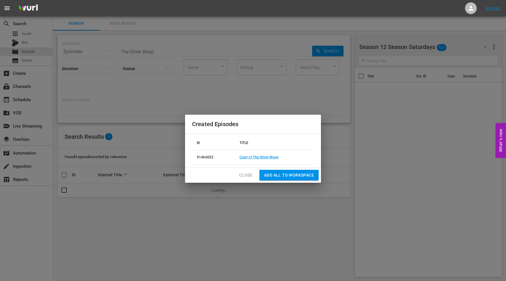
click at [247, 176] on span "Close" at bounding box center [245, 174] width 13 height 7
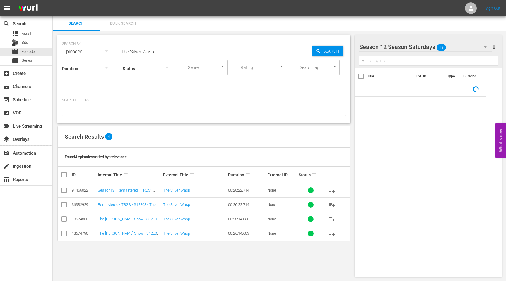
click at [64, 190] on input "checkbox" at bounding box center [64, 191] width 7 height 7
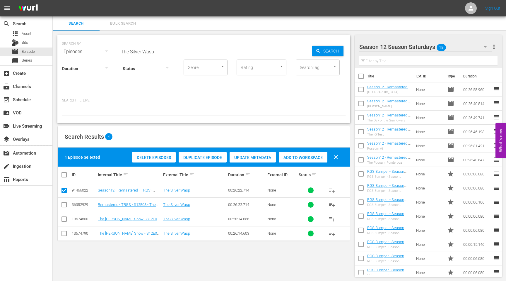
click at [291, 156] on span "Add to Workspace" at bounding box center [303, 157] width 49 height 5
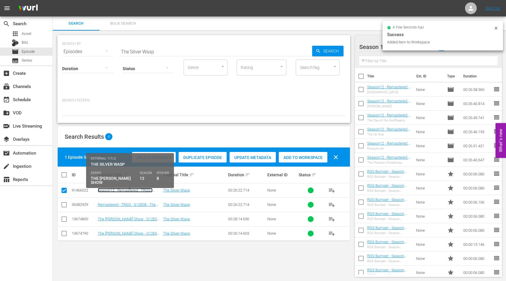
click at [142, 190] on link "Season12 - Remastered - TRGS - S12E08 - The Silver Wasp" at bounding box center [125, 192] width 55 height 9
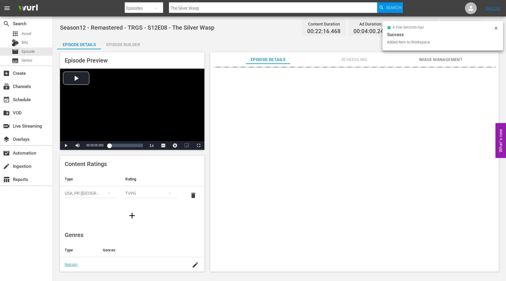
click at [132, 43] on div "Episode Builder" at bounding box center [123, 44] width 44 height 14
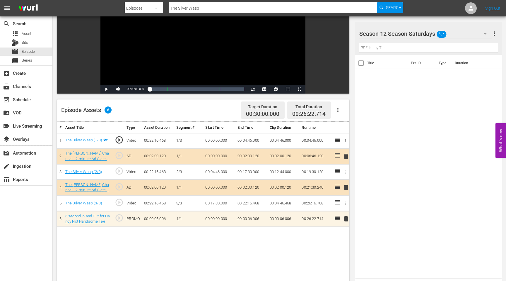
scroll to position [152, 0]
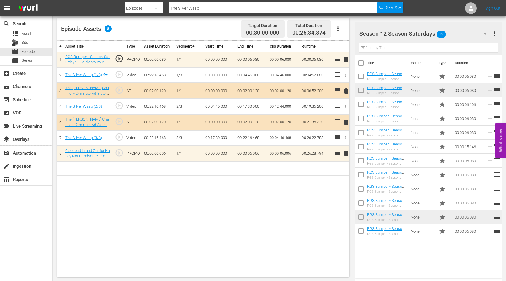
click at [206, 9] on input "The Silver Wasp" at bounding box center [273, 8] width 208 height 14
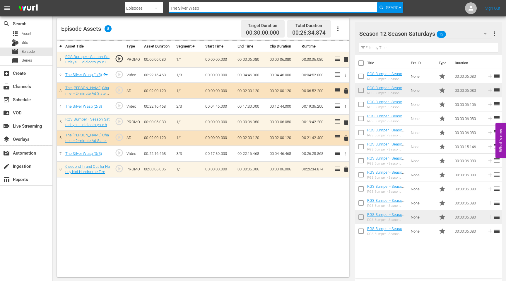
drag, startPoint x: 210, startPoint y: 9, endPoint x: 158, endPoint y: 9, distance: 52.4
click at [158, 9] on div "Search By Episodes Search ID, Title, Description, Keywords, or Category The Sil…" at bounding box center [264, 8] width 278 height 14
paste input "A Lot Like Christmas"
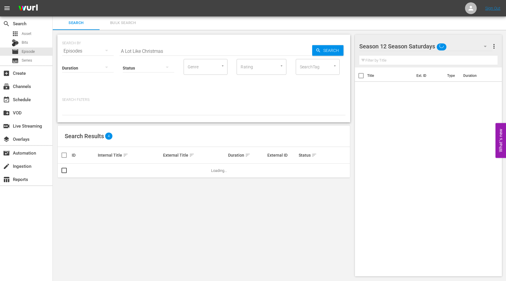
scroll to position [1, 0]
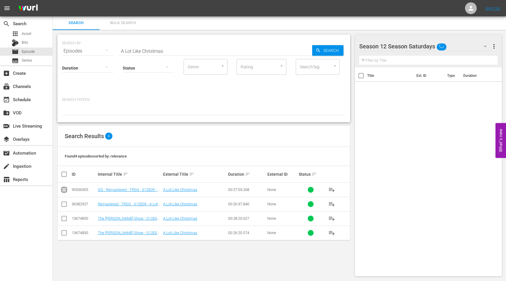
click at [64, 190] on input "checkbox" at bounding box center [64, 190] width 7 height 7
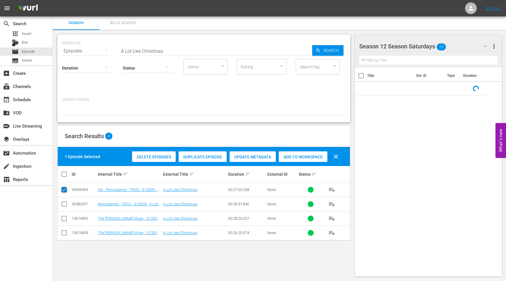
click at [64, 190] on input "checkbox" at bounding box center [64, 190] width 7 height 7
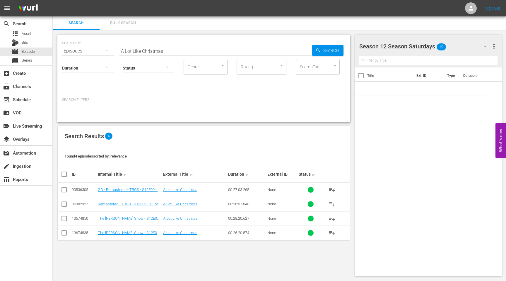
click at [64, 205] on input "checkbox" at bounding box center [64, 205] width 7 height 7
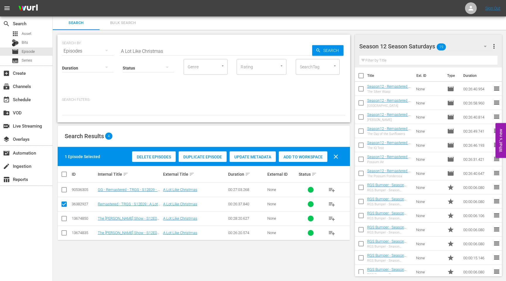
click at [205, 158] on span "Duplicate Episode" at bounding box center [203, 156] width 48 height 5
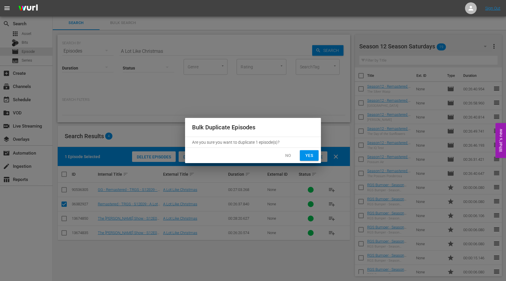
click at [318, 157] on button "Yes" at bounding box center [309, 155] width 19 height 11
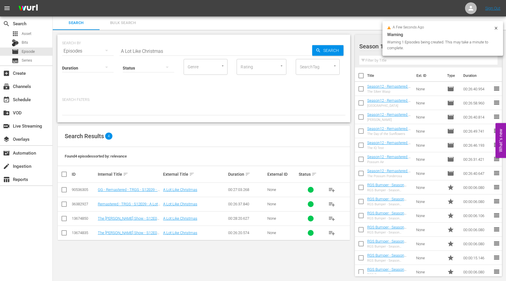
click at [496, 28] on icon at bounding box center [496, 28] width 3 height 3
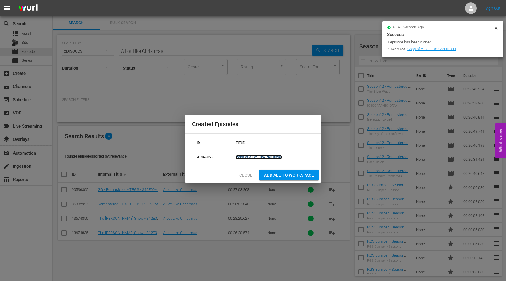
click at [260, 156] on link "Copy of A Lot Like Christmas" at bounding box center [259, 157] width 46 height 4
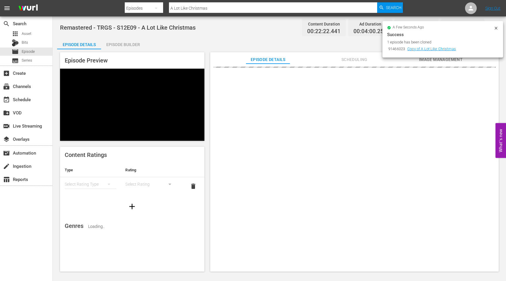
click at [496, 28] on icon at bounding box center [496, 28] width 5 height 5
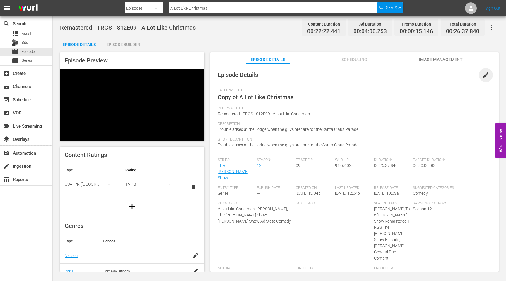
click at [482, 74] on span "edit" at bounding box center [485, 74] width 7 height 7
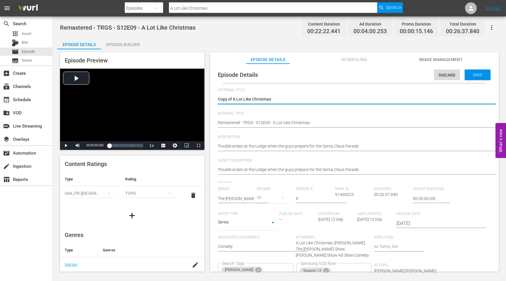
drag, startPoint x: 233, startPoint y: 99, endPoint x: 206, endPoint y: 95, distance: 27.3
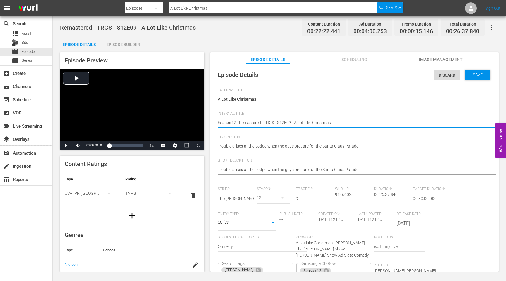
scroll to position [57, 0]
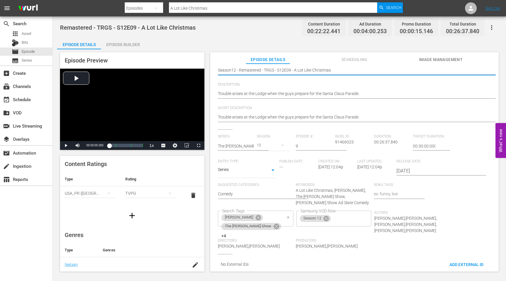
click at [291, 214] on button "Clear" at bounding box center [288, 217] width 6 height 6
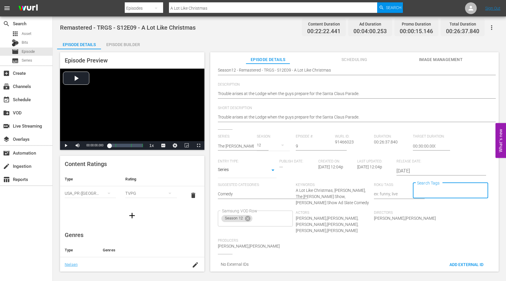
scroll to position [0, 0]
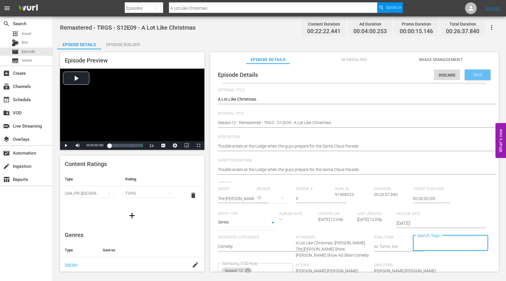
click at [471, 74] on span "Save" at bounding box center [477, 74] width 19 height 5
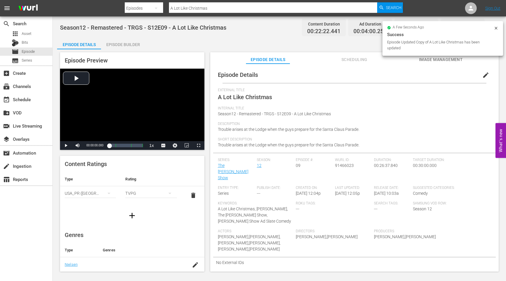
click at [215, 8] on input "A Lot Like Christmas" at bounding box center [273, 8] width 208 height 14
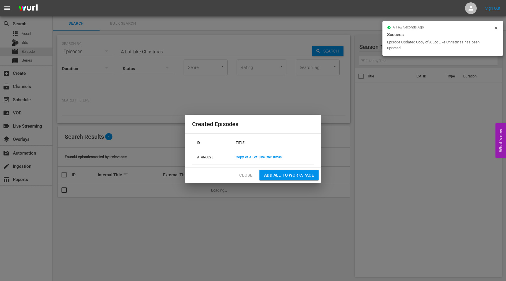
click at [246, 177] on span "Close" at bounding box center [245, 174] width 13 height 7
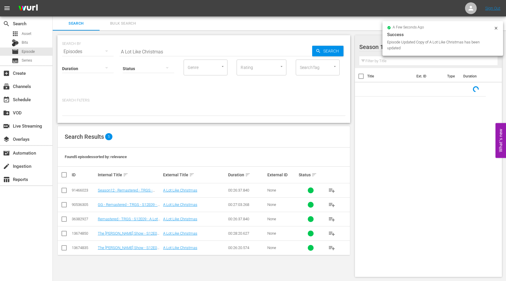
click at [63, 189] on input "checkbox" at bounding box center [64, 191] width 7 height 7
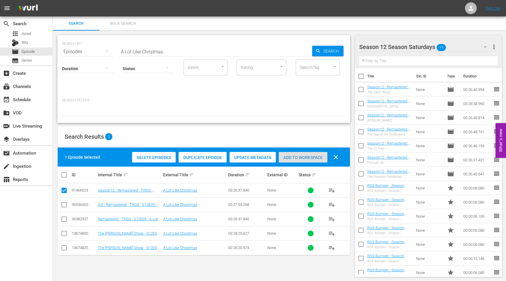
click at [302, 154] on div "Add to Workspace" at bounding box center [303, 157] width 49 height 11
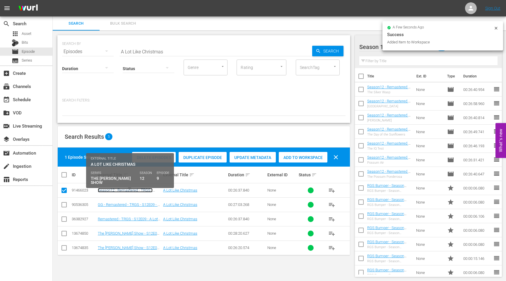
click at [130, 191] on link "Season12 - Remastered - TRGS - S12E09 - A Lot Like Christmas" at bounding box center [125, 192] width 55 height 9
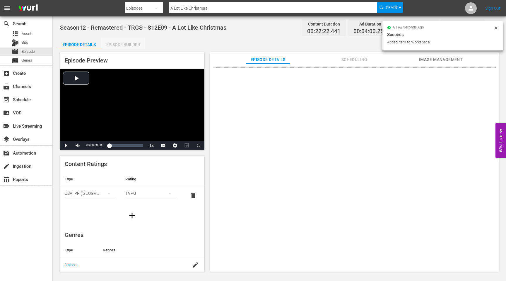
click at [130, 45] on div "Episode Builder" at bounding box center [123, 44] width 44 height 14
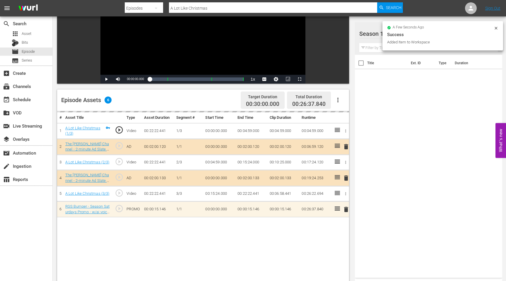
scroll to position [93, 0]
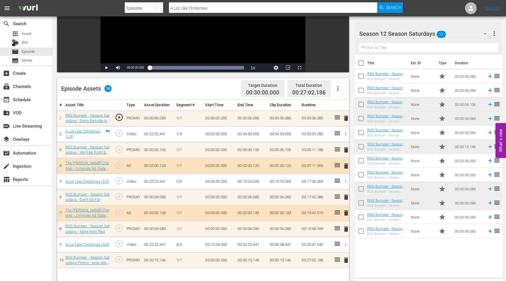
click at [218, 6] on input "A Lot Like Christmas" at bounding box center [273, 8] width 208 height 14
paste input "Snowed In"
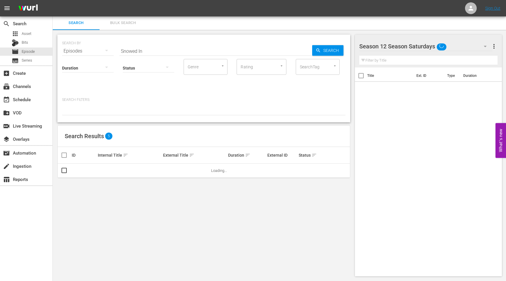
scroll to position [1, 0]
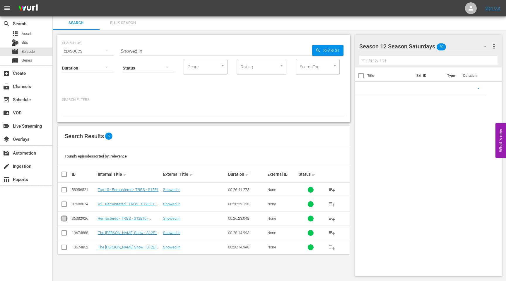
click at [66, 216] on icon at bounding box center [64, 218] width 5 height 5
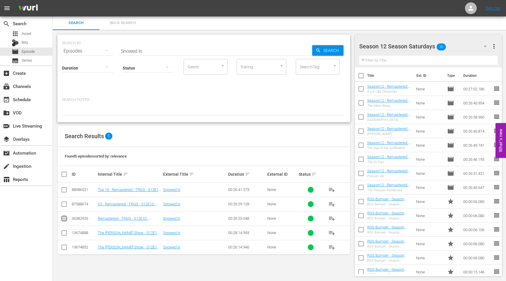
click at [62, 218] on input "checkbox" at bounding box center [64, 219] width 7 height 7
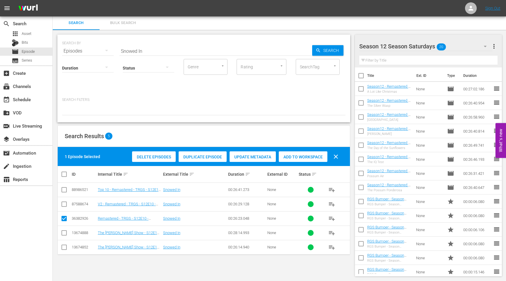
click at [202, 156] on span "Duplicate Episode" at bounding box center [203, 156] width 48 height 5
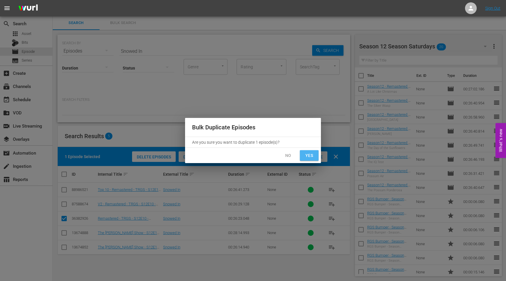
click at [310, 155] on span "Yes" at bounding box center [309, 155] width 9 height 7
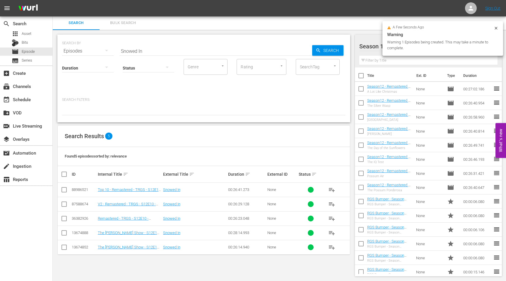
click at [497, 28] on icon at bounding box center [496, 28] width 5 height 5
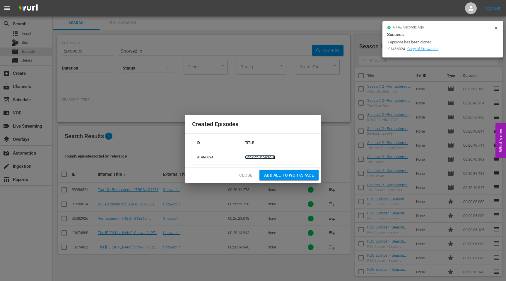
click at [264, 158] on link "Copy of Snowed In" at bounding box center [260, 157] width 30 height 4
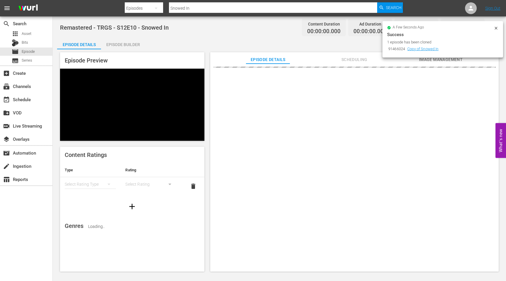
click at [495, 28] on icon at bounding box center [496, 28] width 5 height 5
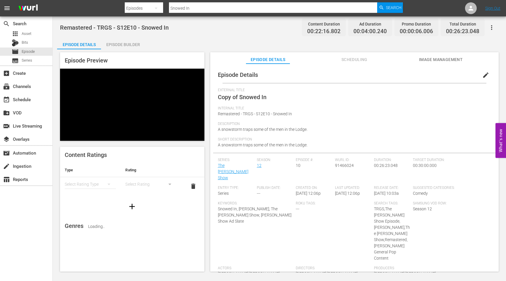
click at [484, 73] on span "edit" at bounding box center [485, 74] width 7 height 7
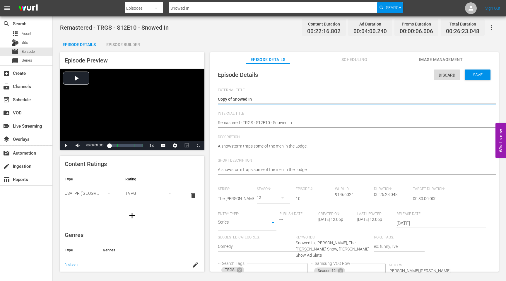
drag, startPoint x: 233, startPoint y: 99, endPoint x: 220, endPoint y: 98, distance: 13.5
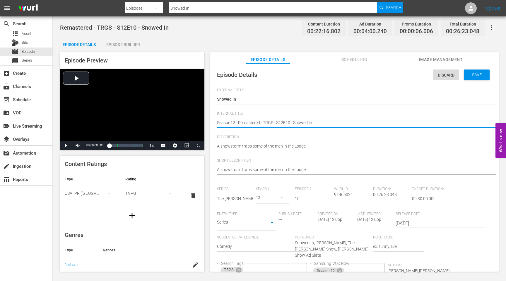
scroll to position [45, 0]
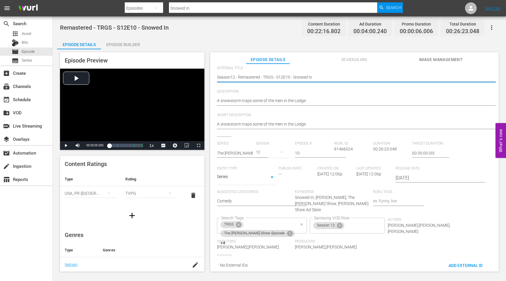
click at [300, 222] on icon "Clear" at bounding box center [302, 224] width 4 height 4
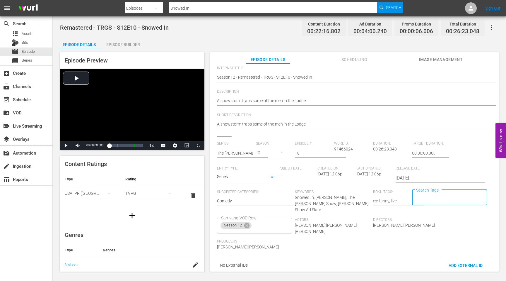
scroll to position [0, 0]
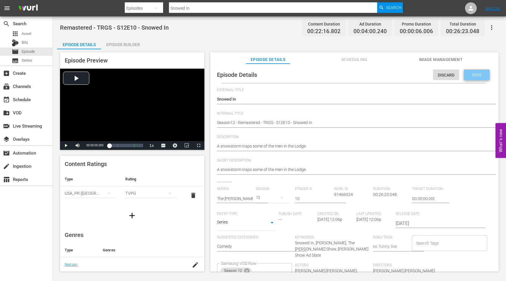
click at [468, 76] on span "Save" at bounding box center [476, 74] width 19 height 5
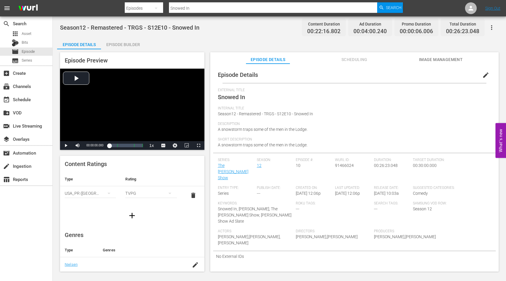
click at [299, 8] on input "Snowed In" at bounding box center [273, 8] width 208 height 14
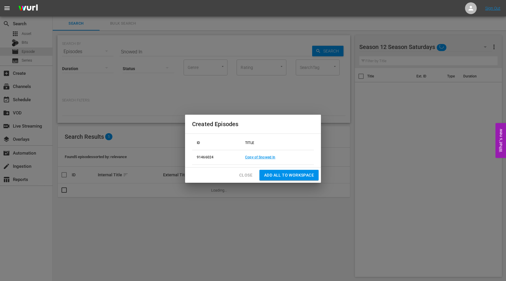
click at [246, 176] on span "Close" at bounding box center [245, 174] width 13 height 7
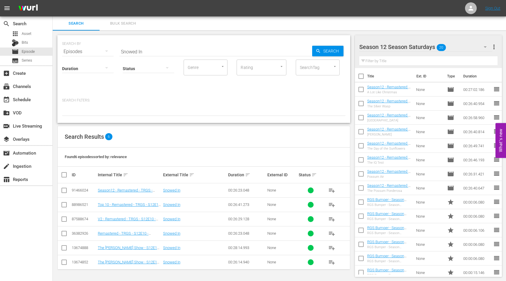
click at [66, 190] on input "checkbox" at bounding box center [64, 191] width 7 height 7
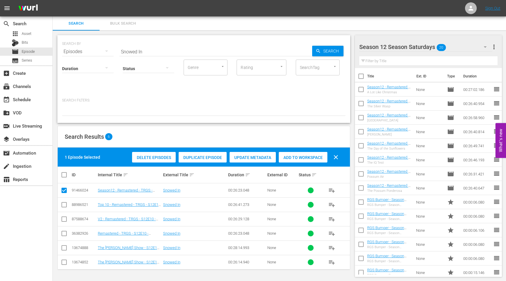
click at [300, 153] on div "Add to Workspace" at bounding box center [303, 157] width 49 height 11
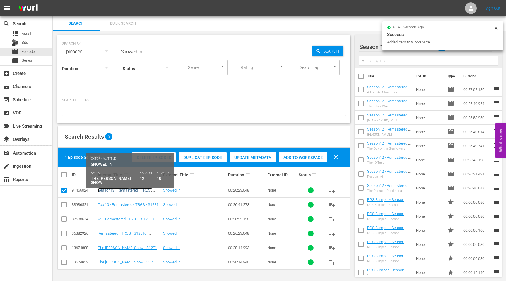
click at [133, 188] on link "Season12 - Remastered - TRGS - S12E10 - Snowed In" at bounding box center [125, 192] width 55 height 9
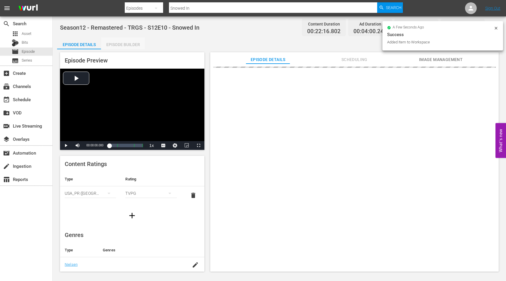
click at [131, 44] on div "Episode Builder" at bounding box center [123, 44] width 44 height 14
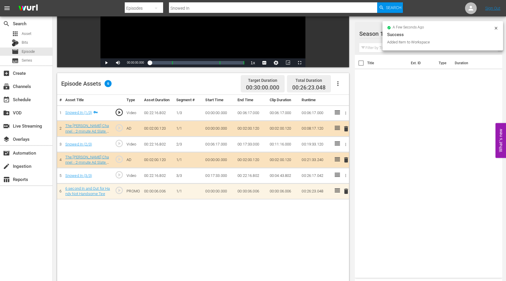
scroll to position [98, 0]
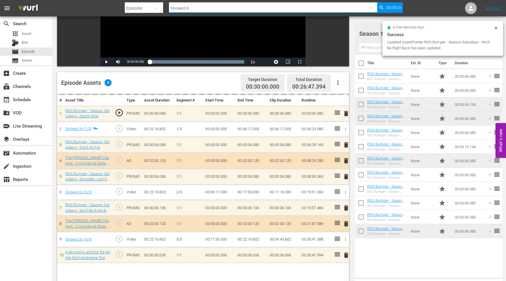
click at [193, 9] on input "Snowed In" at bounding box center [273, 8] width 208 height 14
drag, startPoint x: 193, startPoint y: 9, endPoint x: 153, endPoint y: 9, distance: 39.5
click at [155, 9] on div "Search By Episodes Search ID, Title, Description, Keywords, or Category Snowed …" at bounding box center [264, 8] width 278 height 14
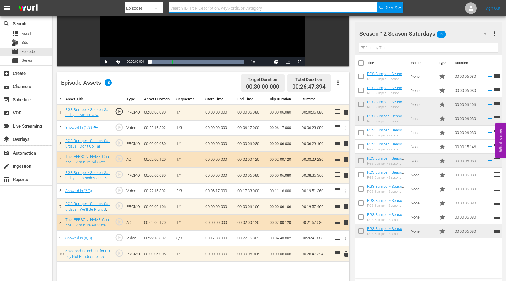
click at [238, 8] on input "text" at bounding box center [273, 8] width 208 height 14
paste input "The Go Go Bars"
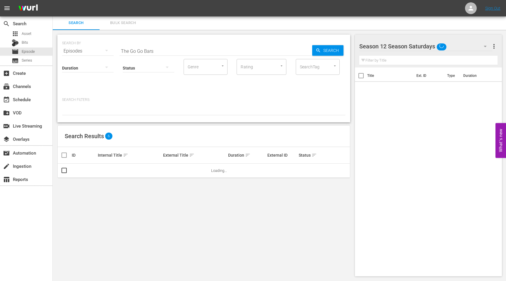
scroll to position [1, 0]
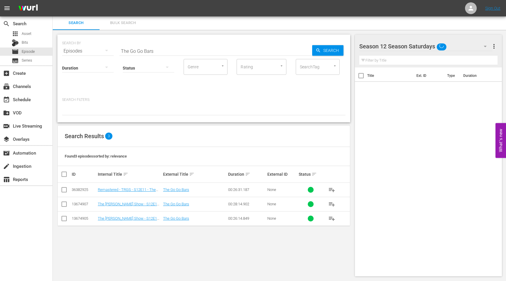
drag, startPoint x: 64, startPoint y: 189, endPoint x: 69, endPoint y: 187, distance: 5.3
click at [64, 189] on input "checkbox" at bounding box center [64, 190] width 7 height 7
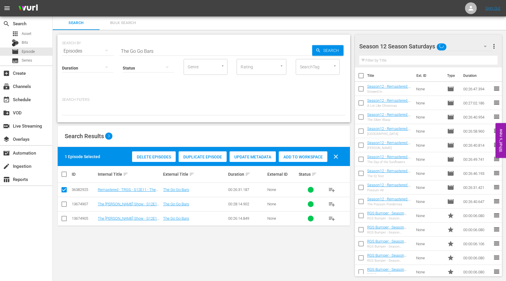
click at [208, 156] on span "Duplicate Episode" at bounding box center [203, 156] width 48 height 5
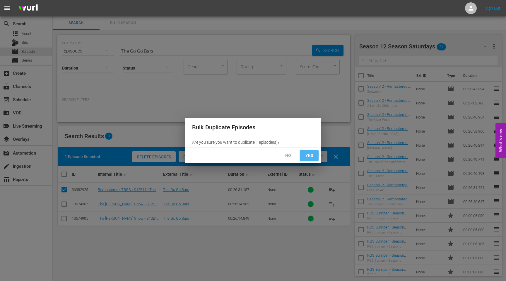
click at [314, 156] on button "Yes" at bounding box center [309, 155] width 19 height 11
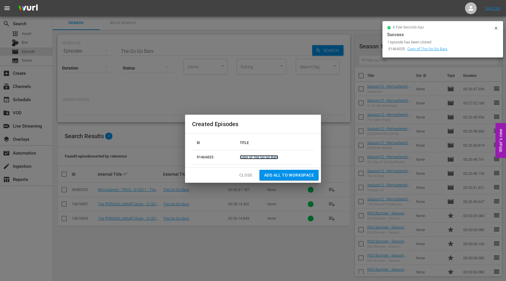
click at [255, 156] on link "Copy of The Go Go Bars" at bounding box center [259, 157] width 38 height 4
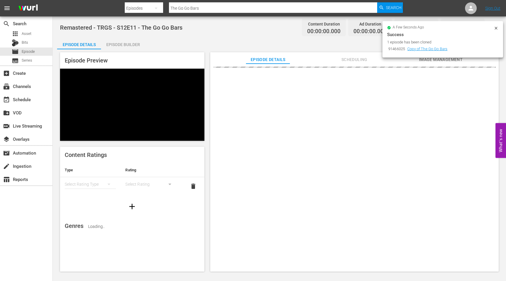
click at [496, 28] on icon at bounding box center [496, 28] width 3 height 3
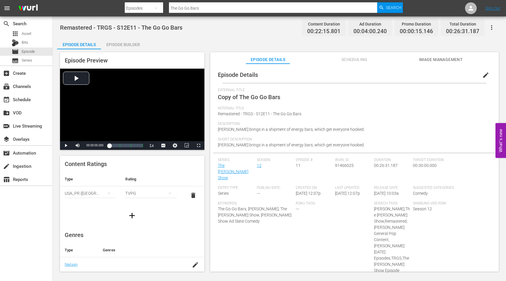
click at [486, 78] on span "edit" at bounding box center [485, 74] width 7 height 7
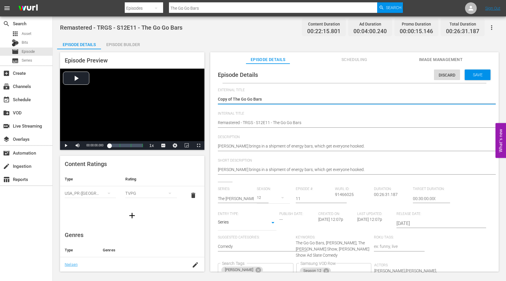
drag, startPoint x: 233, startPoint y: 98, endPoint x: 208, endPoint y: 98, distance: 24.9
click at [209, 98] on div "Episode Preview Video Player is loading. Play Video Play Mute Current Time 00:0…" at bounding box center [279, 162] width 445 height 227
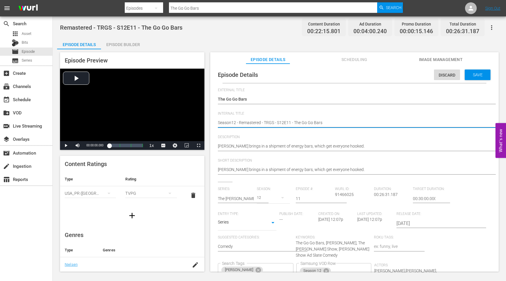
scroll to position [57, 0]
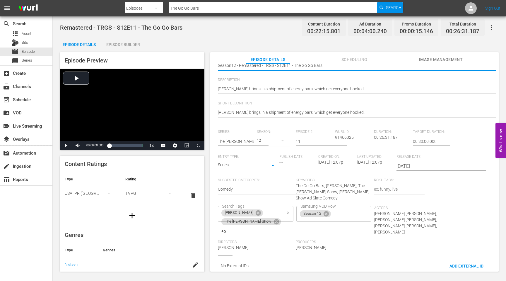
click at [290, 211] on icon "Clear" at bounding box center [288, 213] width 4 height 4
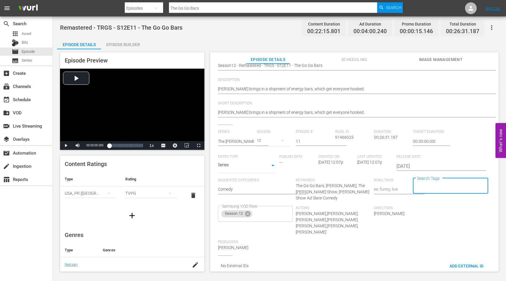
scroll to position [0, 0]
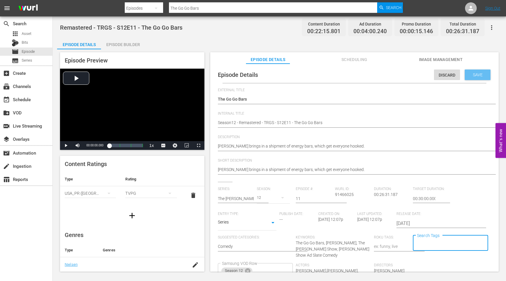
click at [476, 76] on span "Save" at bounding box center [477, 74] width 19 height 5
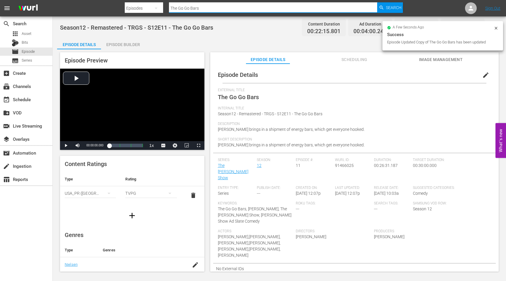
click at [200, 7] on input "The Go Go Bars" at bounding box center [273, 8] width 208 height 14
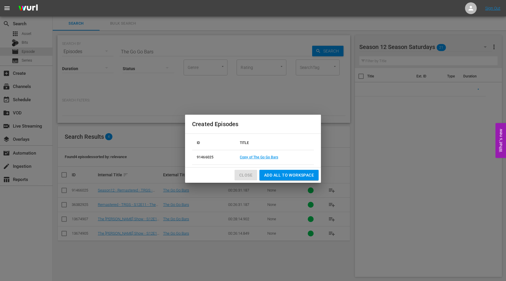
click at [245, 174] on span "Close" at bounding box center [245, 174] width 13 height 7
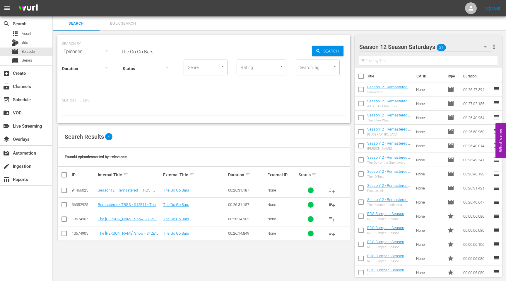
click at [64, 190] on input "checkbox" at bounding box center [64, 191] width 7 height 7
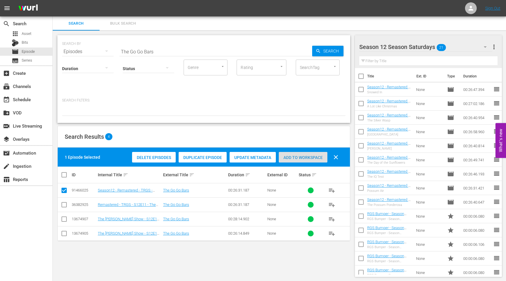
click at [318, 157] on span "Add to Workspace" at bounding box center [303, 157] width 49 height 5
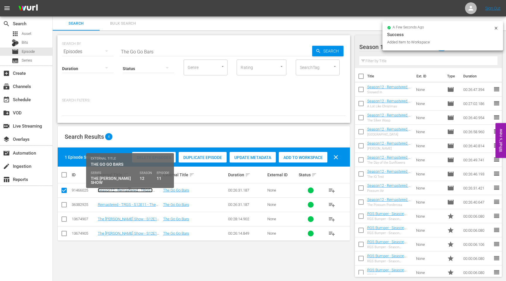
click at [123, 190] on link "Season12 - Remastered - TRGS - S12E11 - The Go Go Bars" at bounding box center [125, 192] width 55 height 9
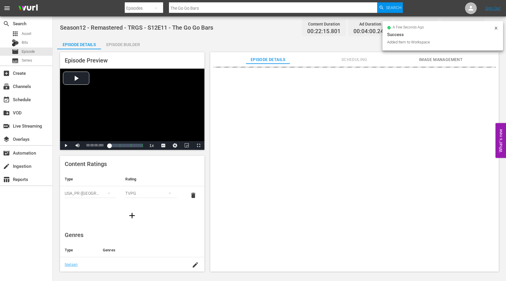
click at [132, 46] on div "Episode Builder" at bounding box center [123, 44] width 44 height 14
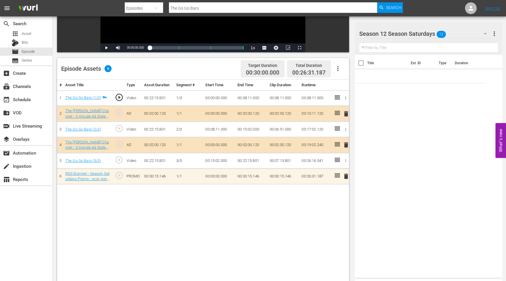
scroll to position [107, 0]
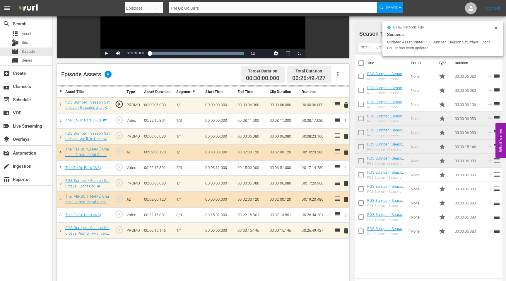
click at [205, 9] on input "The Go Go Bars" at bounding box center [273, 8] width 208 height 14
drag, startPoint x: 205, startPoint y: 9, endPoint x: 167, endPoint y: 9, distance: 38.1
click at [168, 9] on div "Search By Episodes Search ID, Title, Description, Keywords, or Category The Go …" at bounding box center [264, 8] width 278 height 14
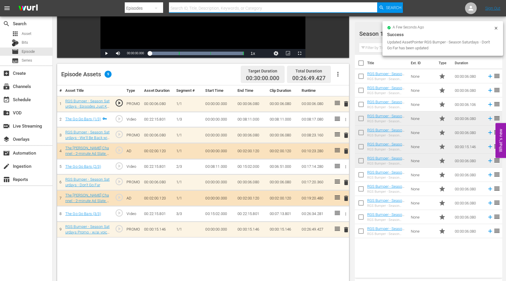
paste input "The Missile Crisis"
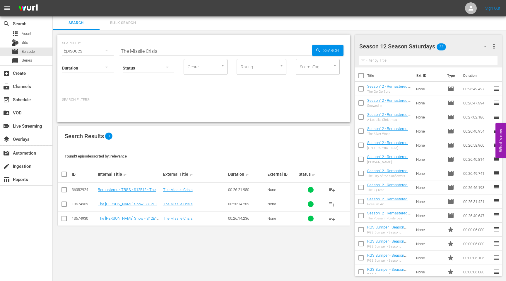
click at [64, 189] on input "checkbox" at bounding box center [64, 190] width 7 height 7
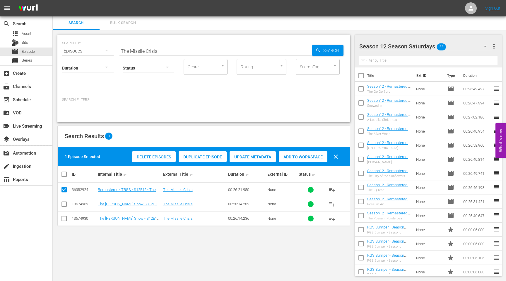
click at [193, 155] on span "Duplicate Episode" at bounding box center [203, 156] width 48 height 5
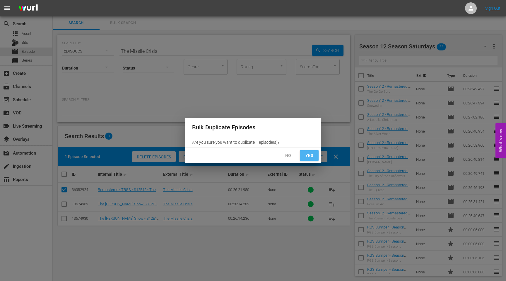
click at [303, 154] on button "Yes" at bounding box center [309, 155] width 19 height 11
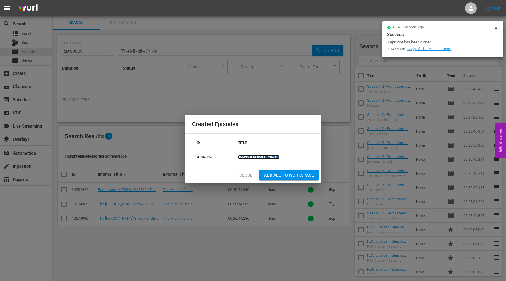
click at [273, 156] on link "Copy of The Missile Crisis" at bounding box center [259, 157] width 42 height 4
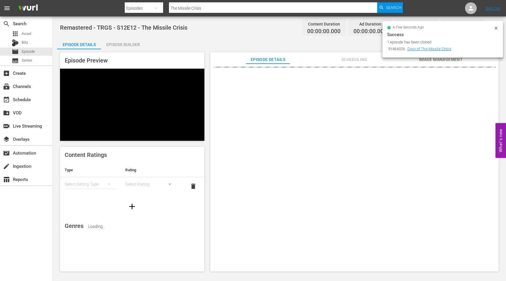
click at [496, 28] on icon at bounding box center [496, 28] width 5 height 5
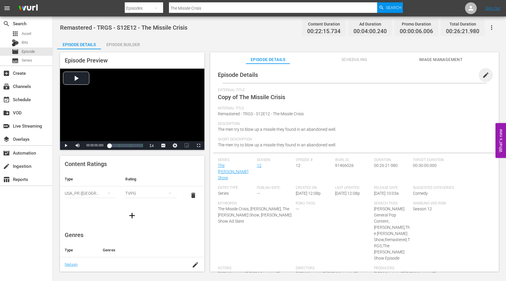
click at [483, 76] on span "edit" at bounding box center [485, 74] width 7 height 7
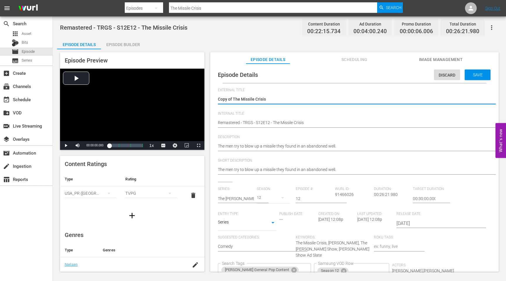
drag, startPoint x: 234, startPoint y: 98, endPoint x: 214, endPoint y: 98, distance: 20.8
click at [214, 98] on div "Episode Details Discard Save External Title Copy of The Missile Crisis Copy of …" at bounding box center [354, 192] width 283 height 252
click at [217, 121] on div "Episode Details Discard Save External Title Copy of The Missile Crisis Copy of …" at bounding box center [354, 192] width 283 height 252
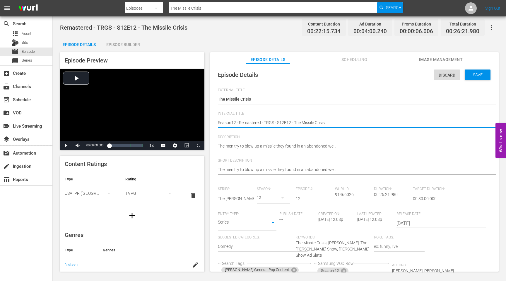
scroll to position [45, 0]
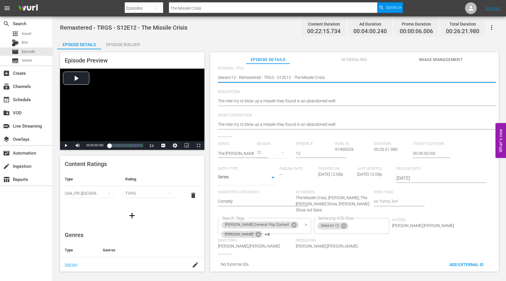
click at [304, 223] on icon "Clear" at bounding box center [306, 225] width 4 height 4
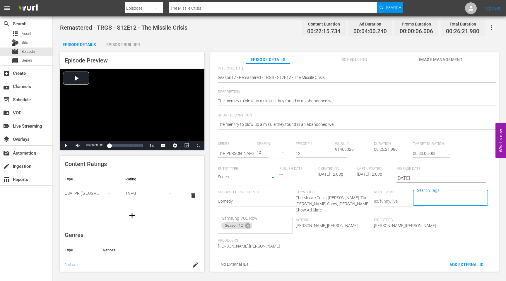
scroll to position [0, 0]
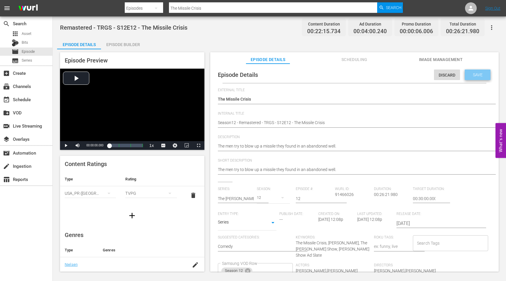
click at [477, 76] on span "Save" at bounding box center [477, 74] width 19 height 5
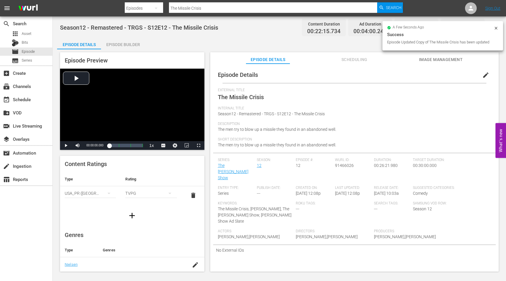
click at [205, 8] on input "The Missile Crisis" at bounding box center [273, 8] width 208 height 14
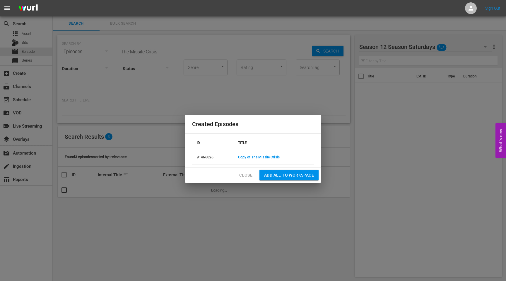
click at [240, 176] on span "Close" at bounding box center [245, 174] width 13 height 7
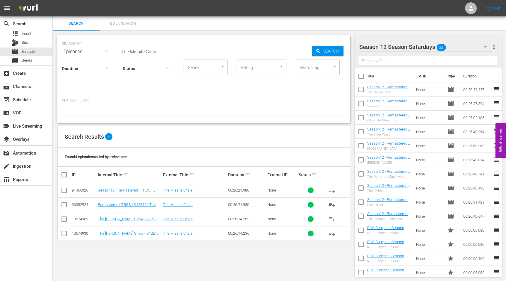
click at [64, 191] on input "checkbox" at bounding box center [64, 191] width 7 height 7
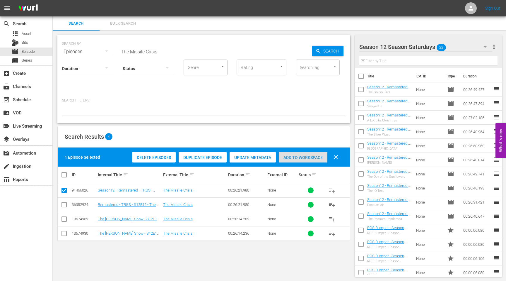
click at [297, 158] on span "Add to Workspace" at bounding box center [303, 157] width 49 height 5
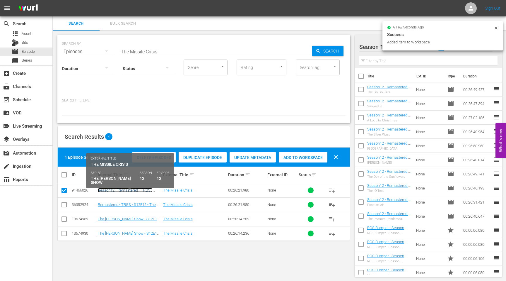
click at [129, 190] on link "Season12 - Remastered - TRGS - S12E12 - The Missile Crisis" at bounding box center [125, 192] width 55 height 9
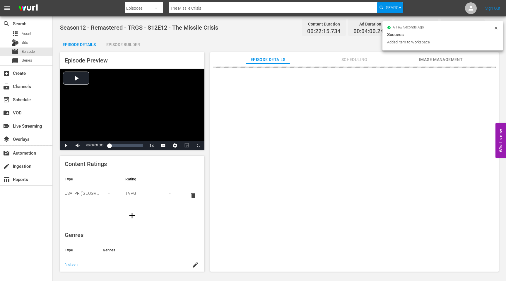
click at [131, 46] on div "Episode Builder" at bounding box center [123, 44] width 44 height 14
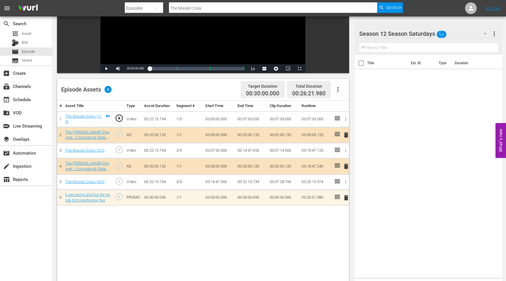
scroll to position [92, 0]
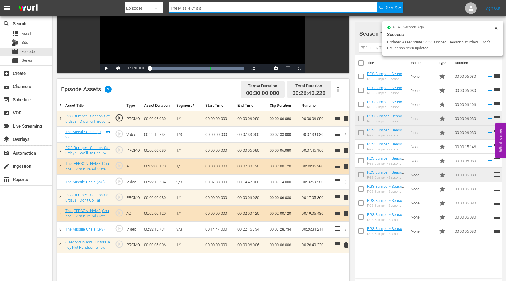
drag, startPoint x: 209, startPoint y: 11, endPoint x: 155, endPoint y: 9, distance: 53.9
click at [155, 9] on div "Search By Episodes Search ID, Title, Description, Keywords, or Category The Mis…" at bounding box center [264, 8] width 278 height 14
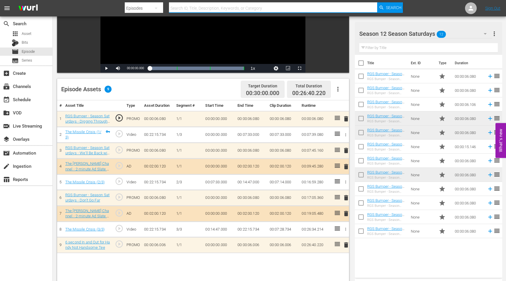
paste input "Never Send a Man"
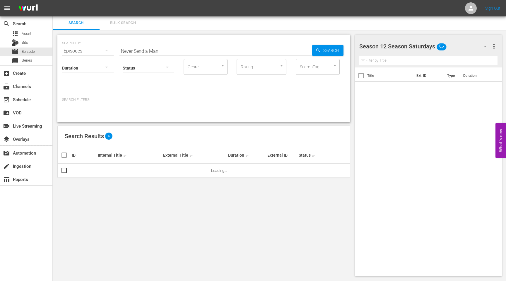
scroll to position [1, 0]
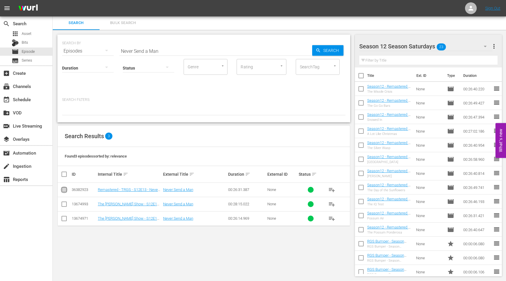
click at [64, 190] on input "checkbox" at bounding box center [64, 190] width 7 height 7
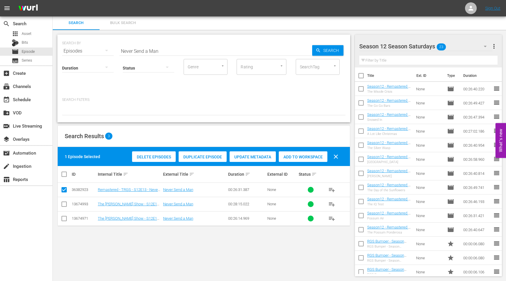
click at [206, 155] on span "Duplicate Episode" at bounding box center [203, 156] width 48 height 5
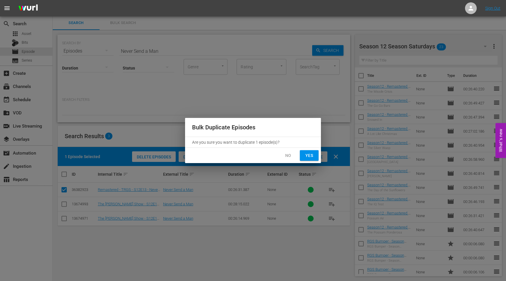
click at [311, 157] on span "Yes" at bounding box center [309, 155] width 9 height 7
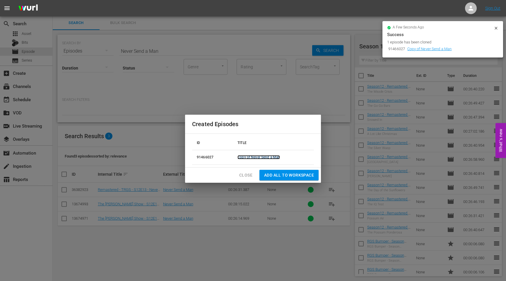
click at [257, 157] on link "Copy of Never Send a Man" at bounding box center [259, 157] width 42 height 4
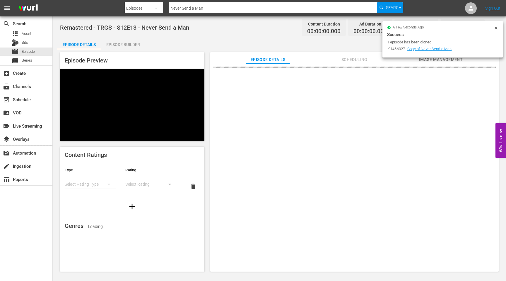
click at [495, 28] on icon at bounding box center [496, 28] width 5 height 5
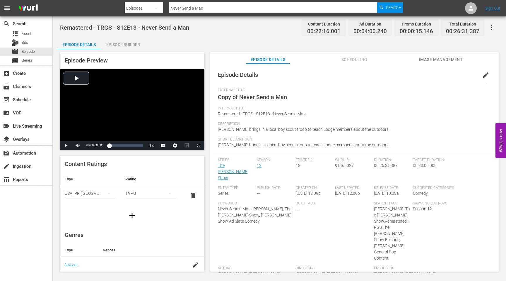
click at [482, 73] on span "edit" at bounding box center [485, 74] width 7 height 7
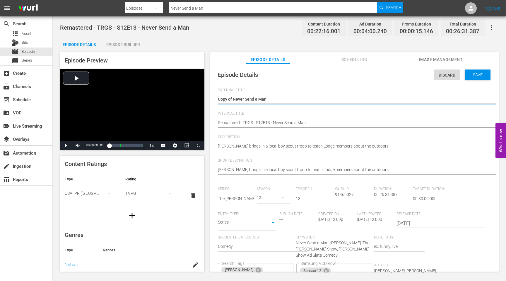
drag, startPoint x: 234, startPoint y: 99, endPoint x: 214, endPoint y: 99, distance: 19.9
click at [214, 99] on div "Episode Details Discard Save External Title Copy of Never Send a Man Copy of Ne…" at bounding box center [354, 193] width 283 height 254
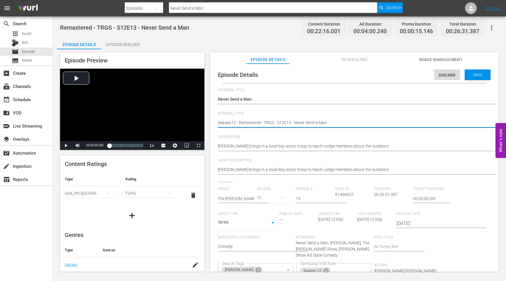
click at [291, 267] on button "Clear" at bounding box center [288, 270] width 6 height 6
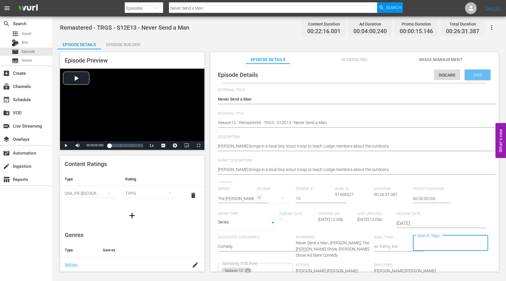
click at [474, 76] on span "Save" at bounding box center [477, 74] width 19 height 5
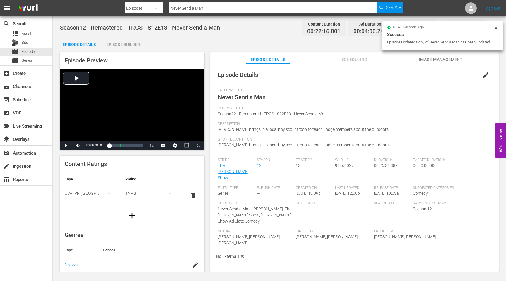
click at [206, 8] on input "Never Send a Man" at bounding box center [273, 8] width 208 height 14
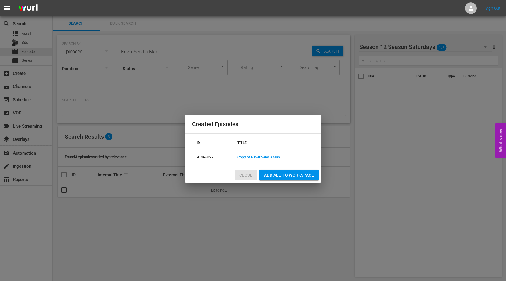
click at [248, 175] on span "Close" at bounding box center [245, 174] width 13 height 7
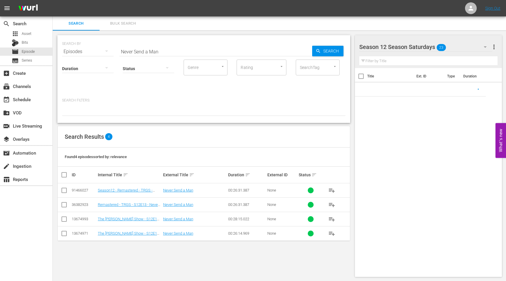
click at [65, 189] on input "checkbox" at bounding box center [64, 191] width 7 height 7
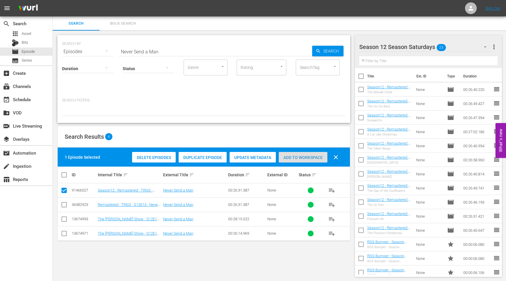
click at [292, 157] on span "Add to Workspace" at bounding box center [303, 157] width 49 height 5
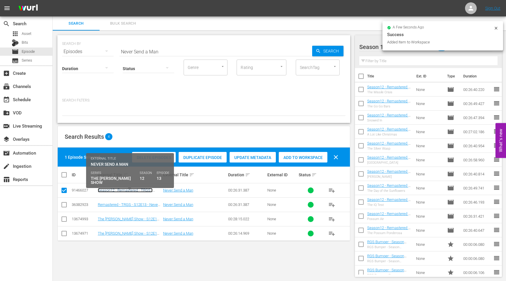
click at [127, 190] on link "Season12 - Remastered - TRGS - S12E13 - Never Send a Man" at bounding box center [125, 192] width 55 height 9
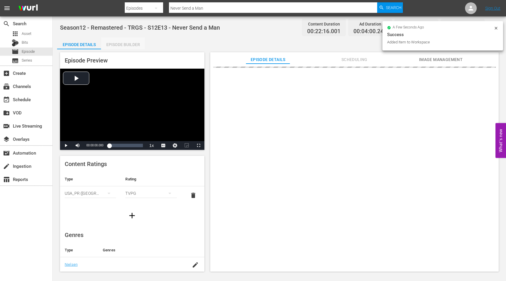
click at [135, 42] on div "Episode Builder" at bounding box center [123, 44] width 44 height 14
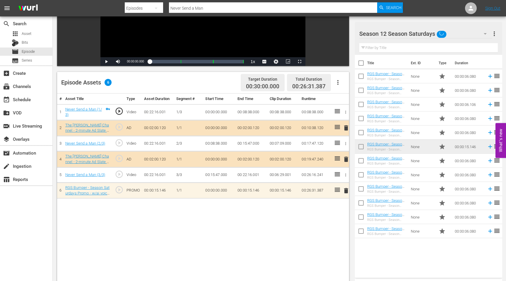
scroll to position [100, 0]
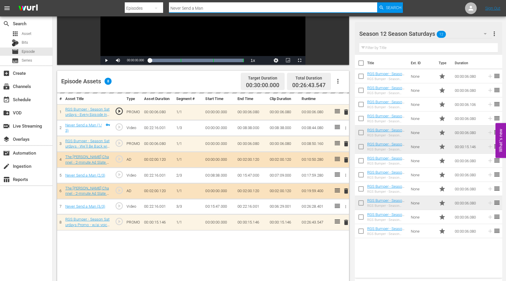
drag, startPoint x: 207, startPoint y: 9, endPoint x: 148, endPoint y: 9, distance: 59.2
click at [148, 9] on div "Search By Episodes Search ID, Title, Description, Keywords, or Category Never S…" at bounding box center [264, 8] width 278 height 14
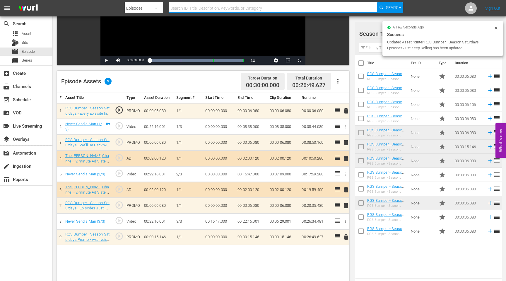
paste input "Power Struggle"
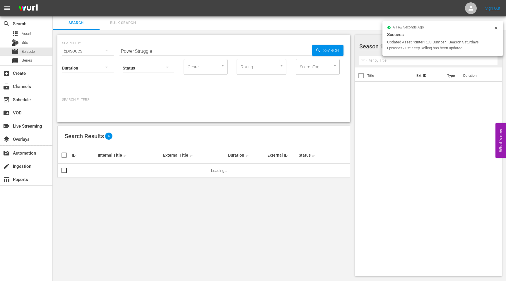
scroll to position [1, 0]
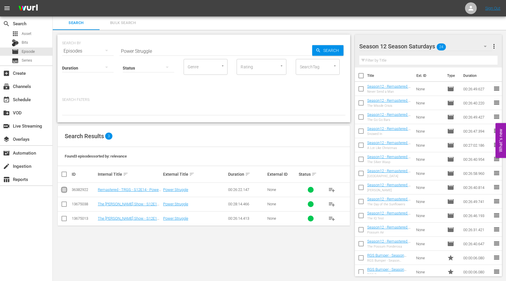
click at [64, 190] on input "checkbox" at bounding box center [64, 190] width 7 height 7
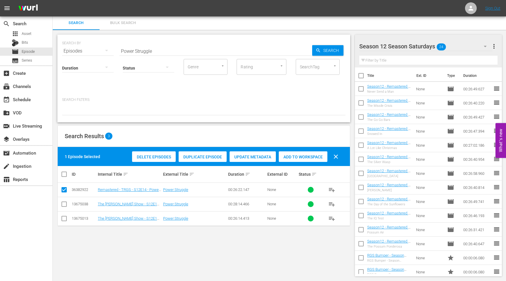
click at [199, 158] on span "Duplicate Episode" at bounding box center [203, 156] width 48 height 5
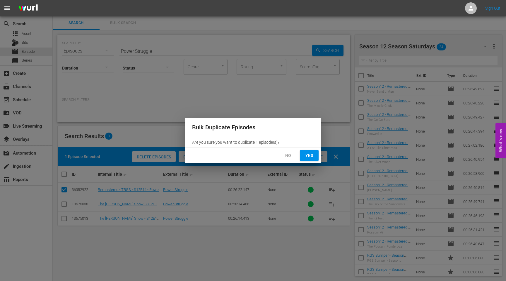
click at [312, 159] on button "Yes" at bounding box center [309, 155] width 19 height 11
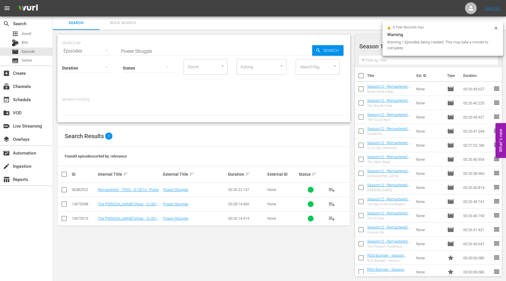
click at [496, 27] on icon at bounding box center [496, 28] width 5 height 5
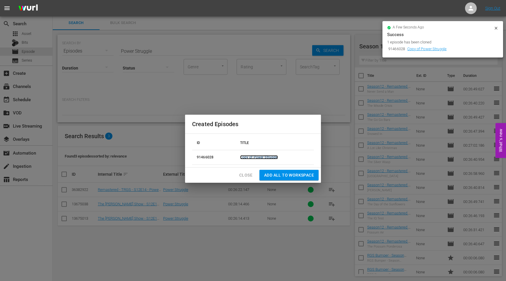
click at [261, 158] on link "Copy of Power Struggle" at bounding box center [259, 157] width 38 height 4
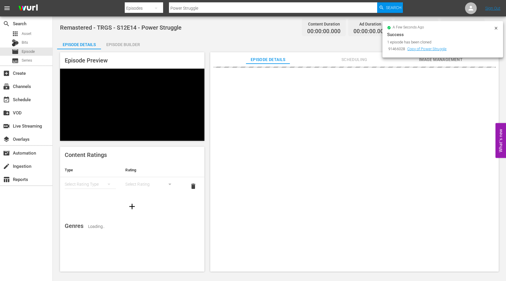
click at [496, 28] on icon at bounding box center [496, 28] width 5 height 5
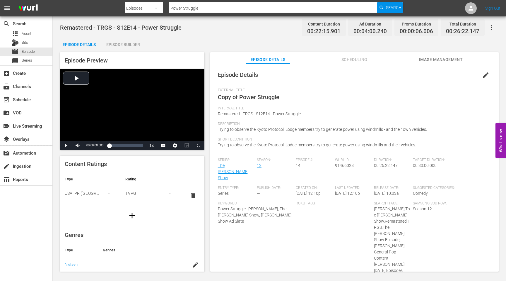
click at [482, 77] on span "edit" at bounding box center [485, 74] width 7 height 7
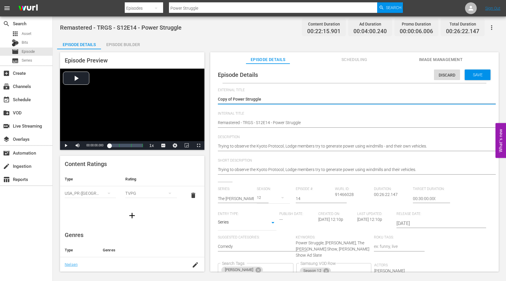
drag, startPoint x: 235, startPoint y: 99, endPoint x: 215, endPoint y: 99, distance: 19.9
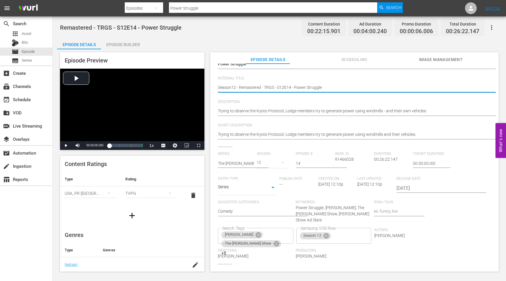
scroll to position [45, 0]
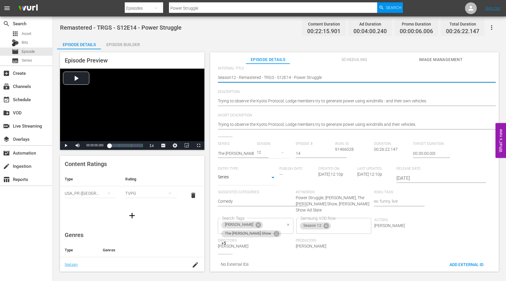
click at [290, 223] on icon "Clear" at bounding box center [288, 225] width 4 height 4
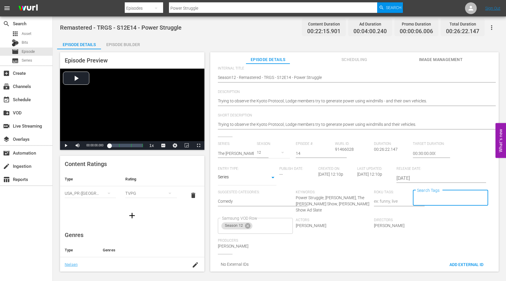
scroll to position [0, 0]
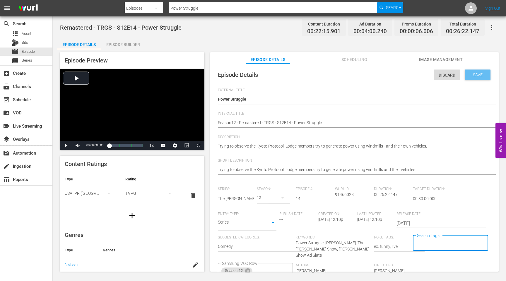
click at [472, 77] on span "Save" at bounding box center [477, 74] width 19 height 5
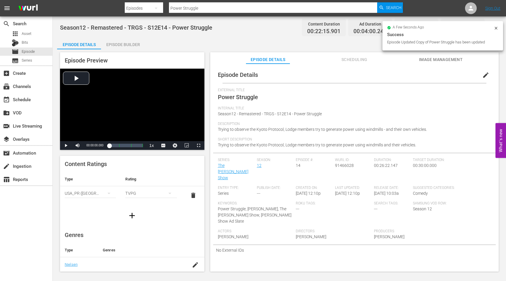
click at [205, 9] on input "Power Struggle" at bounding box center [273, 8] width 208 height 14
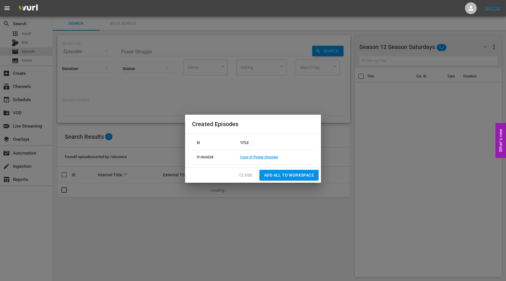
click at [244, 172] on span "Close" at bounding box center [245, 174] width 13 height 7
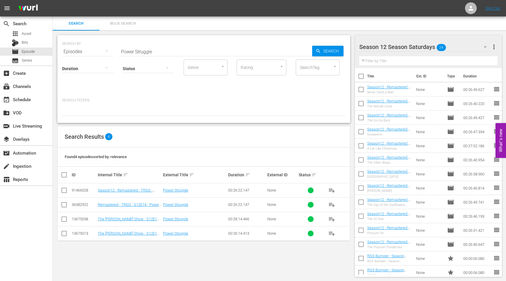
click at [63, 190] on input "checkbox" at bounding box center [64, 191] width 7 height 7
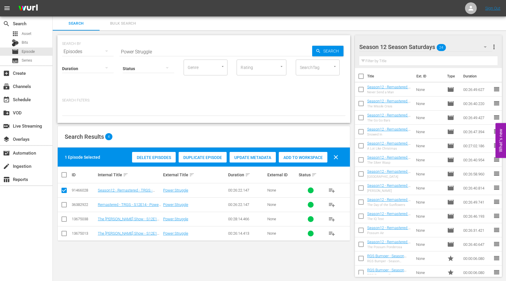
click at [309, 156] on span "Add to Workspace" at bounding box center [303, 157] width 49 height 5
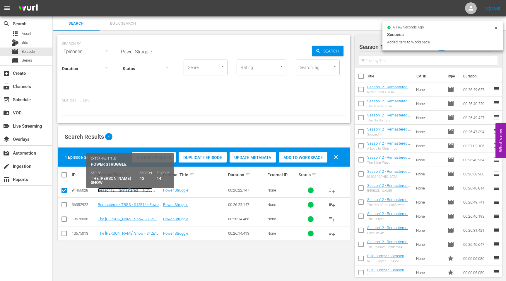
click at [121, 190] on link "Season12 - Remastered - TRGS - S12E14 - Power Struggle" at bounding box center [125, 192] width 55 height 9
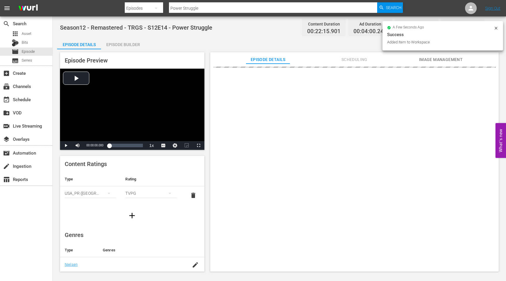
click at [125, 46] on div "Episode Builder" at bounding box center [123, 44] width 44 height 14
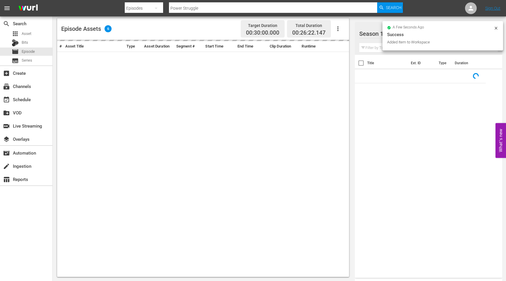
scroll to position [145, 0]
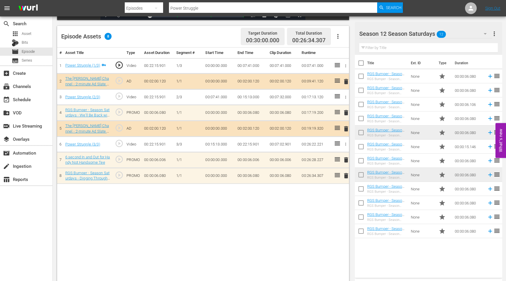
click at [344, 175] on span "delete" at bounding box center [346, 175] width 7 height 7
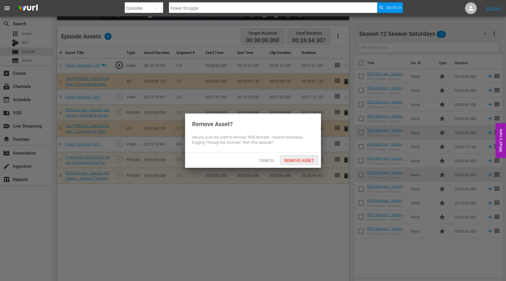
click at [311, 159] on span "Remove Asset" at bounding box center [299, 160] width 39 height 5
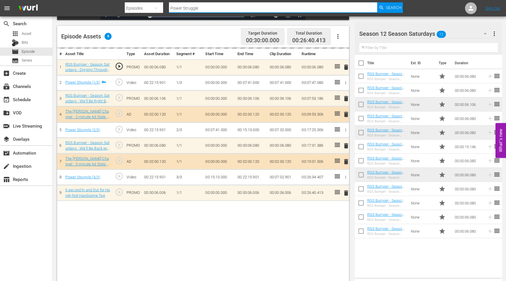
drag, startPoint x: 208, startPoint y: 9, endPoint x: 155, endPoint y: 7, distance: 52.5
click at [155, 7] on div "Search By Episodes Search ID, Title, Description, Keywords, or Category Power S…" at bounding box center [264, 8] width 278 height 14
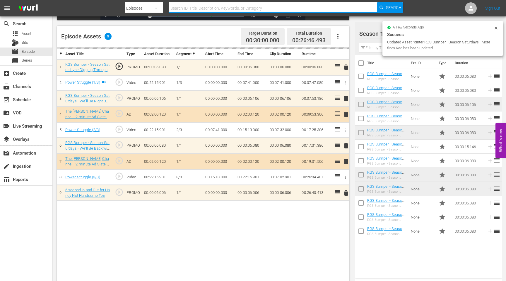
paste input "Mr. Possum Lake"
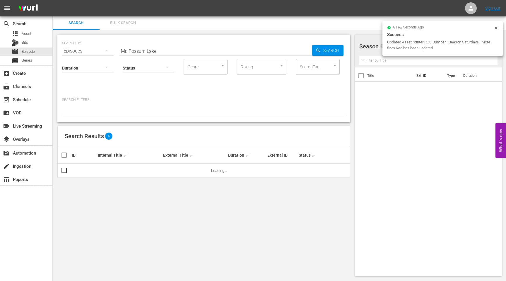
scroll to position [1, 0]
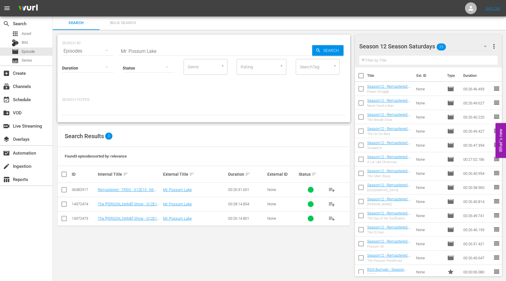
click at [65, 188] on input "checkbox" at bounding box center [64, 190] width 7 height 7
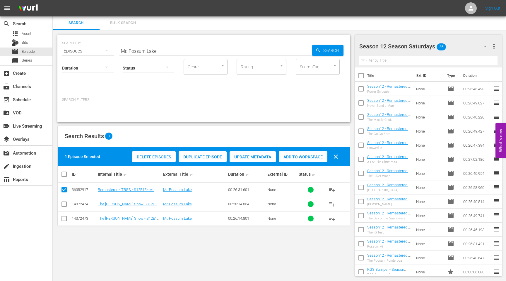
click at [195, 157] on span "Duplicate Episode" at bounding box center [203, 156] width 48 height 5
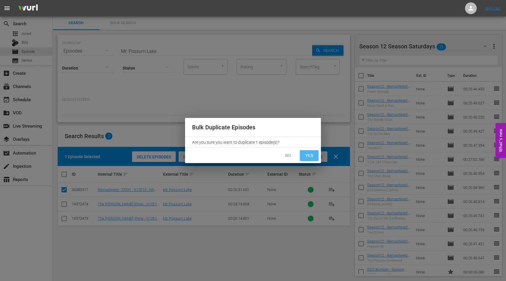
click at [309, 159] on button "Yes" at bounding box center [309, 155] width 19 height 11
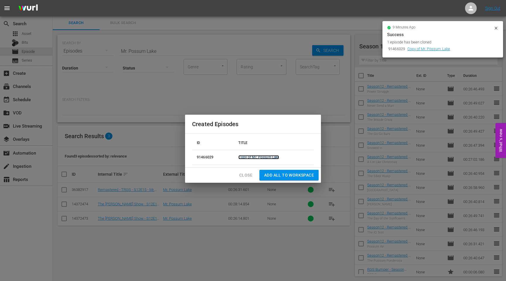
click at [268, 157] on link "Copy of Mr. Possum Lake" at bounding box center [258, 157] width 41 height 4
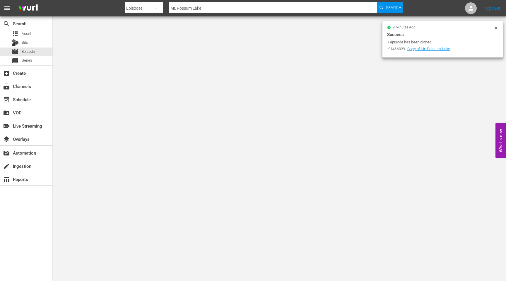
click at [496, 28] on icon at bounding box center [496, 28] width 3 height 3
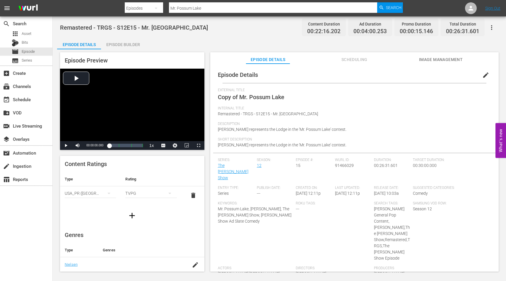
click at [483, 74] on span "edit" at bounding box center [485, 74] width 7 height 7
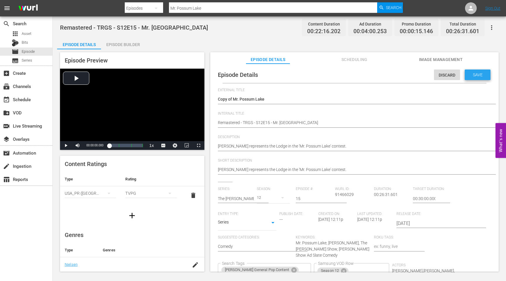
click at [483, 74] on span "Save" at bounding box center [477, 74] width 19 height 5
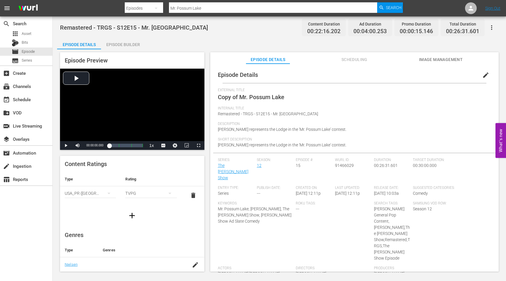
click at [482, 74] on span "edit" at bounding box center [485, 74] width 7 height 7
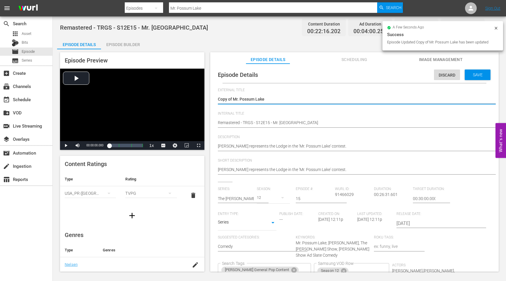
drag, startPoint x: 235, startPoint y: 99, endPoint x: 213, endPoint y: 99, distance: 21.7
click at [213, 99] on div "Episode Details Discard Save External Title Copy of Mr. Possum Lake Copy of Mr.…" at bounding box center [354, 196] width 283 height 260
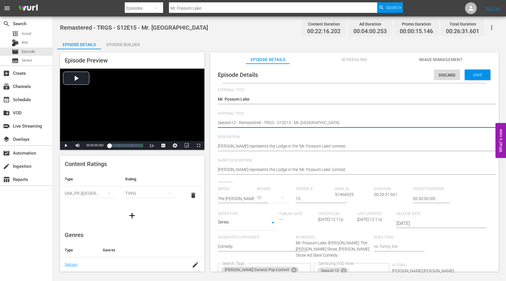
scroll to position [57, 0]
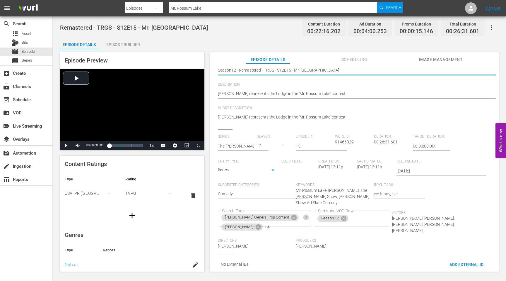
click at [304, 215] on icon "Clear" at bounding box center [306, 217] width 4 height 4
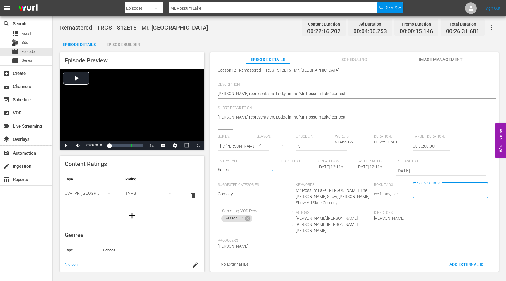
scroll to position [0, 0]
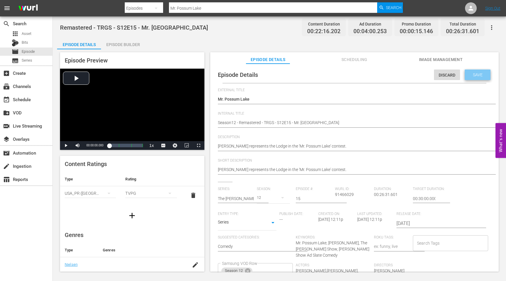
click at [480, 75] on span "Save" at bounding box center [477, 74] width 19 height 5
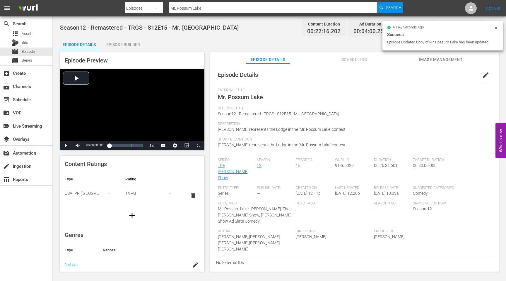
click at [204, 8] on input "Mr. Possum Lake" at bounding box center [273, 8] width 208 height 14
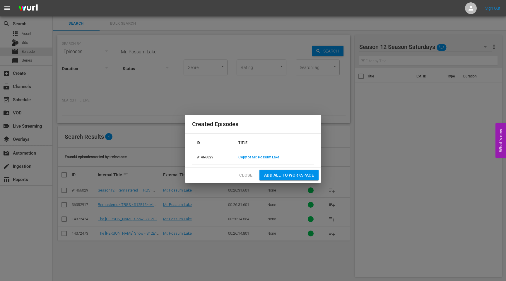
click at [245, 176] on span "Close" at bounding box center [245, 174] width 13 height 7
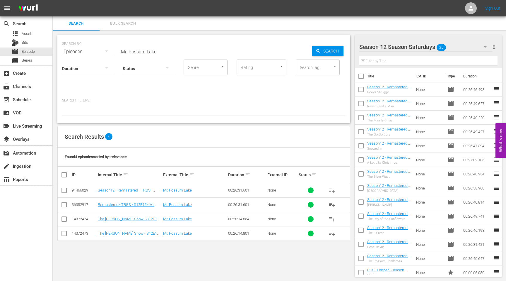
click at [64, 190] on input "checkbox" at bounding box center [64, 191] width 7 height 7
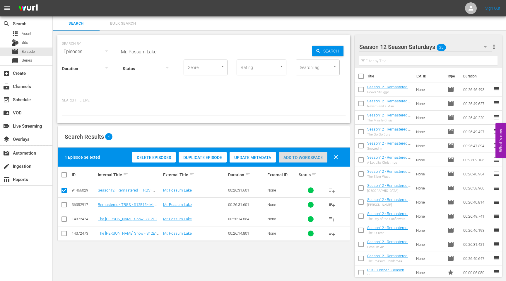
click at [303, 159] on span "Add to Workspace" at bounding box center [303, 157] width 49 height 5
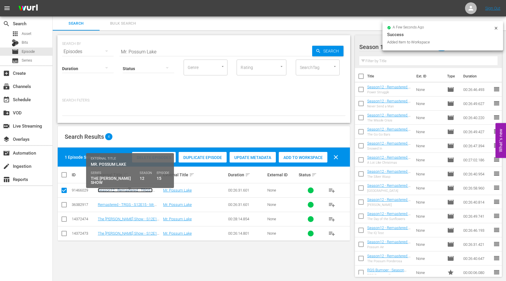
click at [132, 189] on link "Season12 - Remastered - TRGS - S12E15 - Mr. [GEOGRAPHIC_DATA]" at bounding box center [126, 192] width 57 height 9
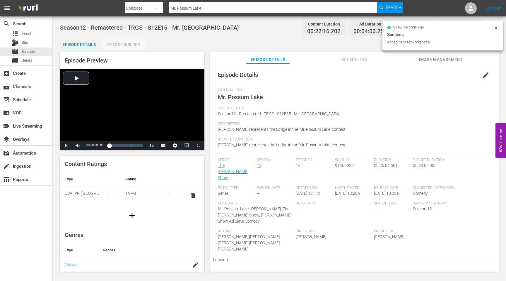
click at [132, 44] on div "Episode Builder" at bounding box center [123, 44] width 44 height 14
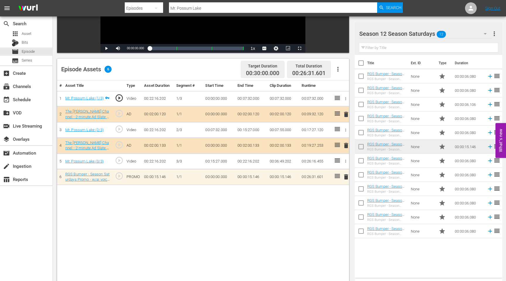
scroll to position [102, 0]
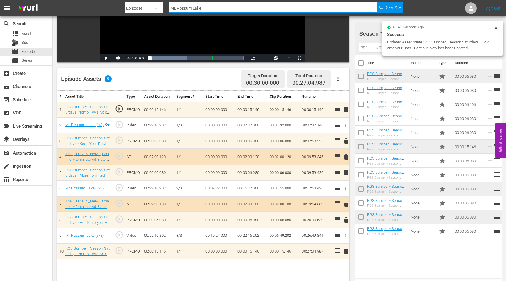
drag, startPoint x: 207, startPoint y: 10, endPoint x: 173, endPoint y: 10, distance: 34.0
click at [173, 10] on input "Mr. Possum Lake" at bounding box center [273, 8] width 208 height 14
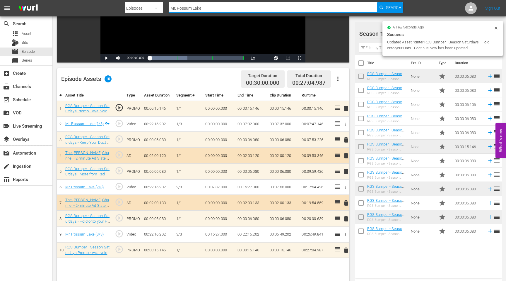
type input "M"
paste input "Red and Breakfast"
type input "Red and Breakfast"
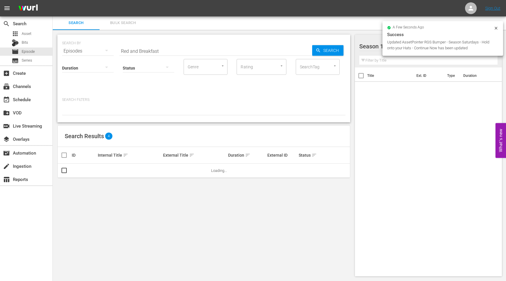
scroll to position [1, 0]
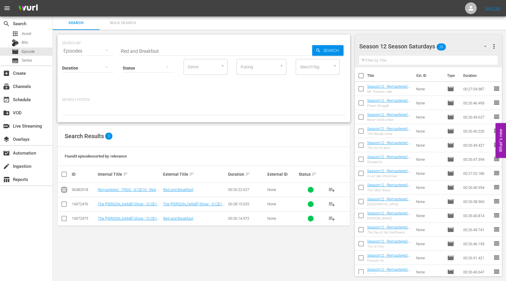
click at [65, 188] on input "checkbox" at bounding box center [64, 190] width 7 height 7
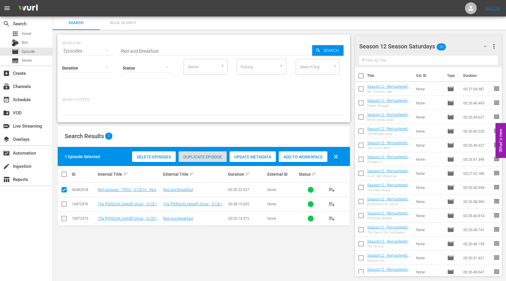
click at [198, 158] on span "Duplicate Episode" at bounding box center [203, 156] width 48 height 5
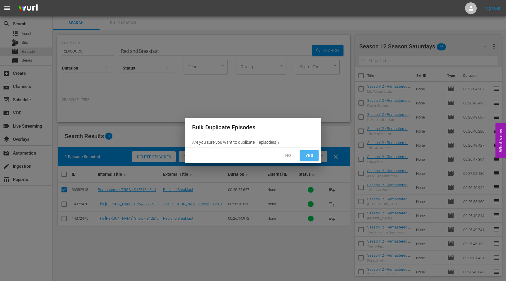
click at [306, 155] on span "Yes" at bounding box center [309, 155] width 9 height 7
checkbox input "false"
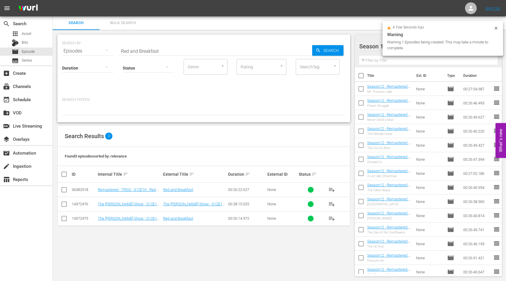
click at [497, 27] on icon at bounding box center [496, 28] width 5 height 5
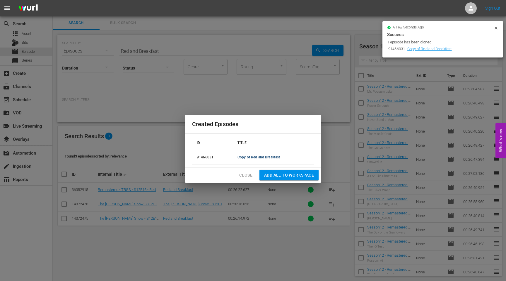
click at [262, 156] on link "Copy of Red and Breakfast" at bounding box center [259, 157] width 42 height 4
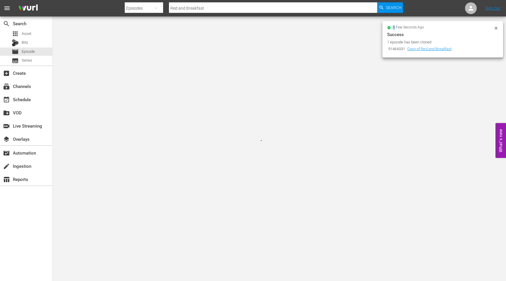
click at [262, 156] on div at bounding box center [253, 140] width 506 height 281
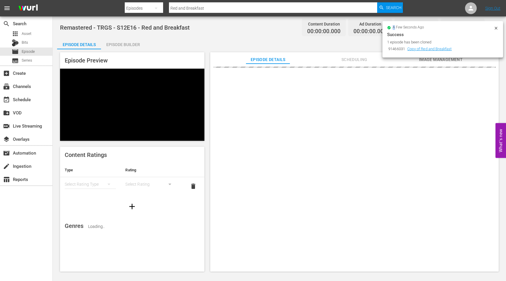
click at [494, 27] on icon at bounding box center [496, 28] width 5 height 5
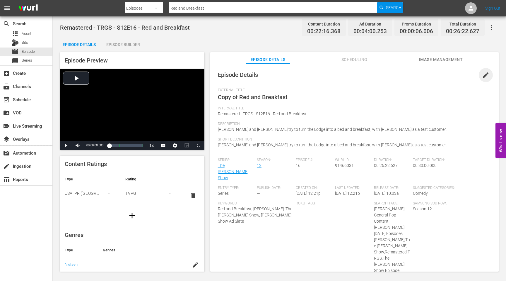
click at [483, 76] on span "edit" at bounding box center [485, 74] width 7 height 7
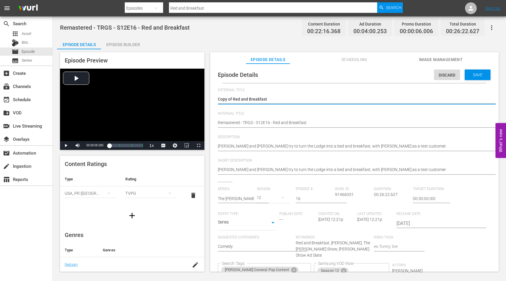
drag, startPoint x: 234, startPoint y: 99, endPoint x: 209, endPoint y: 98, distance: 25.2
click at [210, 98] on div "Episode Preview Video Player is loading. Play Video Play Mute Current Time 00:0…" at bounding box center [279, 162] width 445 height 227
type textarea "ed and Breakfast"
type textarea "Red and Breakfast"
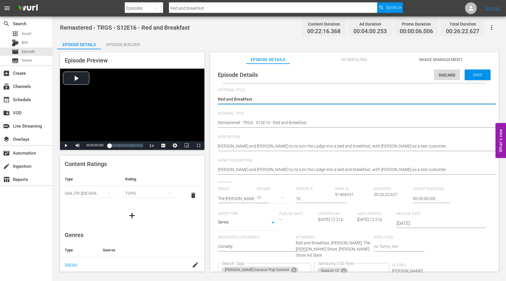
type textarea "Red and Breakfast"
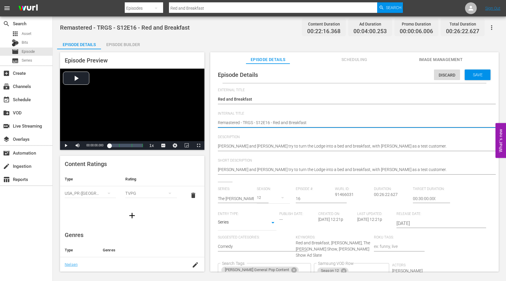
type textarea "SRemastered - TRGS - S12E16 - Red and Breakfast"
type textarea "SeRemastered - TRGS - S12E16 - Red and Breakfast"
type textarea "SeaRemastered - TRGS - S12E16 - Red and Breakfast"
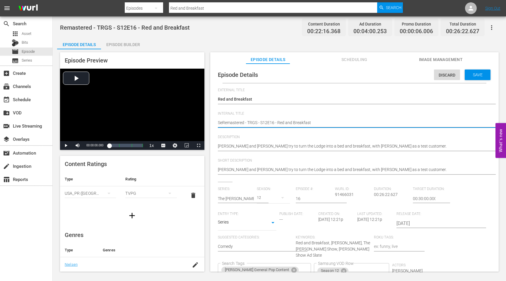
type textarea "SeaRemastered - TRGS - S12E16 - Red and Breakfast"
type textarea "SeasRemastered - TRGS - S12E16 - Red and Breakfast"
type textarea "SeasoRemastered - TRGS - S12E16 - Red and Breakfast"
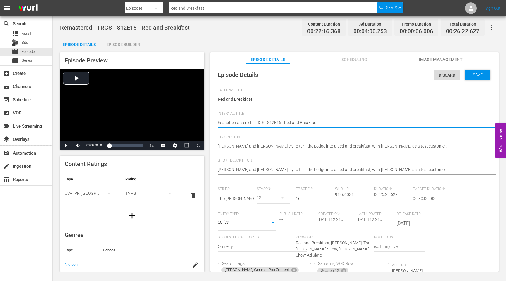
type textarea "SeasonRemastered - TRGS - S12E16 - Red and Breakfast"
type textarea "Season1Remastered - TRGS - S12E16 - Red and Breakfast"
type textarea "Season12Remastered - TRGS - S12E16 - Red and Breakfast"
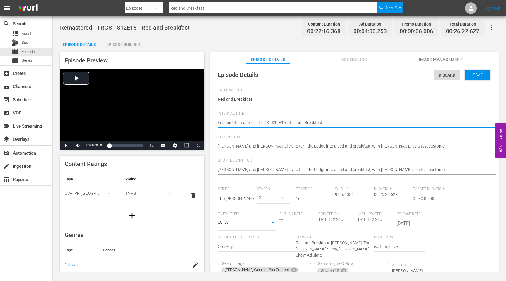
type textarea "Season12Remastered - TRGS - S12E16 - Red and Breakfast"
type textarea "Season12 Remastered - TRGS - S12E16 - Red and Breakfast"
type textarea "Season12 -Remastered - TRGS - S12E16 - Red and Breakfast"
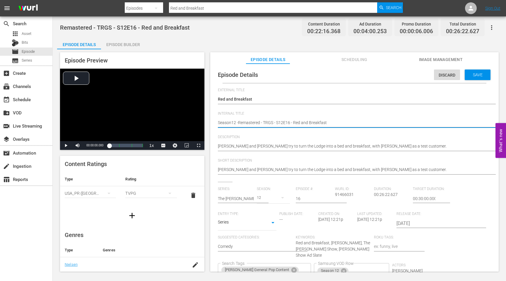
type textarea "Season12 - Remastered - TRGS - S12E16 - Red and Breakfast"
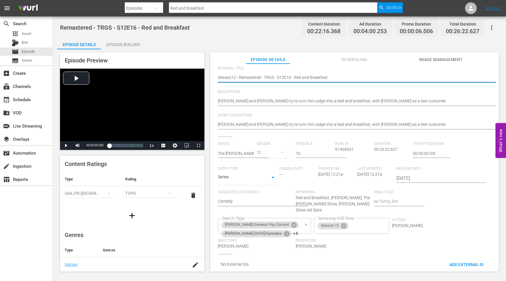
click at [304, 223] on icon "Clear" at bounding box center [306, 225] width 4 height 4
type textarea "Season12 - Remastered - TRGS - S12E16 - Red and Breakfast"
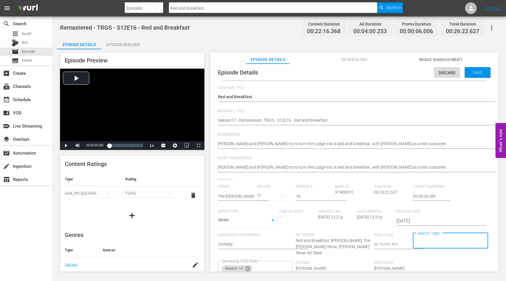
scroll to position [0, 0]
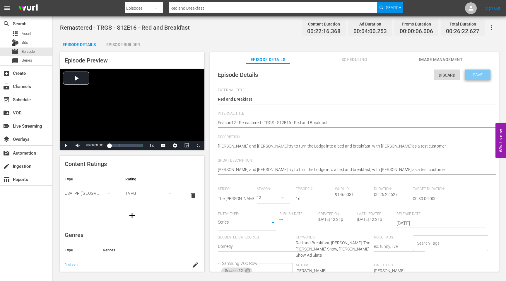
click at [472, 74] on span "Save" at bounding box center [477, 74] width 19 height 5
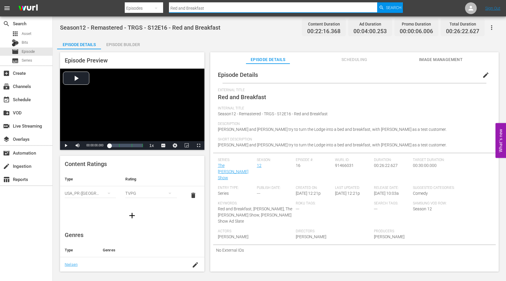
click at [210, 7] on input "Red and Breakfast" at bounding box center [273, 8] width 208 height 14
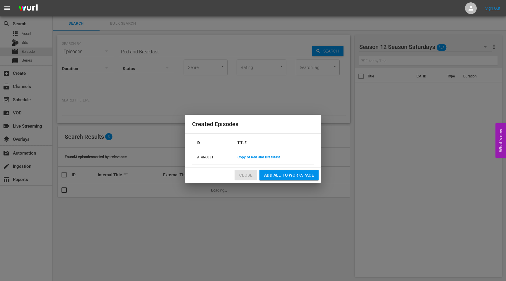
click at [245, 174] on span "Close" at bounding box center [245, 174] width 13 height 7
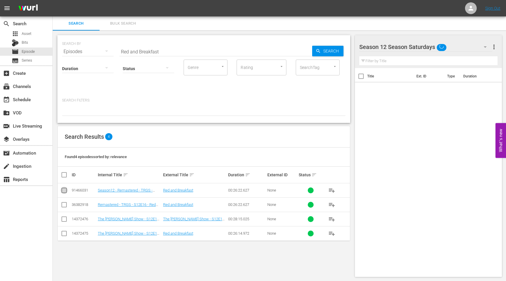
click at [65, 191] on input "checkbox" at bounding box center [64, 191] width 7 height 7
checkbox input "true"
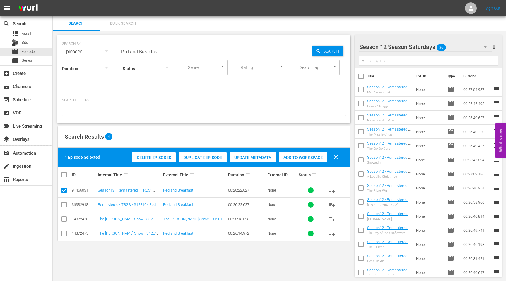
click at [299, 157] on span "Add to Workspace" at bounding box center [303, 157] width 49 height 5
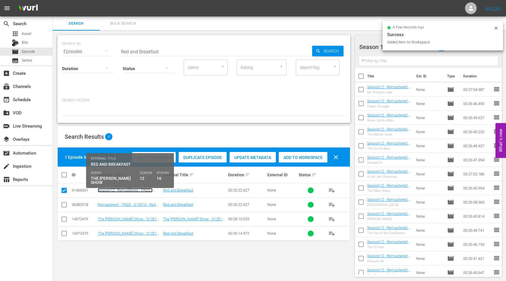
click at [132, 190] on link "Season12 - Remastered - TRGS - S12E16 - Red and Breakfast" at bounding box center [125, 192] width 55 height 9
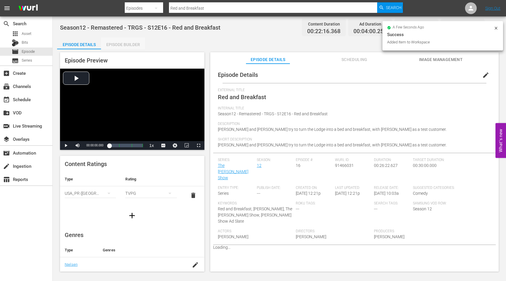
click at [128, 46] on div "Episode Builder" at bounding box center [123, 44] width 44 height 14
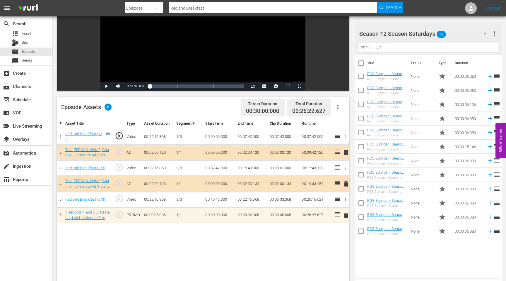
scroll to position [77, 0]
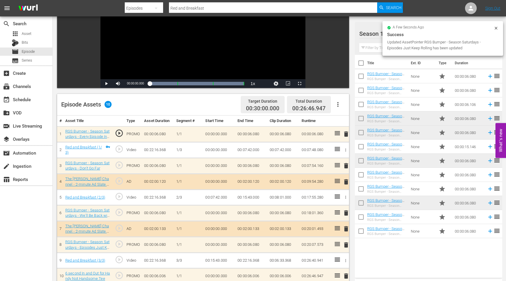
click at [209, 4] on input "Red and Breakfast" at bounding box center [273, 8] width 208 height 14
click at [209, 8] on input "Red and Breakfast" at bounding box center [273, 8] width 208 height 14
drag, startPoint x: 209, startPoint y: 7, endPoint x: 154, endPoint y: 7, distance: 54.5
click at [154, 7] on div "Search By Episodes Search ID, Title, Description, Keywords, or Category Red and…" at bounding box center [264, 8] width 278 height 14
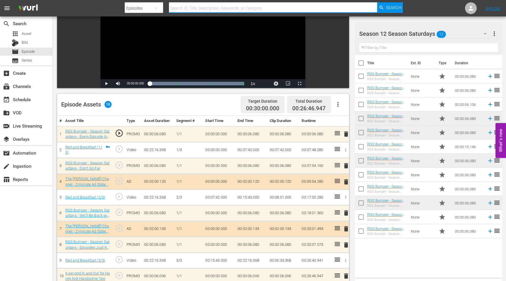
paste input "The Moosetrap"
type input "The Moosetrap"
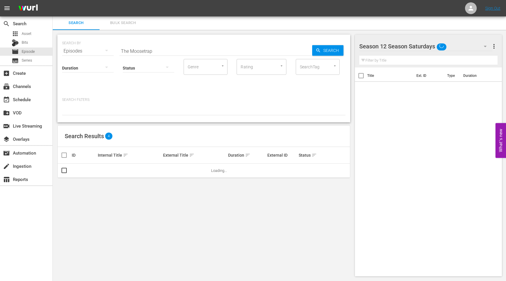
scroll to position [1, 0]
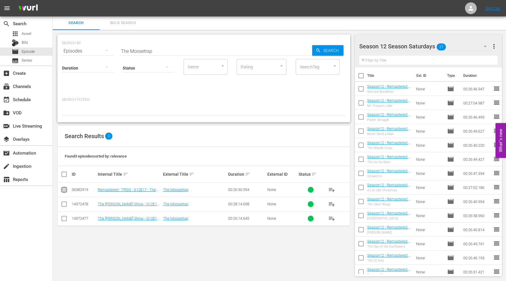
click at [64, 189] on input "checkbox" at bounding box center [64, 190] width 7 height 7
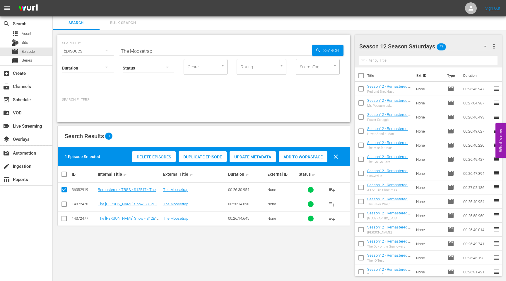
click at [209, 159] on div "Duplicate Episode" at bounding box center [203, 156] width 48 height 11
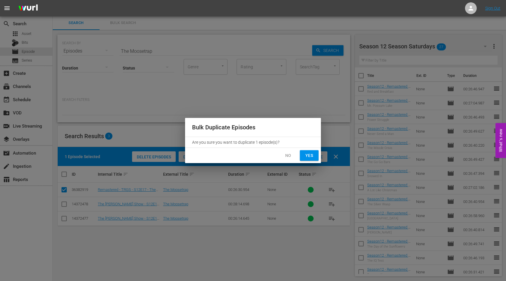
click at [307, 158] on span "Yes" at bounding box center [309, 155] width 9 height 7
checkbox input "false"
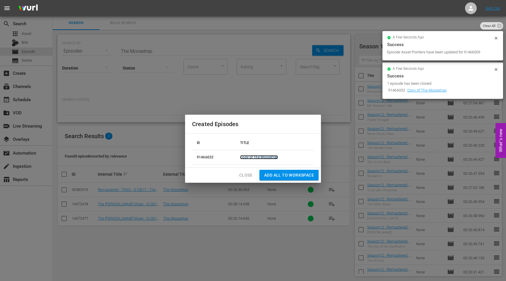
click at [264, 158] on link "Copy of The Moosetrap" at bounding box center [259, 157] width 38 height 4
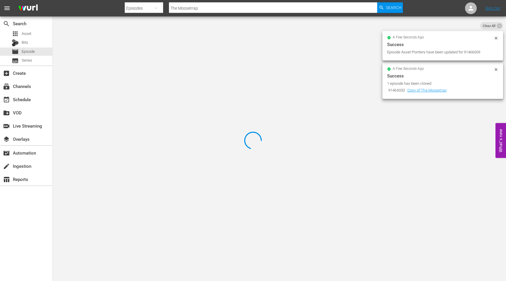
click at [495, 68] on icon at bounding box center [496, 69] width 5 height 5
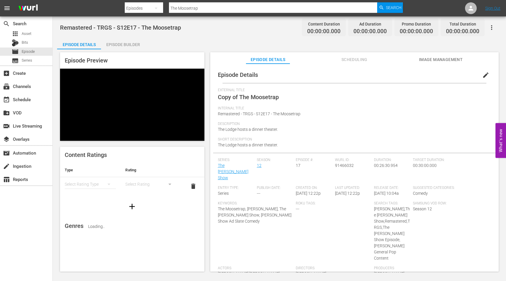
click at [482, 75] on span "edit" at bounding box center [485, 74] width 7 height 7
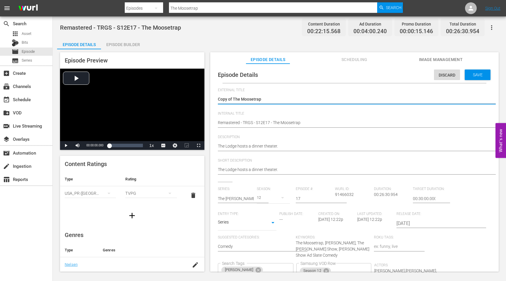
drag, startPoint x: 233, startPoint y: 99, endPoint x: 213, endPoint y: 99, distance: 19.3
click at [215, 99] on div "Episode Details Discard Save External Title Copy of The Moosetrap Copy of The M…" at bounding box center [354, 199] width 283 height 266
type textarea "The Moosetrap"
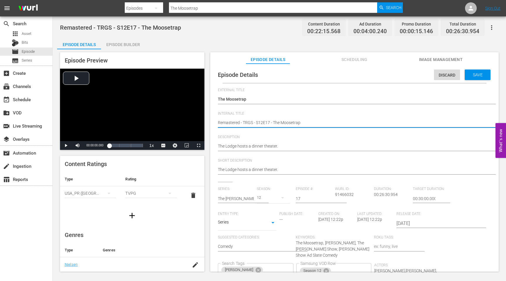
type textarea "SRemastered - TRGS - S12E17 - The Moosetrap"
type textarea "SeRemastered - TRGS - S12E17 - The Moosetrap"
type textarea "SesRemastered - TRGS - S12E17 - The Moosetrap"
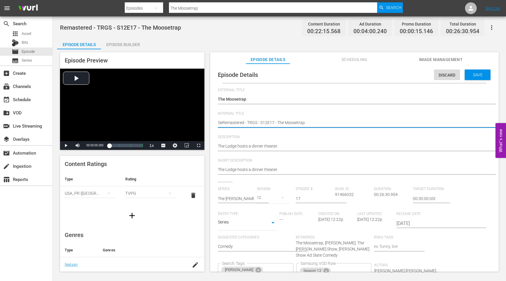
type textarea "SesRemastered - TRGS - S12E17 - The Moosetrap"
type textarea "SesoRemastered - TRGS - S12E17 - The Moosetrap"
type textarea "SesonRemastered - TRGS - S12E17 - The Moosetrap"
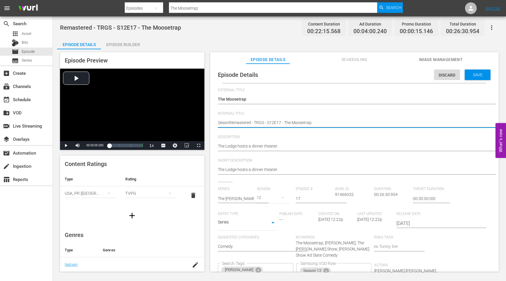
type textarea "SesoRemastered - TRGS - S12E17 - The Moosetrap"
type textarea "SesRemastered - TRGS - S12E17 - The Moosetrap"
type textarea "SeRemastered - TRGS - S12E17 - The Moosetrap"
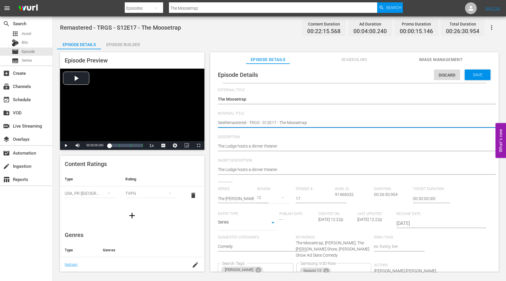
type textarea "SeRemastered - TRGS - S12E17 - The Moosetrap"
type textarea "SeaRemastered - TRGS - S12E17 - The Moosetrap"
type textarea "SeasRemastered - TRGS - S12E17 - The Moosetrap"
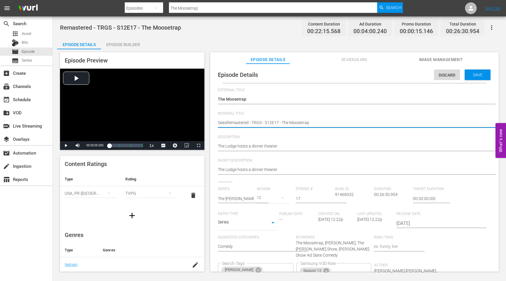
type textarea "SeasoRemastered - TRGS - S12E17 - The Moosetrap"
type textarea "SeasonRemastered - TRGS - S12E17 - The Moosetrap"
type textarea "Season1Remastered - TRGS - S12E17 - The Moosetrap"
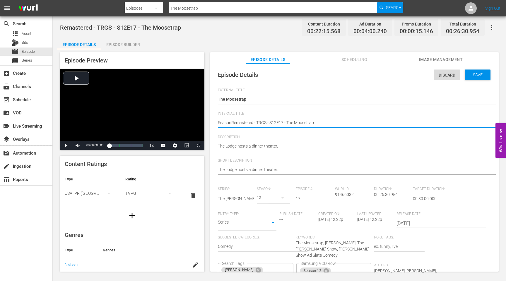
type textarea "Season1Remastered - TRGS - S12E17 - The Moosetrap"
type textarea "Season12Remastered - TRGS - S12E17 - The Moosetrap"
type textarea "Season12 Remastered - TRGS - S12E17 - The Moosetrap"
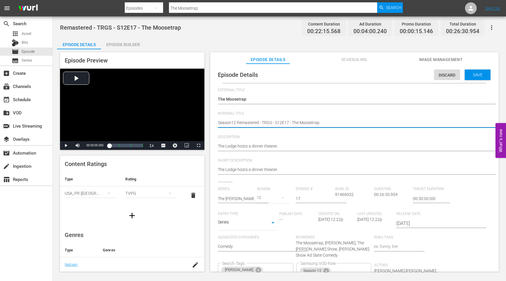
type textarea "Season12 -Remastered - TRGS - S12E17 - The Moosetrap"
type textarea "Season12 - Remastered - TRGS - S12E17 - The Moosetrap"
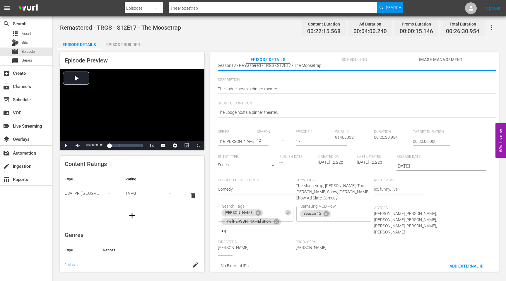
click at [290, 211] on icon "Clear" at bounding box center [288, 213] width 4 height 4
type textarea "Season12 - Remastered - TRGS - S12E17 - The Moosetrap"
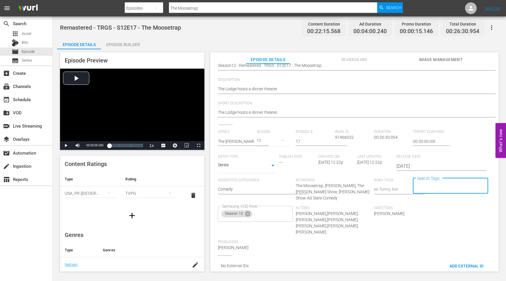
scroll to position [0, 0]
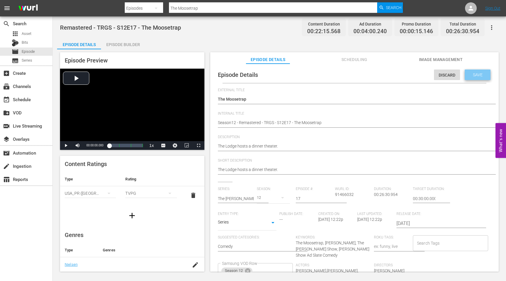
click at [473, 74] on span "Save" at bounding box center [477, 74] width 19 height 5
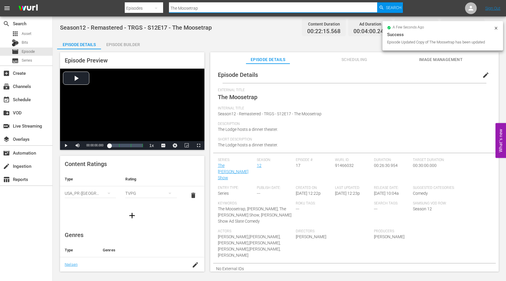
click at [206, 9] on input "The Moosetrap" at bounding box center [273, 8] width 208 height 14
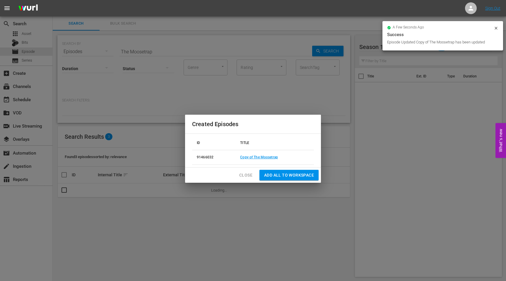
click at [245, 175] on span "Close" at bounding box center [245, 174] width 13 height 7
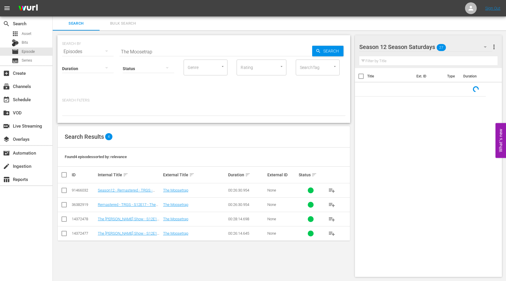
click at [65, 188] on input "checkbox" at bounding box center [64, 191] width 7 height 7
checkbox input "true"
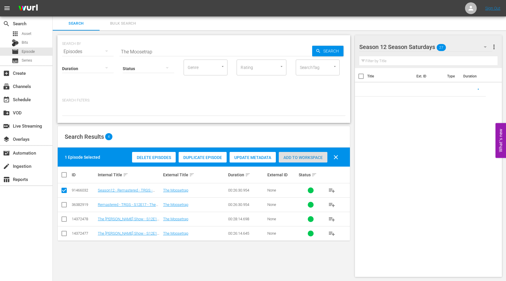
click at [304, 156] on span "Add to Workspace" at bounding box center [303, 157] width 49 height 5
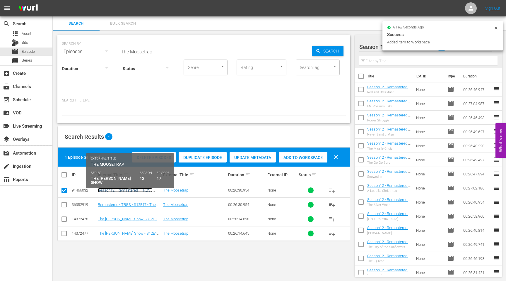
click at [132, 189] on link "Season12 - Remastered - TRGS - S12E17 - The Moosetrap" at bounding box center [125, 192] width 55 height 9
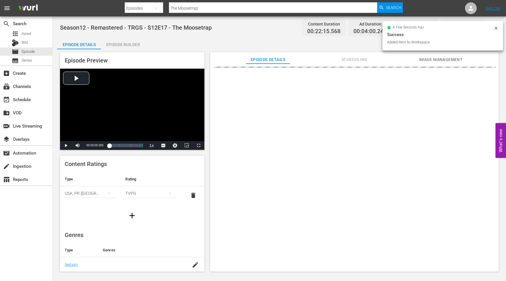
click at [133, 44] on div "Episode Builder" at bounding box center [123, 44] width 44 height 14
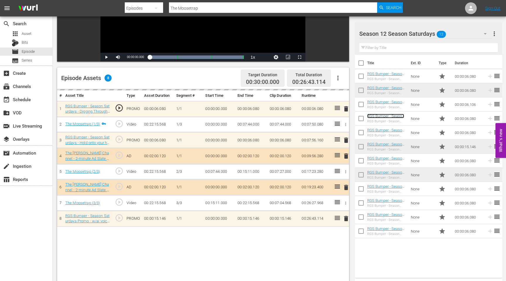
scroll to position [104, 0]
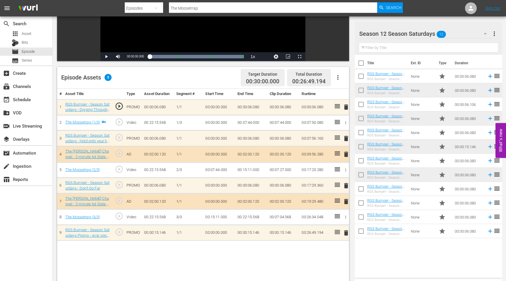
click at [202, 9] on input "The Moosetrap" at bounding box center [273, 8] width 208 height 14
drag, startPoint x: 202, startPoint y: 9, endPoint x: 167, endPoint y: 9, distance: 35.1
click at [167, 9] on div "Search By Episodes Search ID, Title, Description, Keywords, or Category The Moo…" at bounding box center [264, 8] width 278 height 14
paste input "Stupid Cupid"
type input "Stupid Cupid"
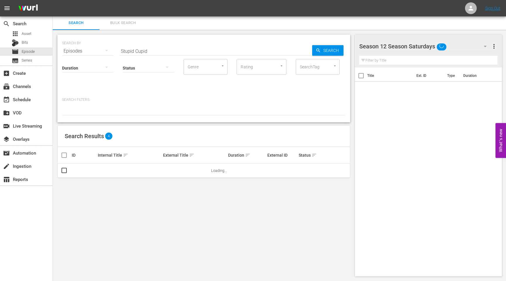
scroll to position [1, 0]
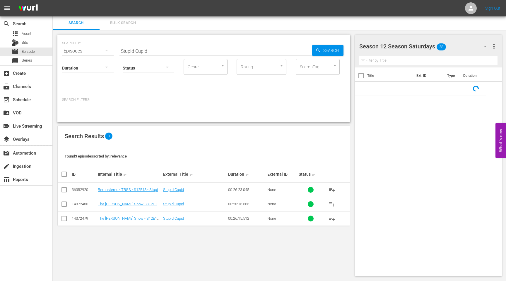
click at [63, 189] on input "checkbox" at bounding box center [64, 190] width 7 height 7
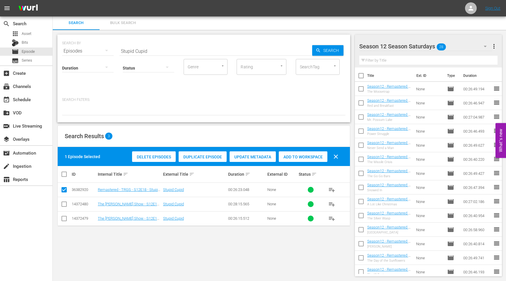
click at [205, 156] on span "Duplicate Episode" at bounding box center [203, 156] width 48 height 5
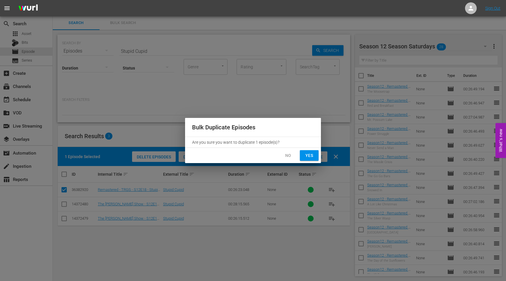
click at [316, 155] on button "Yes" at bounding box center [309, 155] width 19 height 11
checkbox input "false"
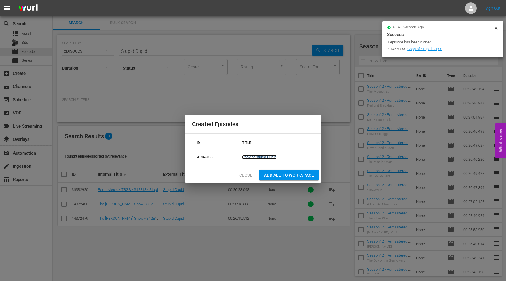
click at [259, 156] on link "Copy of Stupid Cupid" at bounding box center [259, 157] width 35 height 4
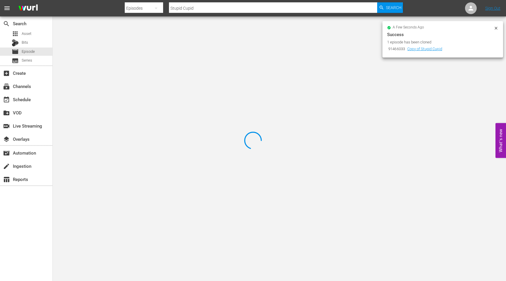
click at [495, 28] on icon at bounding box center [496, 28] width 5 height 5
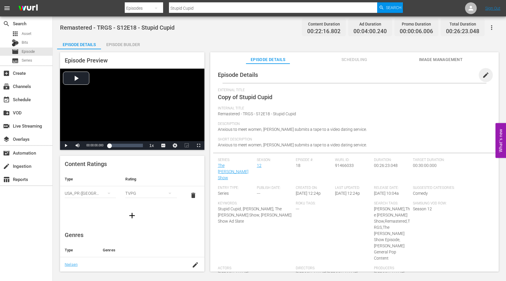
click at [482, 74] on span "edit" at bounding box center [485, 74] width 7 height 7
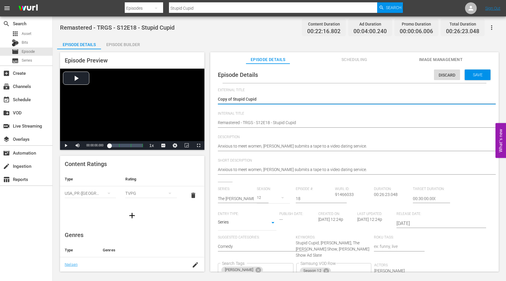
click at [249, 106] on div "Copy of Stupid Cupid Copy of Stupid Cupid" at bounding box center [353, 100] width 270 height 14
drag, startPoint x: 233, startPoint y: 99, endPoint x: 210, endPoint y: 99, distance: 23.4
type textarea "Stupid Cupid"
click at [217, 123] on div "Episode Details Discard Save External Title Copy of Stupid Cupid Copy of Stupid…" at bounding box center [354, 192] width 283 height 252
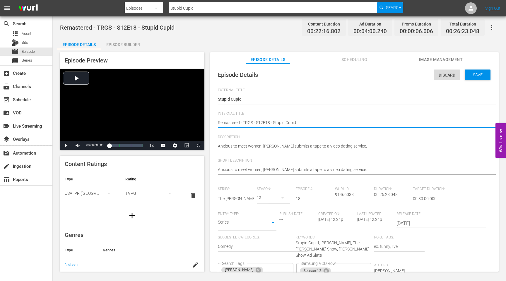
type textarea "SRemastered - TRGS - S12E18 - Stupid Cupid"
type textarea "SeRemastered - TRGS - S12E18 - Stupid Cupid"
type textarea "SeaRemastered - TRGS - S12E18 - Stupid Cupid"
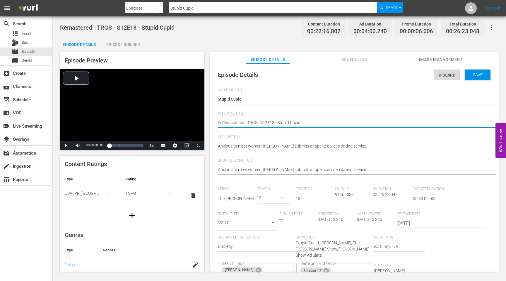
type textarea "SeaRemastered - TRGS - S12E18 - Stupid Cupid"
type textarea "SeasRemastered - TRGS - S12E18 - Stupid Cupid"
type textarea "SeasoRemastered - TRGS - S12E18 - Stupid Cupid"
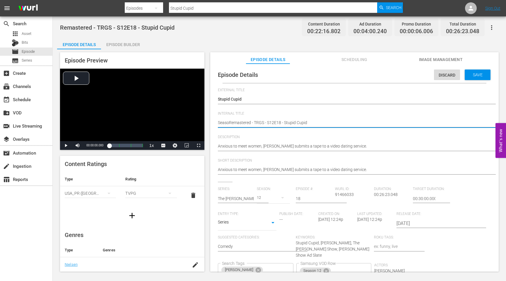
type textarea "SeasonRemastered - TRGS - S12E18 - Stupid Cupid"
type textarea "Season1Remastered - TRGS - S12E18 - Stupid Cupid"
type textarea "Season12Remastered - TRGS - S12E18 - Stupid Cupid"
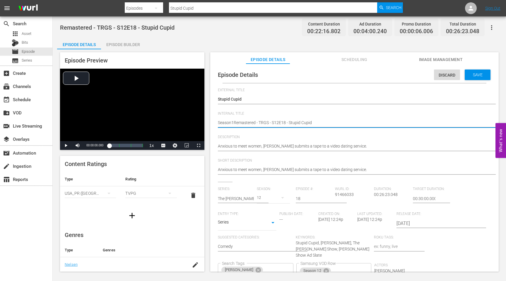
type textarea "Season12Remastered - TRGS - S12E18 - Stupid Cupid"
type textarea "Season12 Remastered - TRGS - S12E18 - Stupid Cupid"
type textarea "Season12 -Remastered - TRGS - S12E18 - Stupid Cupid"
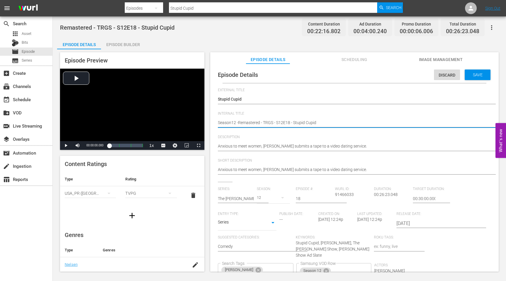
type textarea "Season12 - Remastered - TRGS - S12E18 - Stupid Cupid"
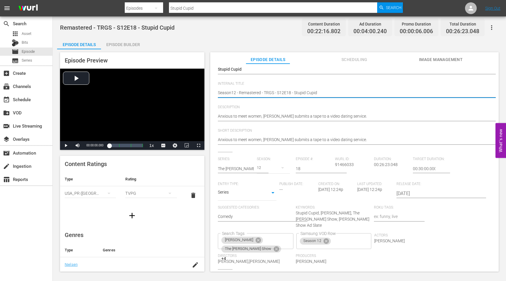
scroll to position [45, 0]
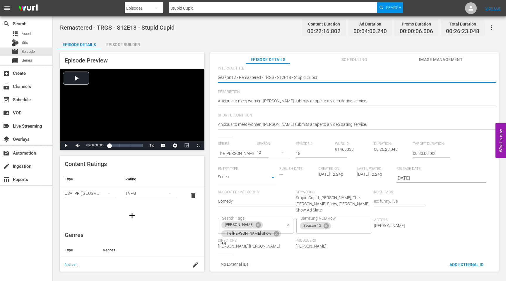
click at [293, 218] on div "[PERSON_NAME] The [PERSON_NAME] Show +4 Search Tags" at bounding box center [256, 226] width 76 height 16
type textarea "Season12 - Remastered - TRGS - S12E18 - Stupid Cupid"
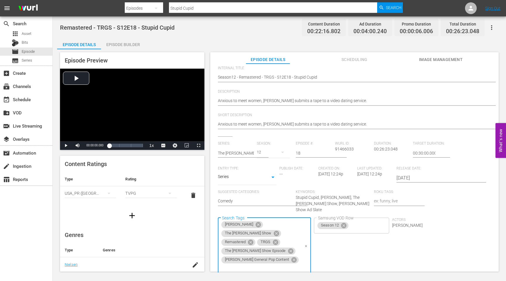
click at [304, 244] on icon "Clear" at bounding box center [306, 246] width 4 height 4
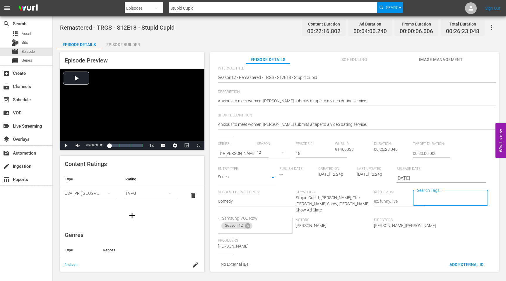
scroll to position [0, 0]
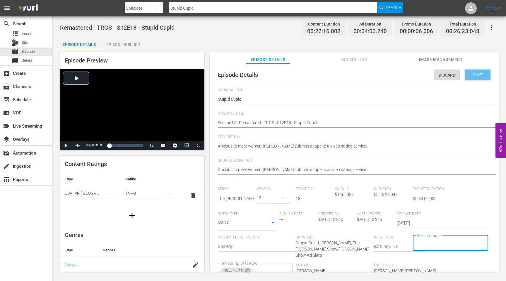
click at [471, 77] on span "Save" at bounding box center [477, 74] width 19 height 5
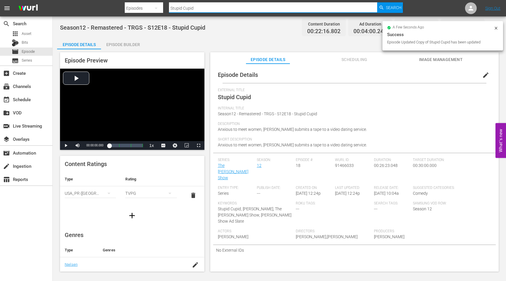
click at [211, 8] on input "Stupid Cupid" at bounding box center [273, 8] width 208 height 14
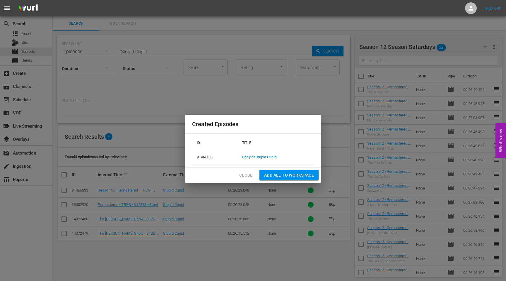
click at [246, 173] on span "Close" at bounding box center [245, 174] width 13 height 7
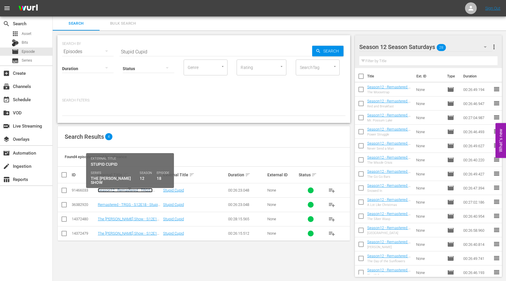
click at [114, 190] on link "Season12 - Remastered - TRGS - S12E18 - Stupid Cupid" at bounding box center [125, 192] width 55 height 9
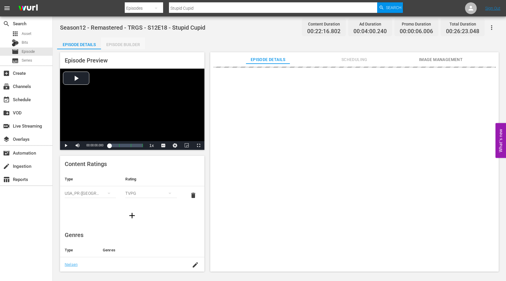
click at [120, 42] on div "Episode Builder" at bounding box center [123, 44] width 44 height 14
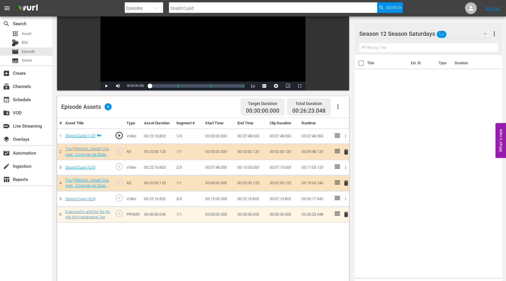
scroll to position [79, 0]
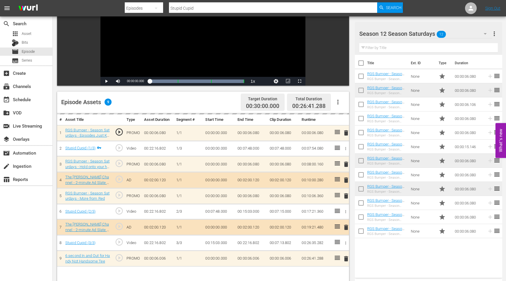
click at [219, 7] on input "Stupid Cupid" at bounding box center [273, 8] width 208 height 14
drag, startPoint x: 219, startPoint y: 7, endPoint x: 164, endPoint y: 8, distance: 55.1
click at [164, 8] on div "Search By Episodes Search ID, Title, Description, Keywords, or Category Stupid …" at bounding box center [264, 8] width 278 height 14
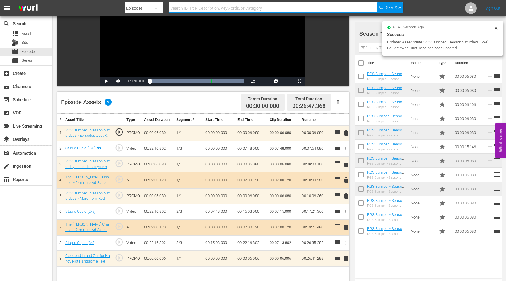
scroll to position [0, 0]
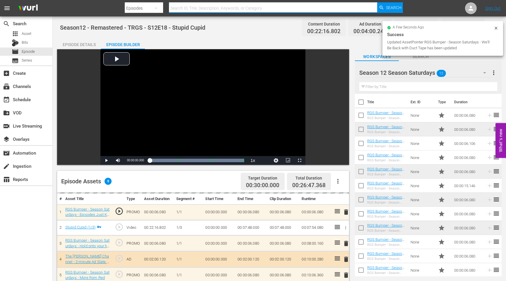
click at [243, 30] on div "Season12 - Remastered - TRGS - S12E18 - Stupid Cupid Content Duration 00:22:16.…" at bounding box center [279, 27] width 439 height 13
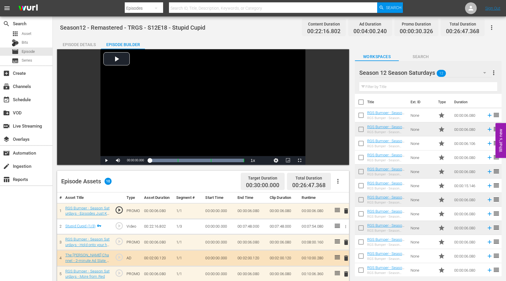
click at [268, 34] on div "Season12 - Remastered - TRGS - S12E18 - Stupid Cupid Content Duration 00:22:16.…" at bounding box center [279, 27] width 439 height 13
click at [218, 9] on input "text" at bounding box center [273, 8] width 208 height 14
click at [229, 7] on input "text" at bounding box center [273, 8] width 208 height 14
paste input "Season12 - Remastered - TRGS - S12E01 - Go Fish"
type input "Season12 - Remastered - TRGS - S12E01 - Go Fish"
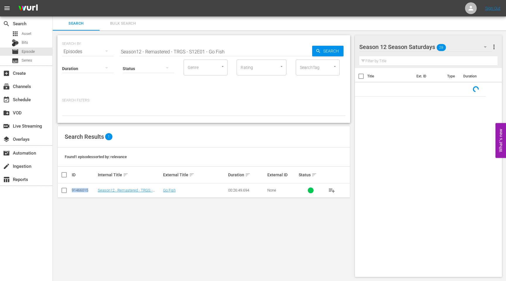
drag, startPoint x: 91, startPoint y: 188, endPoint x: 70, endPoint y: 190, distance: 20.8
click at [70, 190] on tr "91466015 Season12 - Remastered - TRGS - S12E01 - Go Fish Go Fish 00:26:49.694 N…" at bounding box center [204, 190] width 292 height 14
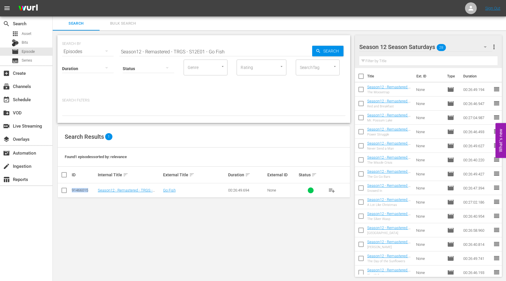
copy div "91466015"
click at [233, 53] on input "Season12 - Remastered - TRGS - S12E01 - Go Fish" at bounding box center [216, 52] width 193 height 14
paste input "2 - The Possum Ponderosa"
drag, startPoint x: 90, startPoint y: 189, endPoint x: 64, endPoint y: 189, distance: 26.1
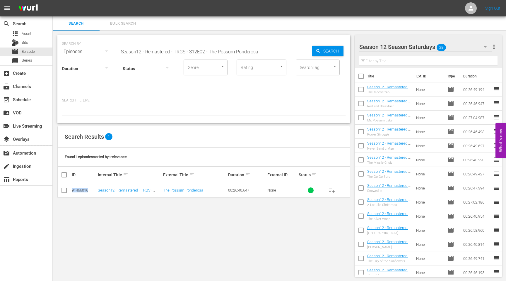
click at [64, 189] on tr "91466016 Season12 - Remastered - TRGS - S12E02 - The Possum Ponderosa The Possu…" at bounding box center [204, 190] width 292 height 14
copy div "91466016"
click at [192, 48] on input "Season12 - Remastered - TRGS - S12E02 - The Possum Ponderosa" at bounding box center [216, 52] width 193 height 14
paste input "3 - Possum Air"
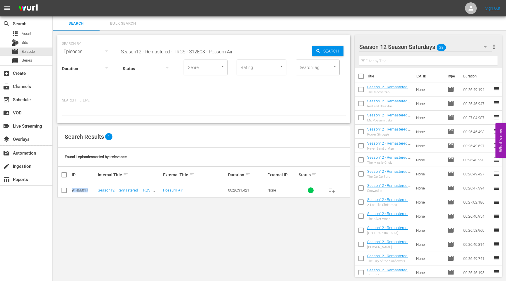
drag, startPoint x: 92, startPoint y: 190, endPoint x: 72, endPoint y: 190, distance: 20.5
click at [72, 190] on div "91466017" at bounding box center [84, 190] width 24 height 4
copy div "91466017"
click at [210, 53] on input "Season12 - Remastered - TRGS - S12E03 - Possum Air" at bounding box center [216, 52] width 193 height 14
drag, startPoint x: 247, startPoint y: 52, endPoint x: 66, endPoint y: 61, distance: 180.7
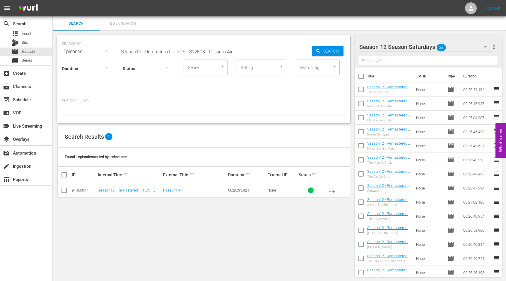
click at [66, 61] on div "SEARCH BY Search By Episodes Search ID, Title, Description, Keywords, or Catego…" at bounding box center [203, 79] width 293 height 88
paste input "4 - The IQ Test"
drag, startPoint x: 90, startPoint y: 190, endPoint x: 70, endPoint y: 190, distance: 19.6
click at [70, 190] on tr "91466018 Season12 - Remastered - TRGS - S12E04 - The IQ Test The IQ Test 00:26:…" at bounding box center [204, 190] width 292 height 14
copy div "91466018"
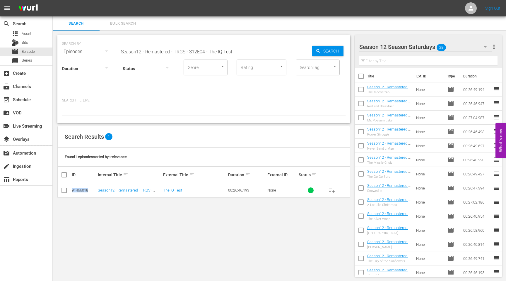
click at [226, 53] on input "Season12 - Remastered - TRGS - S12E04 - The IQ Test" at bounding box center [216, 52] width 193 height 14
paste input "5 - The Day of the Sunflowers"
drag, startPoint x: 91, startPoint y: 189, endPoint x: 72, endPoint y: 190, distance: 18.8
click at [72, 190] on div "91466019" at bounding box center [84, 190] width 24 height 4
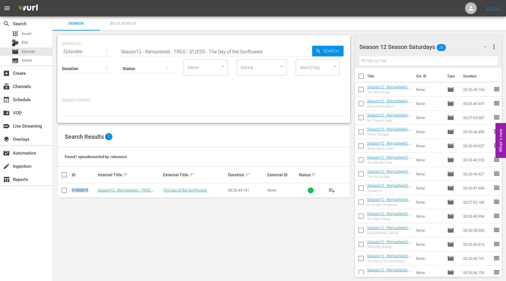
copy div "91466019"
click at [224, 48] on input "Season12 - Remastered - TRGS - S12E05 - The Day of the Sunflowers" at bounding box center [216, 52] width 193 height 14
paste input "6 - Reality Television"
drag, startPoint x: 91, startPoint y: 190, endPoint x: 70, endPoint y: 190, distance: 20.2
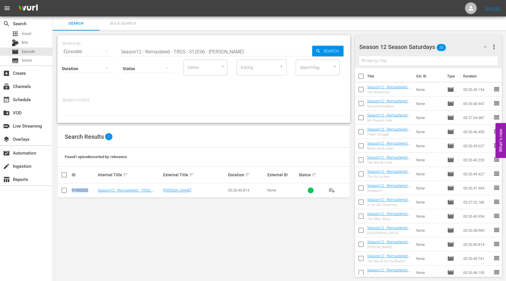
click at [70, 190] on tr "91466020 Season12 - Remastered - TRGS - S12E06 - Reality Television Reality Tel…" at bounding box center [204, 190] width 292 height 14
copy div "91466020"
click at [233, 51] on input "Season12 - Remastered - TRGS - S12E06 - [PERSON_NAME]" at bounding box center [216, 52] width 193 height 14
paste input "7 - Possum Lodge Provincial Park"
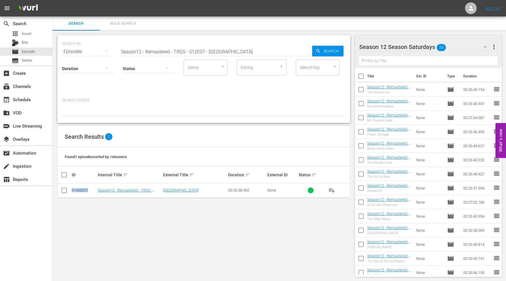
drag, startPoint x: 89, startPoint y: 189, endPoint x: 67, endPoint y: 189, distance: 22.3
click at [67, 189] on tr "91466021 Season12 - Remastered - TRGS - S12E07 - Possum Lodge Provincial Park P…" at bounding box center [204, 190] width 292 height 14
copy div "91466021"
click at [222, 50] on input "Season12 - Remastered - TRGS - S12E07 - [GEOGRAPHIC_DATA]" at bounding box center [216, 52] width 193 height 14
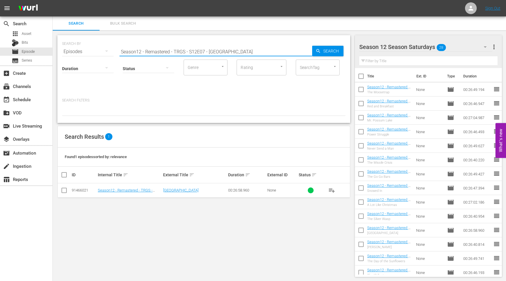
paste input "8 - The Silver Wasp"
drag, startPoint x: 91, startPoint y: 190, endPoint x: 69, endPoint y: 190, distance: 21.1
click at [69, 190] on tr "91466022 Season12 - Remastered - TRGS - S12E08 - The Silver Wasp The Silver Was…" at bounding box center [204, 190] width 292 height 14
copy div "91466022"
click at [160, 49] on input "Season12 - Remastered - TRGS - S12E08 - The Silver Wasp" at bounding box center [216, 52] width 193 height 14
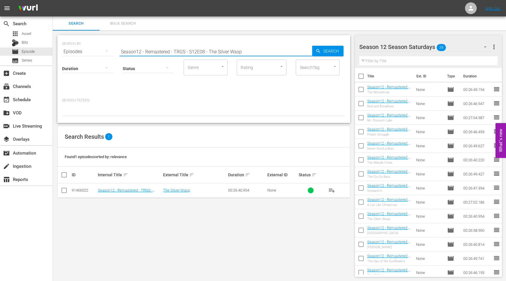
click at [160, 49] on input "Season12 - Remastered - TRGS - S12E08 - The Silver Wasp" at bounding box center [216, 52] width 193 height 14
paste input "9 - A Lot Like Christmas"
drag, startPoint x: 92, startPoint y: 190, endPoint x: 64, endPoint y: 190, distance: 27.8
click at [64, 190] on tr "91466023 Season12 - Remastered - TRGS - S12E09 - A Lot Like Christmas A Lot Lik…" at bounding box center [204, 190] width 292 height 14
copy div "91466023"
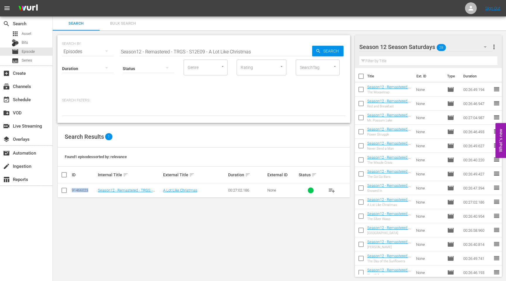
click at [198, 48] on input "Season12 - Remastered - TRGS - S12E09 - A Lot Like Christmas" at bounding box center [216, 52] width 193 height 14
paste input "10 - Snowed In"
drag, startPoint x: 90, startPoint y: 190, endPoint x: 65, endPoint y: 190, distance: 24.6
click at [65, 190] on tr "91466024 Season12 - Remastered - TRGS - S12E10 - Snowed In Snowed In 00:26:47.3…" at bounding box center [204, 190] width 292 height 14
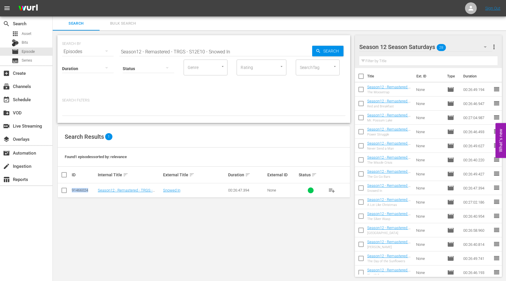
copy div "91466024"
click at [216, 51] on input "Season12 - Remastered - TRGS - S12E10 - Snowed In" at bounding box center [216, 52] width 193 height 14
paste input "1 - The Go Go Bars"
drag, startPoint x: 91, startPoint y: 190, endPoint x: 71, endPoint y: 190, distance: 19.6
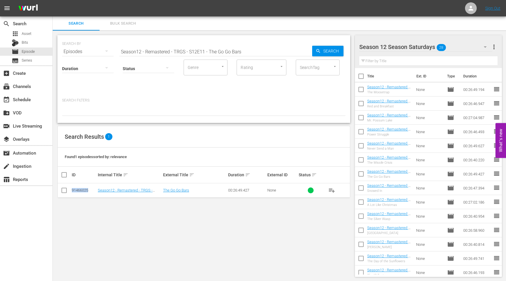
click at [71, 190] on td "91466025" at bounding box center [84, 190] width 26 height 14
click at [250, 51] on input "Season12 - Remastered - TRGS - S12E11 - The Go Go Bars" at bounding box center [216, 52] width 193 height 14
paste input "2 - The Missile Crisi"
drag, startPoint x: 91, startPoint y: 191, endPoint x: 70, endPoint y: 191, distance: 21.7
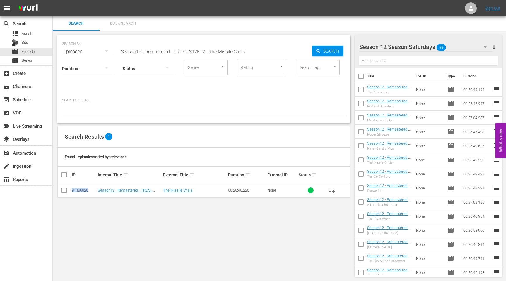
click at [70, 191] on tr "91466026 Season12 - Remastered - TRGS - S12E12 - The Missile Crisis The Missile…" at bounding box center [204, 190] width 292 height 14
click at [199, 50] on input "Season12 - Remastered - TRGS - S12E12 - The Missile Crisis" at bounding box center [216, 52] width 193 height 14
paste input "3 - Never Send a Man"
drag, startPoint x: 90, startPoint y: 191, endPoint x: 67, endPoint y: 191, distance: 22.3
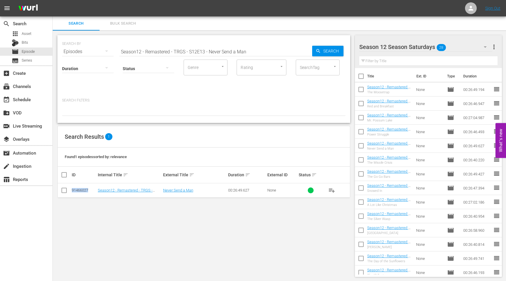
click at [67, 191] on tr "91466027 Season12 - Remastered - TRGS - S12E13 - Never Send a Man Never Send a …" at bounding box center [204, 190] width 292 height 14
click at [187, 54] on input "Season12 - Remastered - TRGS - S12E13 - Never Send a Man" at bounding box center [216, 52] width 193 height 14
paste input "4 - Power Struggle"
drag, startPoint x: 90, startPoint y: 188, endPoint x: 68, endPoint y: 189, distance: 21.7
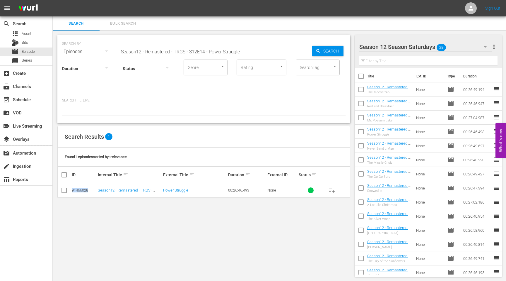
click at [68, 189] on tr "91466028 Season12 - Remastered - TRGS - S12E14 - Power Struggle Power Struggle …" at bounding box center [204, 190] width 292 height 14
click at [258, 54] on input "Season12 - Remastered - TRGS - S12E14 - Power Struggle" at bounding box center [216, 52] width 193 height 14
paste input "5 - Mr. Possum Lak"
drag, startPoint x: 90, startPoint y: 190, endPoint x: 66, endPoint y: 190, distance: 23.4
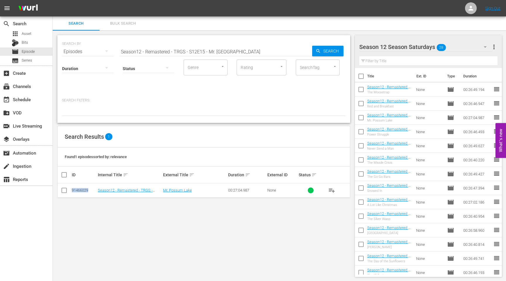
click at [66, 190] on tr "91466029 Season12 - Remastered - TRGS - S12E15 - Mr. Possum Lake Mr. Possum Lak…" at bounding box center [204, 190] width 292 height 14
click at [214, 52] on input "Season12 - Remastered - TRGS - S12E15 - Mr. [GEOGRAPHIC_DATA]" at bounding box center [216, 52] width 193 height 14
paste input "6 - Red and Breakfast"
drag, startPoint x: 90, startPoint y: 191, endPoint x: 69, endPoint y: 190, distance: 20.2
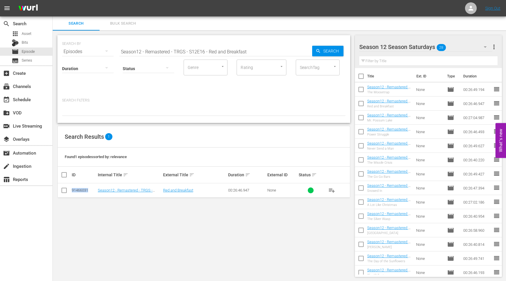
click at [69, 190] on tr "91466031 Season12 - Remastered - TRGS - S12E16 - Red and Breakfast Red and Brea…" at bounding box center [204, 190] width 292 height 14
click at [248, 52] on input "Season12 - Remastered - TRGS - S12E16 - Red and Breakfast" at bounding box center [216, 52] width 193 height 14
paste input "7 - The Moosetrap"
drag, startPoint x: 91, startPoint y: 190, endPoint x: 70, endPoint y: 190, distance: 20.5
click at [70, 190] on tr "91466032 Season12 - Remastered - TRGS - S12E17 - The Moosetrap The Moosetrap 00…" at bounding box center [204, 190] width 292 height 14
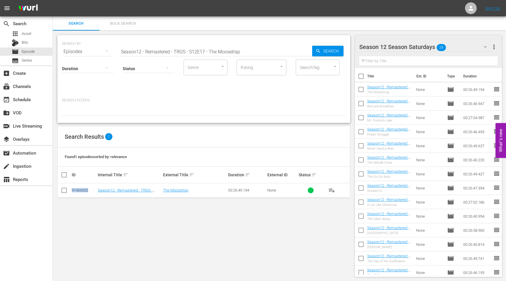
click at [197, 51] on input "Season12 - Remastered - TRGS - S12E17 - The Moosetrap" at bounding box center [216, 52] width 193 height 14
paste input "8 - Stupid Cupid"
type input "Season12 - Remastered - TRGS - S12E18 - Stupid Cupid"
drag, startPoint x: 92, startPoint y: 190, endPoint x: 70, endPoint y: 190, distance: 22.0
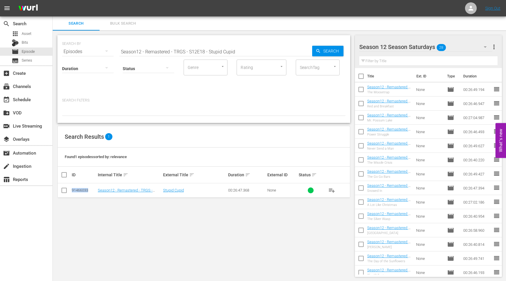
click at [70, 190] on tr "91466033 Season12 - Remastered - TRGS - S12E18 - Stupid Cupid Stupid Cupid 00:2…" at bounding box center [204, 190] width 292 height 14
click at [334, 30] on div "Search Bulk Search" at bounding box center [279, 23] width 453 height 14
click at [28, 100] on div "event_available Schedule" at bounding box center [16, 98] width 33 height 5
